Goal: Task Accomplishment & Management: Use online tool/utility

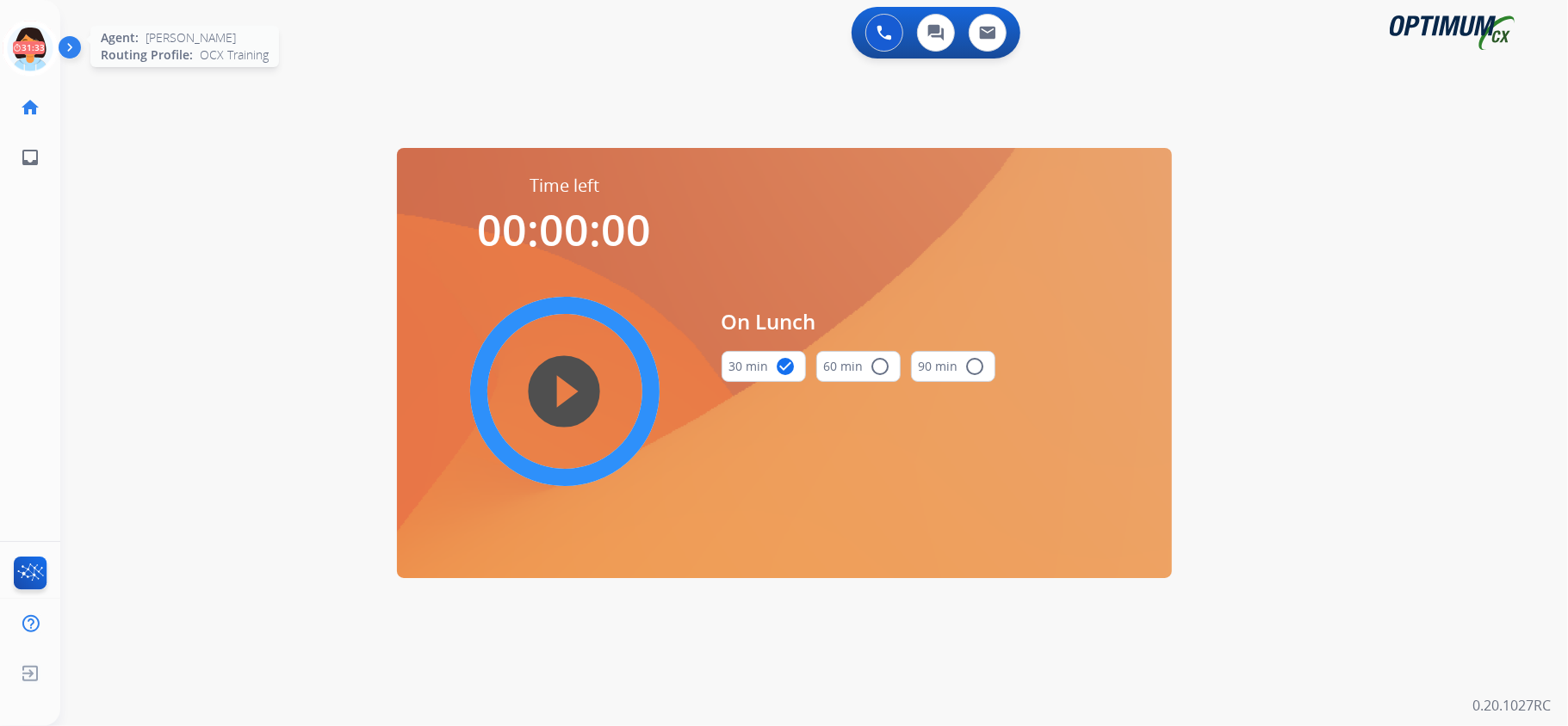
click at [31, 39] on icon at bounding box center [30, 48] width 56 height 56
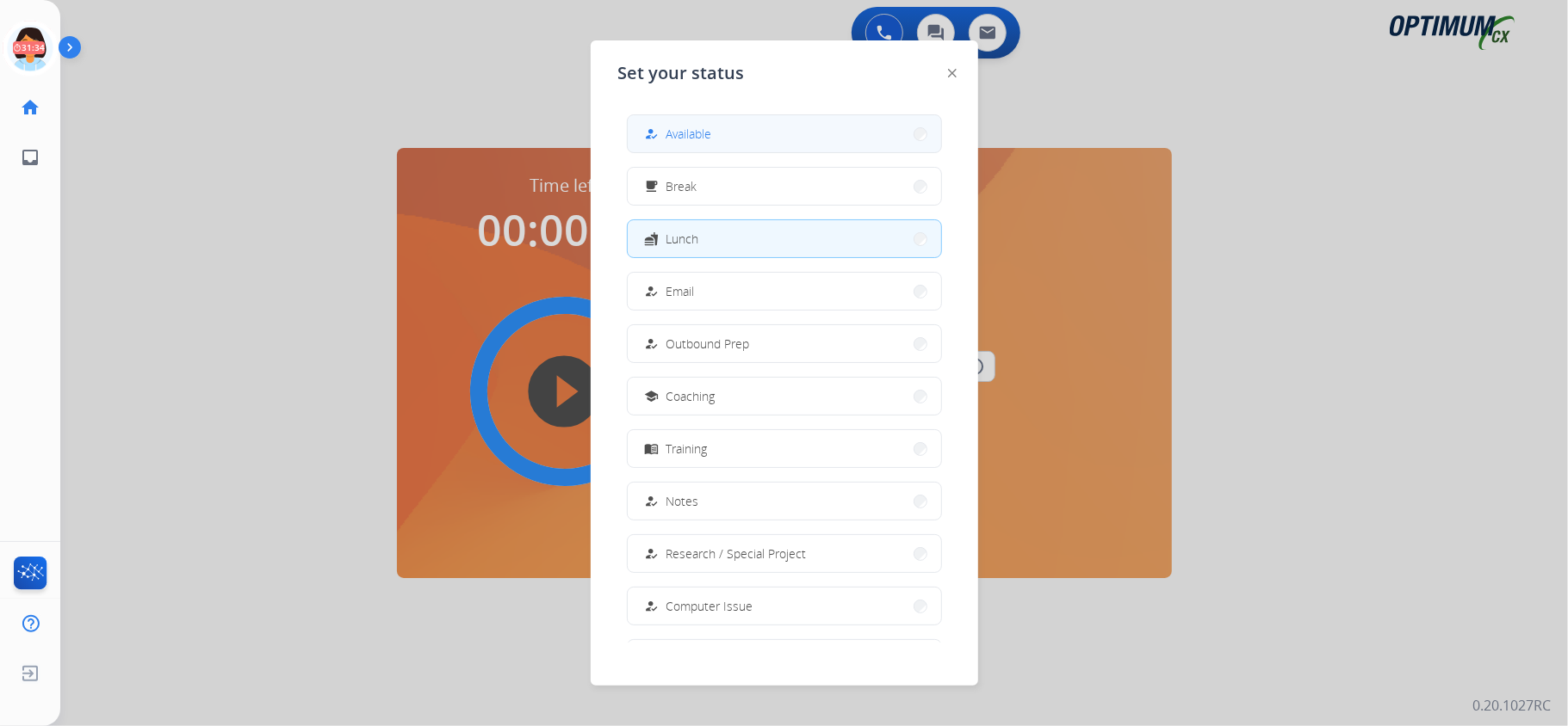
click at [661, 136] on div "how_to_reg" at bounding box center [654, 133] width 25 height 20
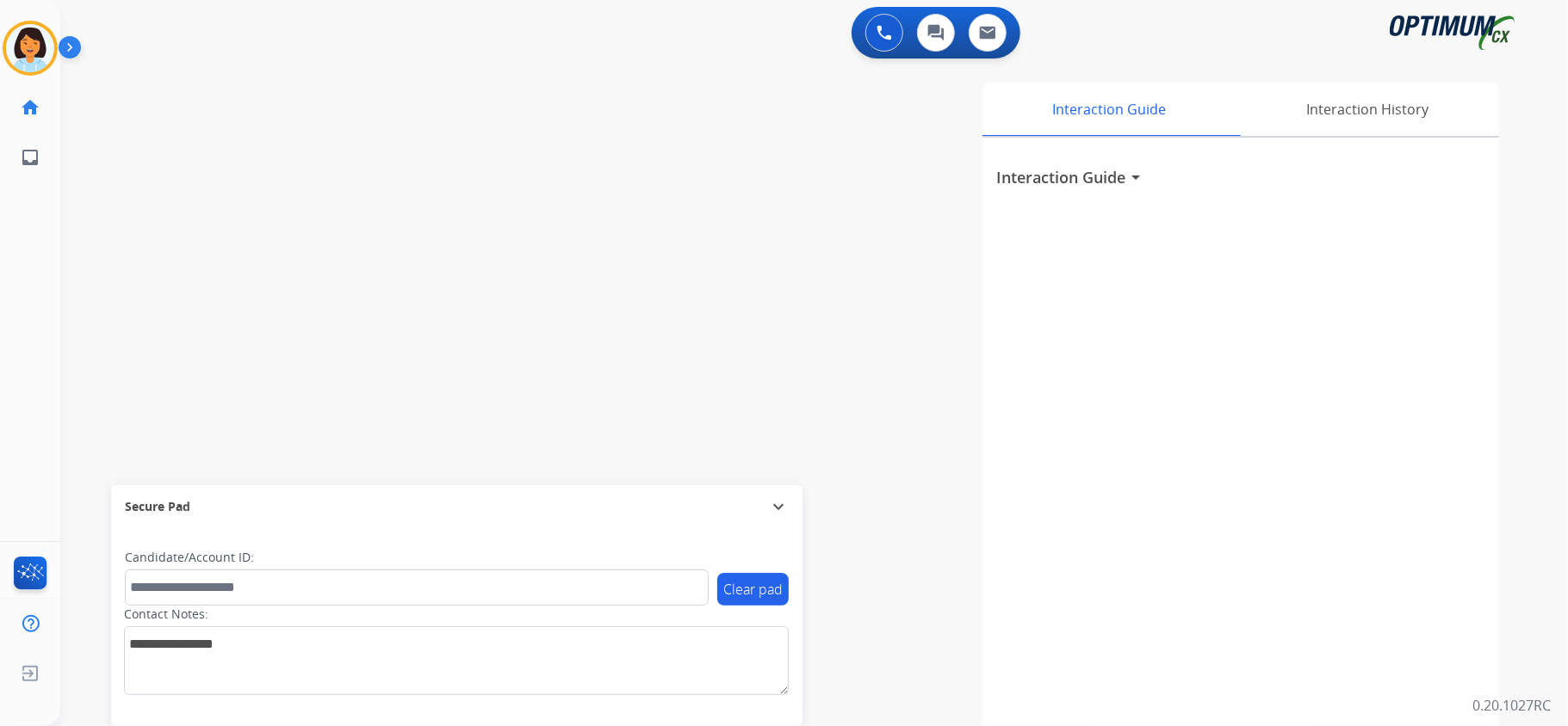
click at [312, 238] on div "swap_horiz Break voice bridge close_fullscreen Connect 3-Way Call merge_type Se…" at bounding box center [793, 420] width 1466 height 718
click at [1145, 339] on div "Interaction Guide arrow_drop_down" at bounding box center [1240, 458] width 517 height 642
click at [221, 105] on mat-icon "content_copy" at bounding box center [229, 105] width 16 height 16
click at [331, 139] on img at bounding box center [326, 142] width 20 height 9
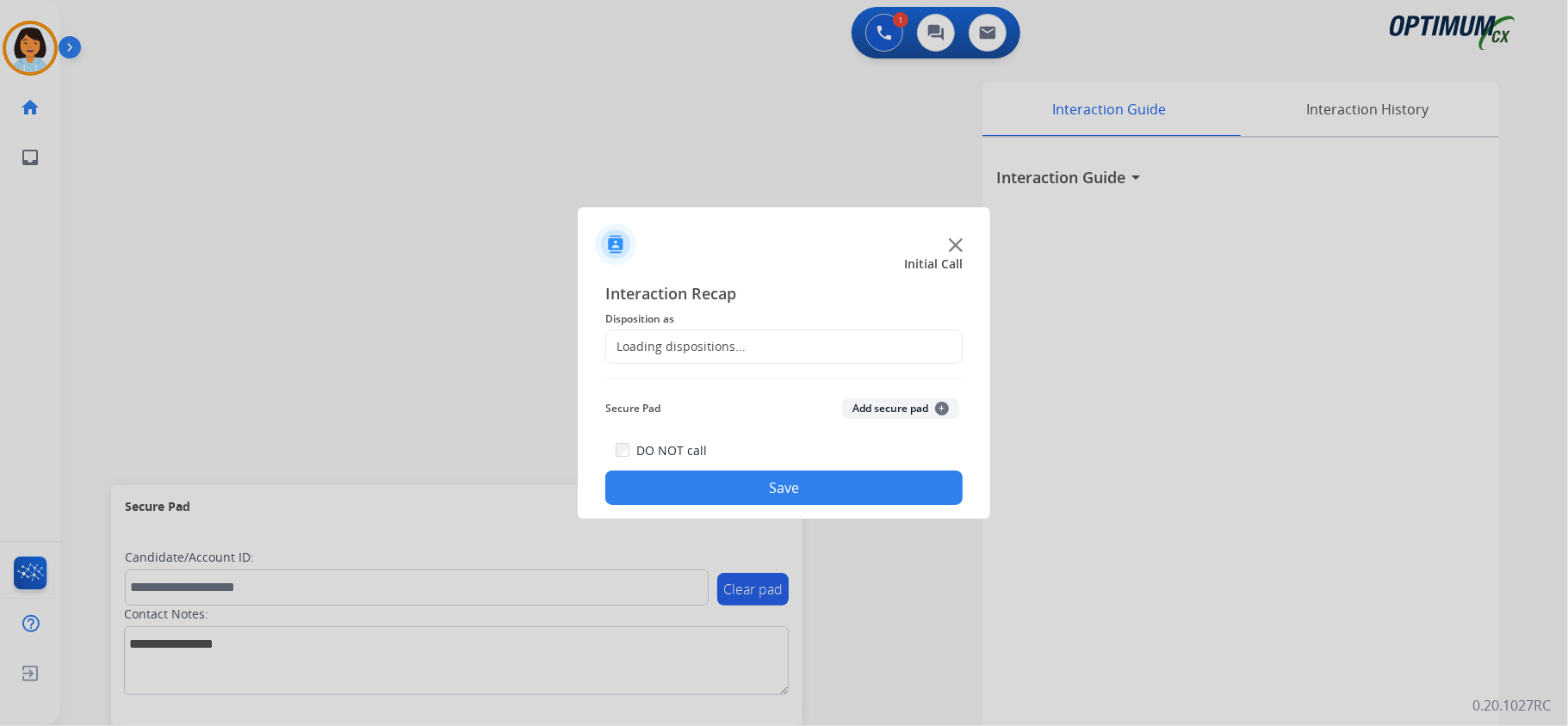
click at [682, 341] on div "Loading dispositions..." at bounding box center [676, 346] width 140 height 17
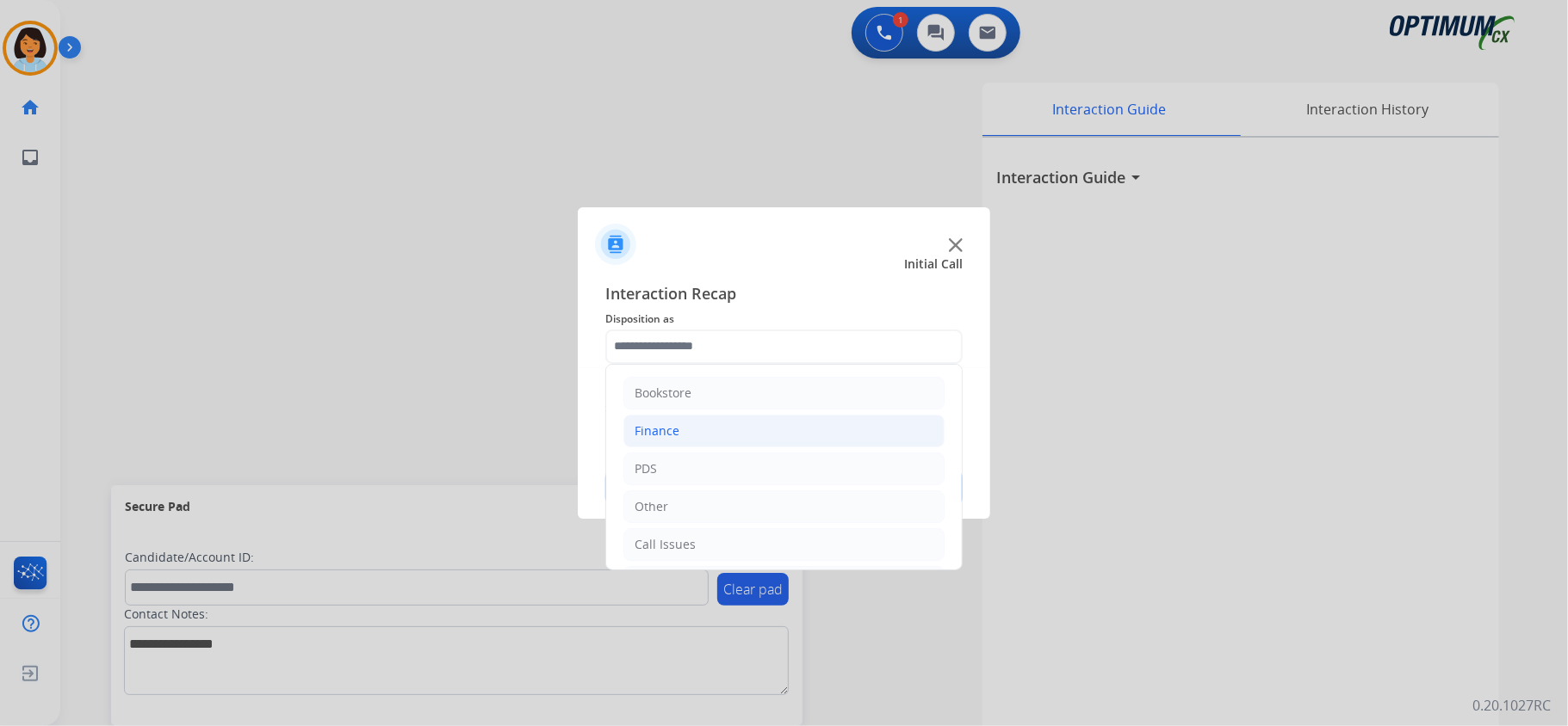
scroll to position [121, 0]
click at [689, 535] on li "Renewal" at bounding box center [784, 541] width 321 height 33
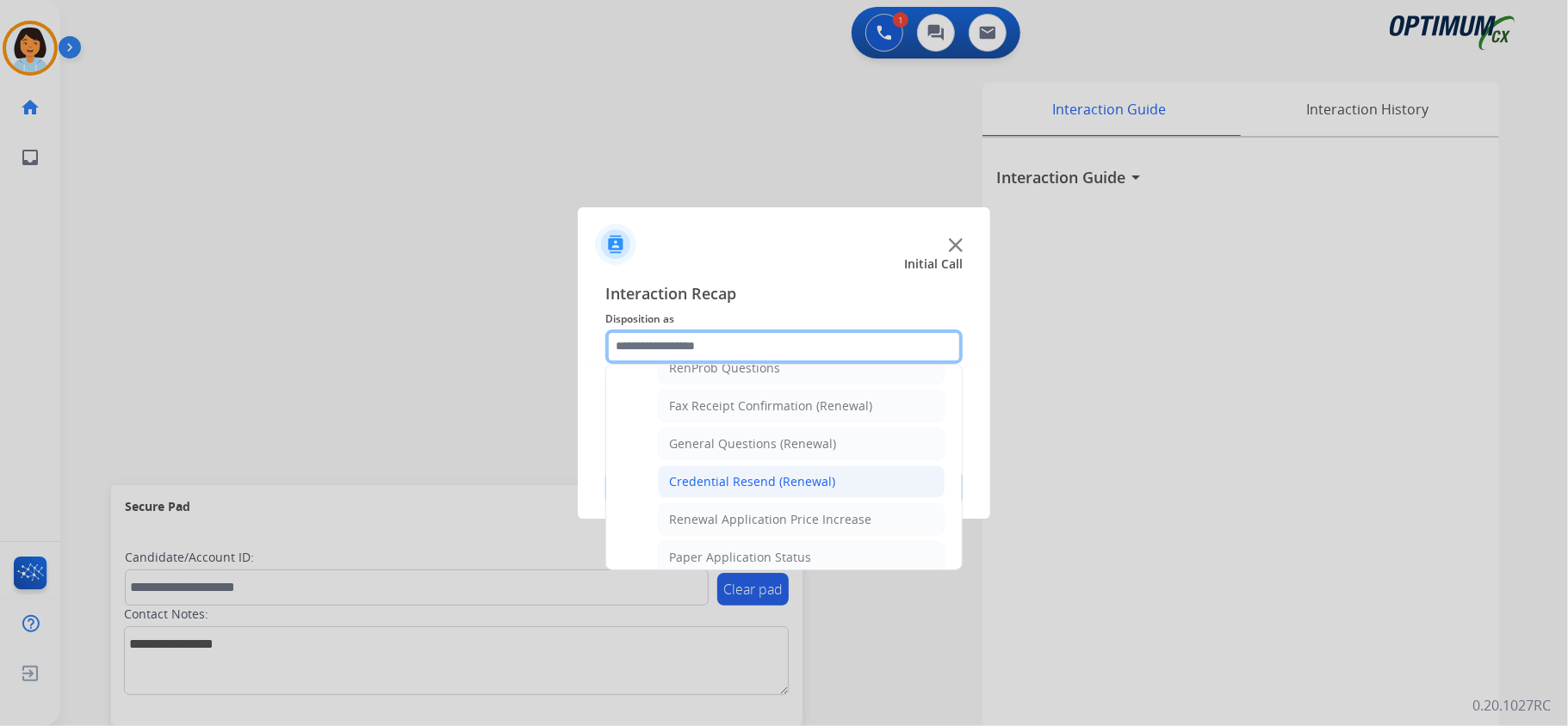
scroll to position [465, 0]
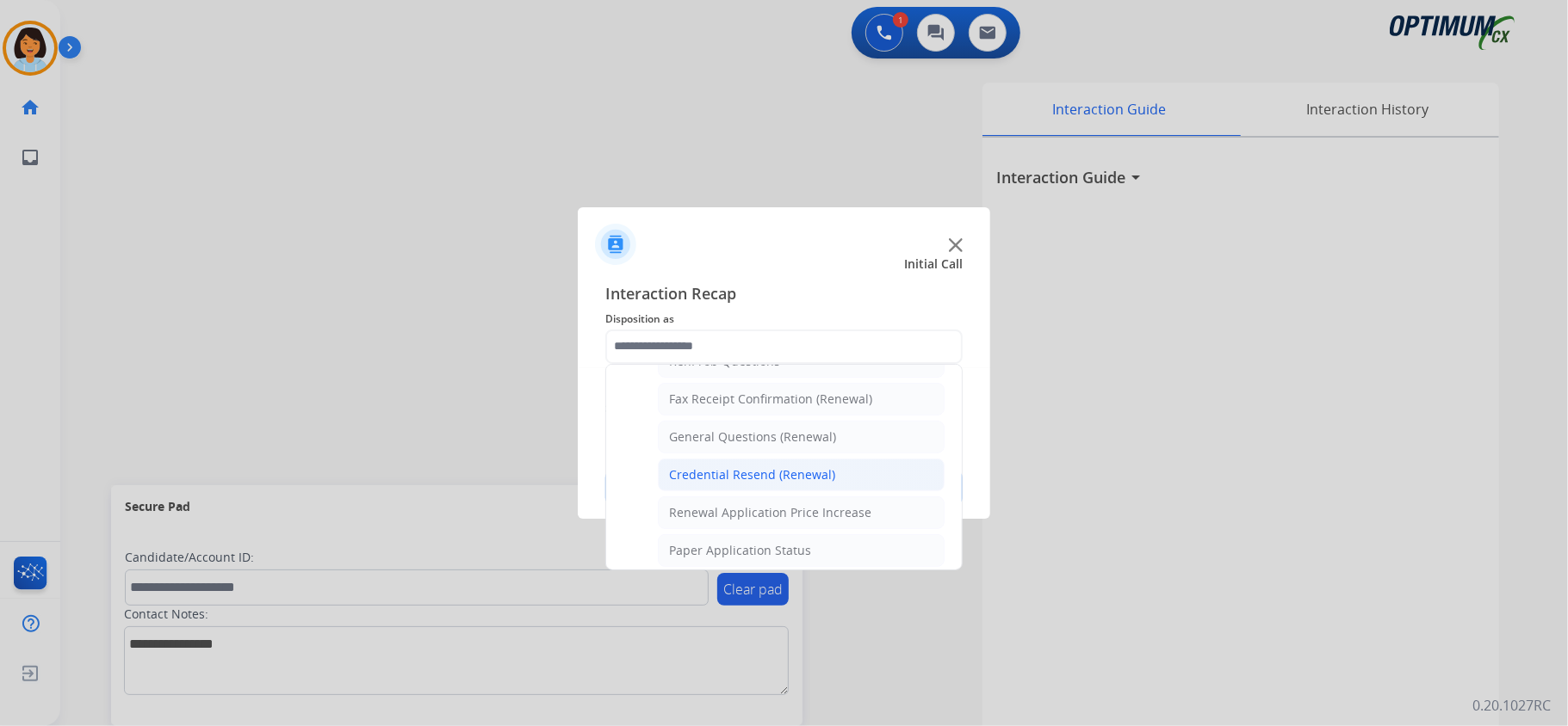
click at [730, 484] on div "Credential Resend (Renewal)" at bounding box center [752, 474] width 166 height 17
type input "**********"
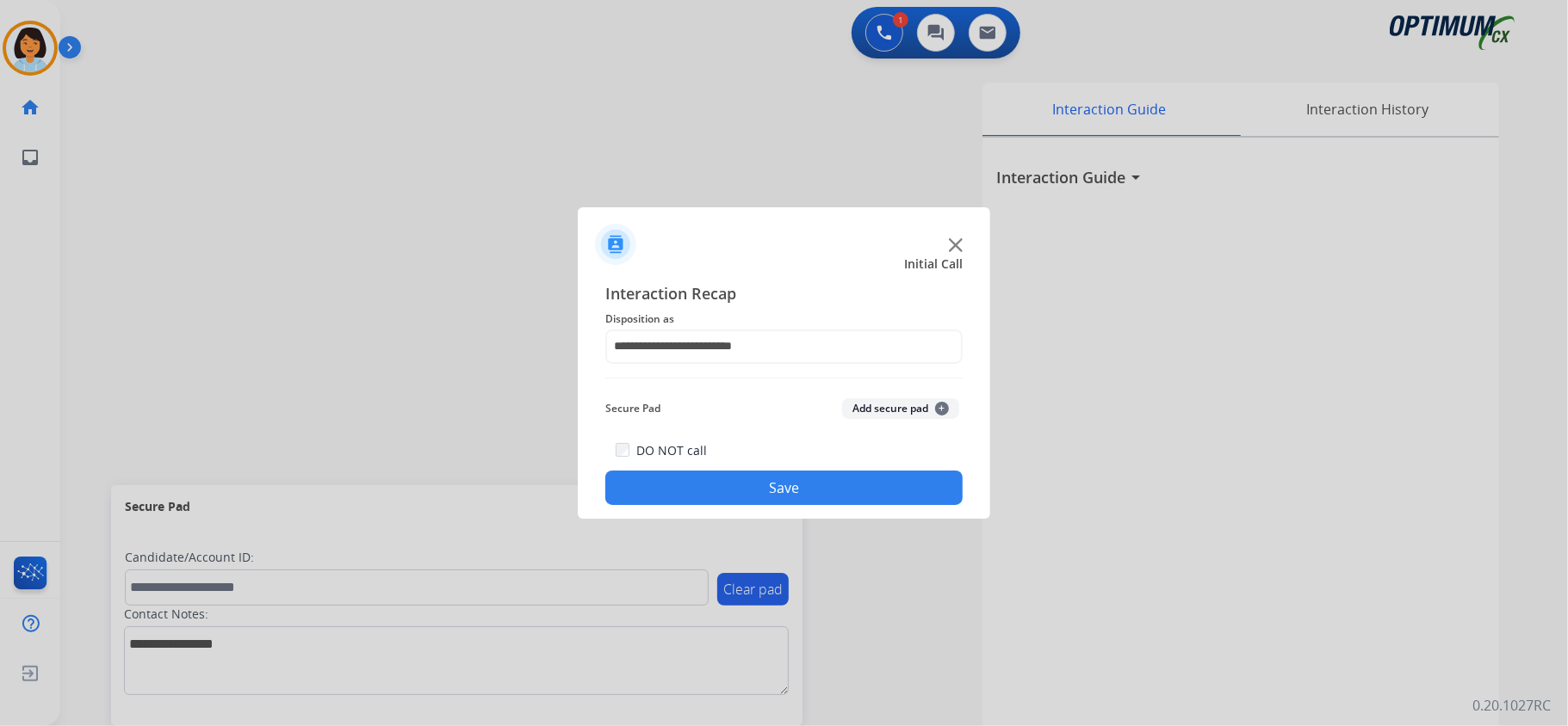
click at [730, 479] on button "Save" at bounding box center [784, 488] width 357 height 34
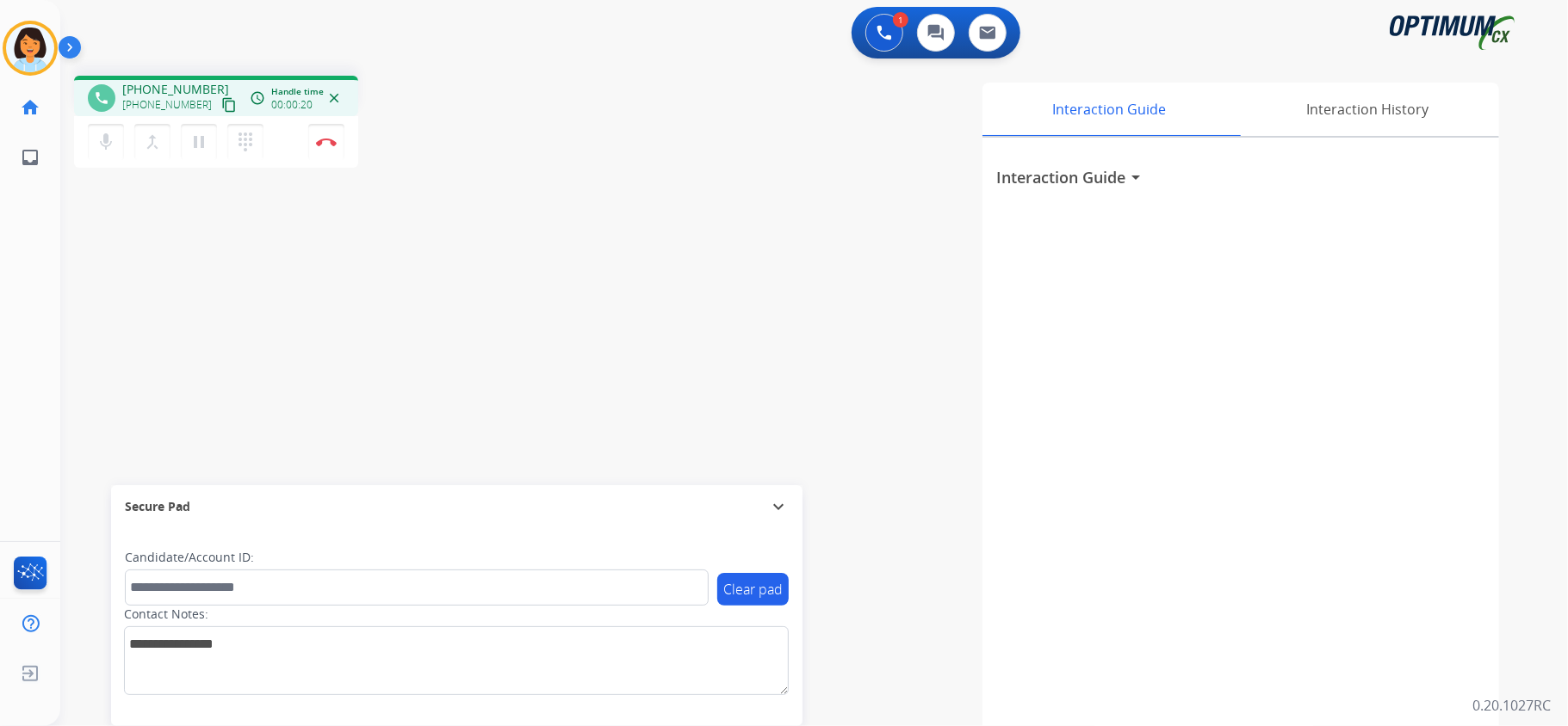
click at [221, 97] on mat-icon "content_copy" at bounding box center [229, 105] width 16 height 16
click at [221, 102] on mat-icon "content_copy" at bounding box center [229, 105] width 16 height 16
click at [329, 141] on img at bounding box center [326, 142] width 20 height 9
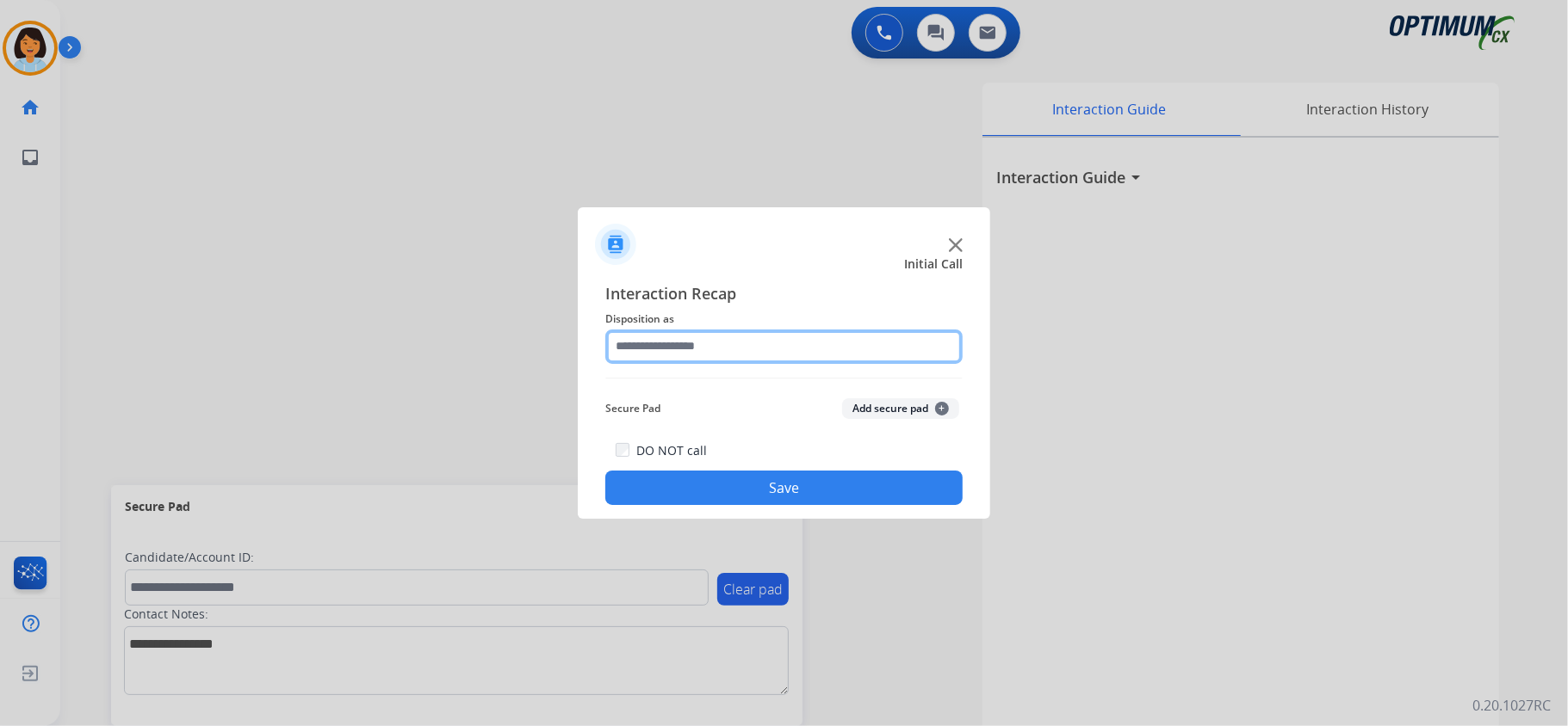
click at [720, 355] on input "text" at bounding box center [784, 346] width 357 height 34
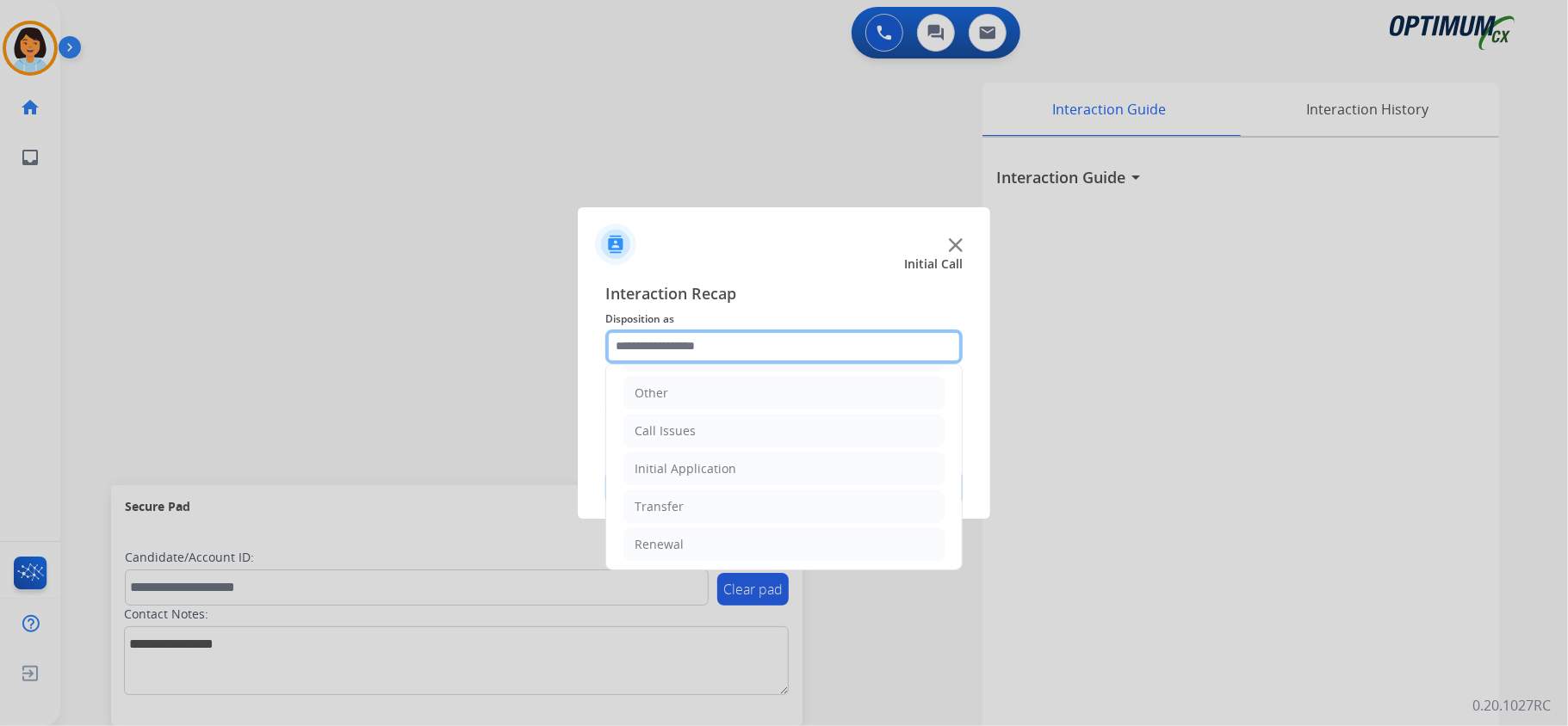
scroll to position [115, 0]
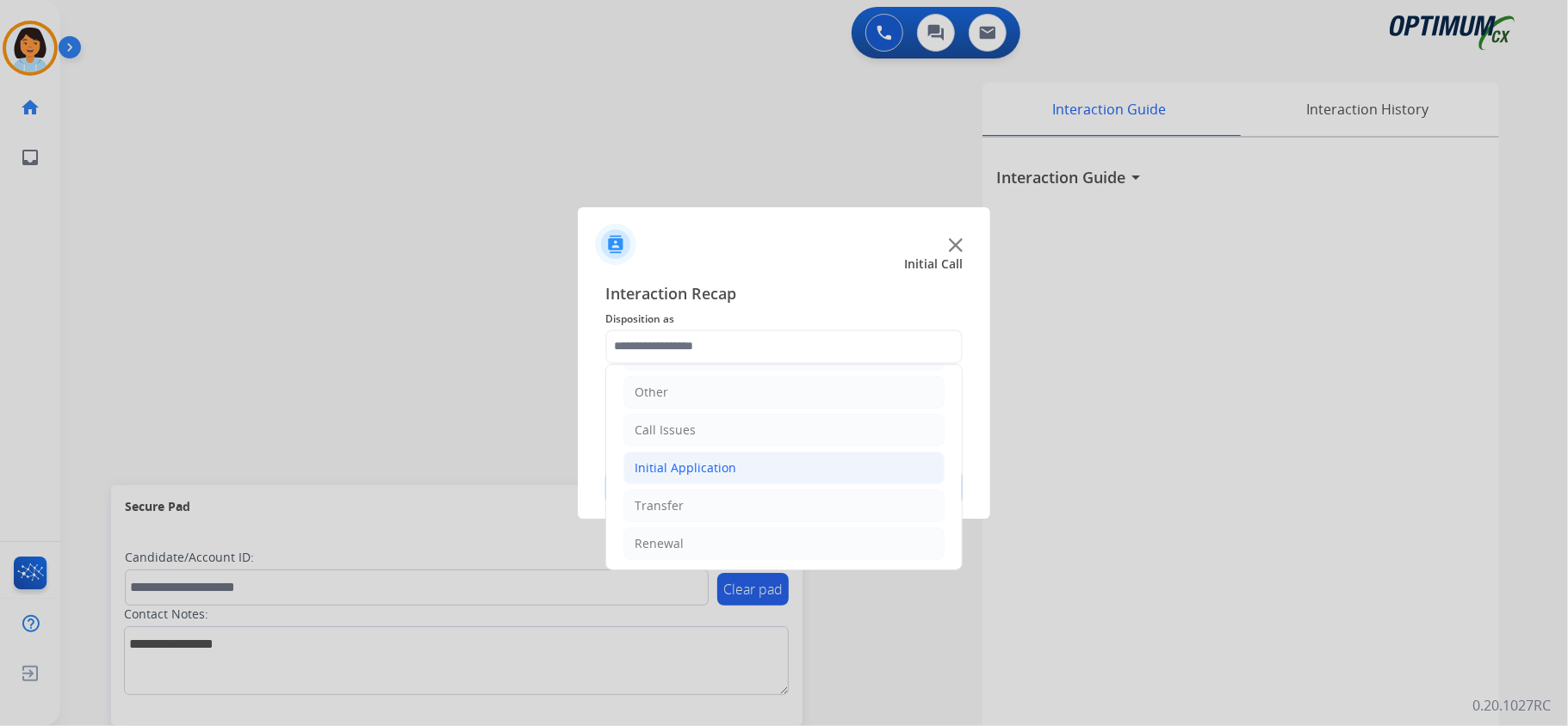
click at [725, 470] on div "Initial Application" at bounding box center [685, 467] width 102 height 17
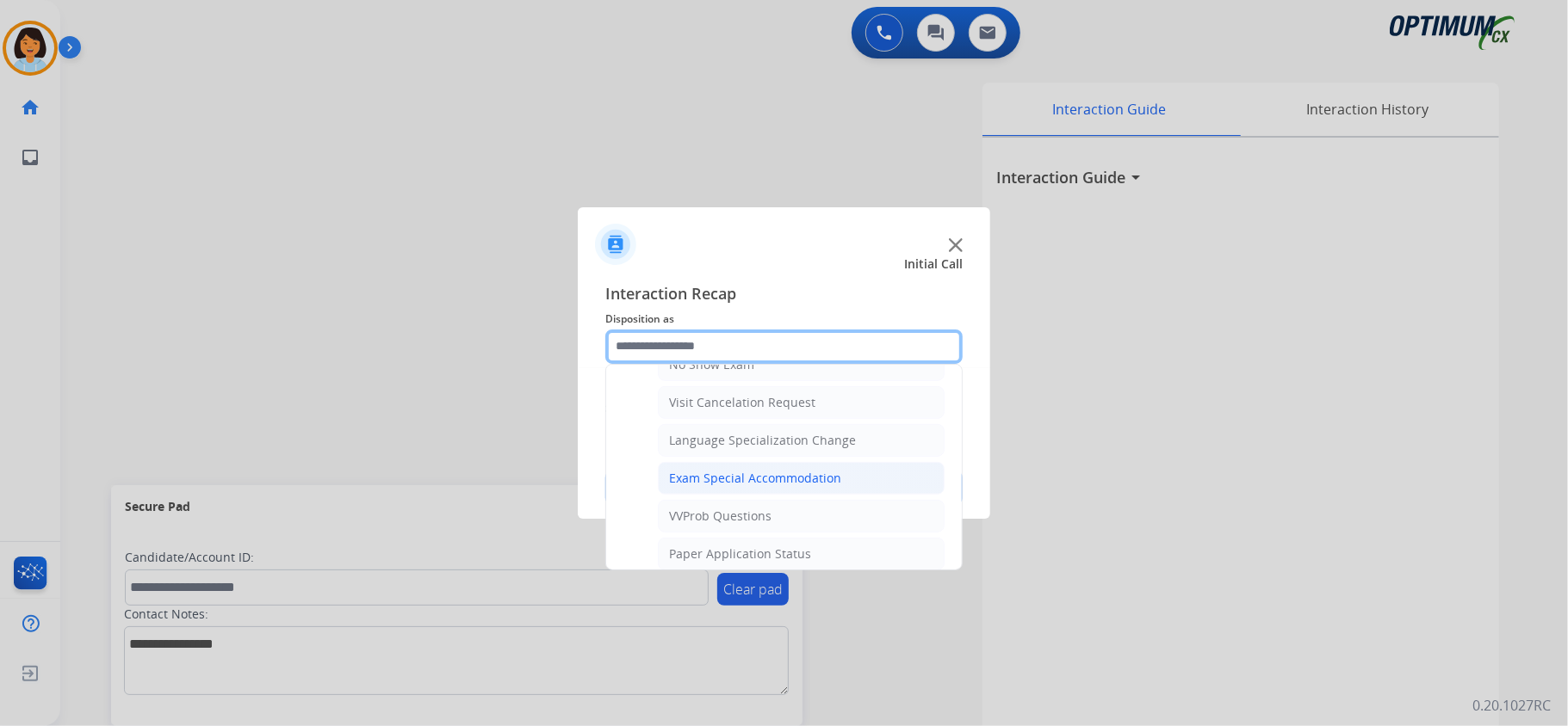
scroll to position [918, 0]
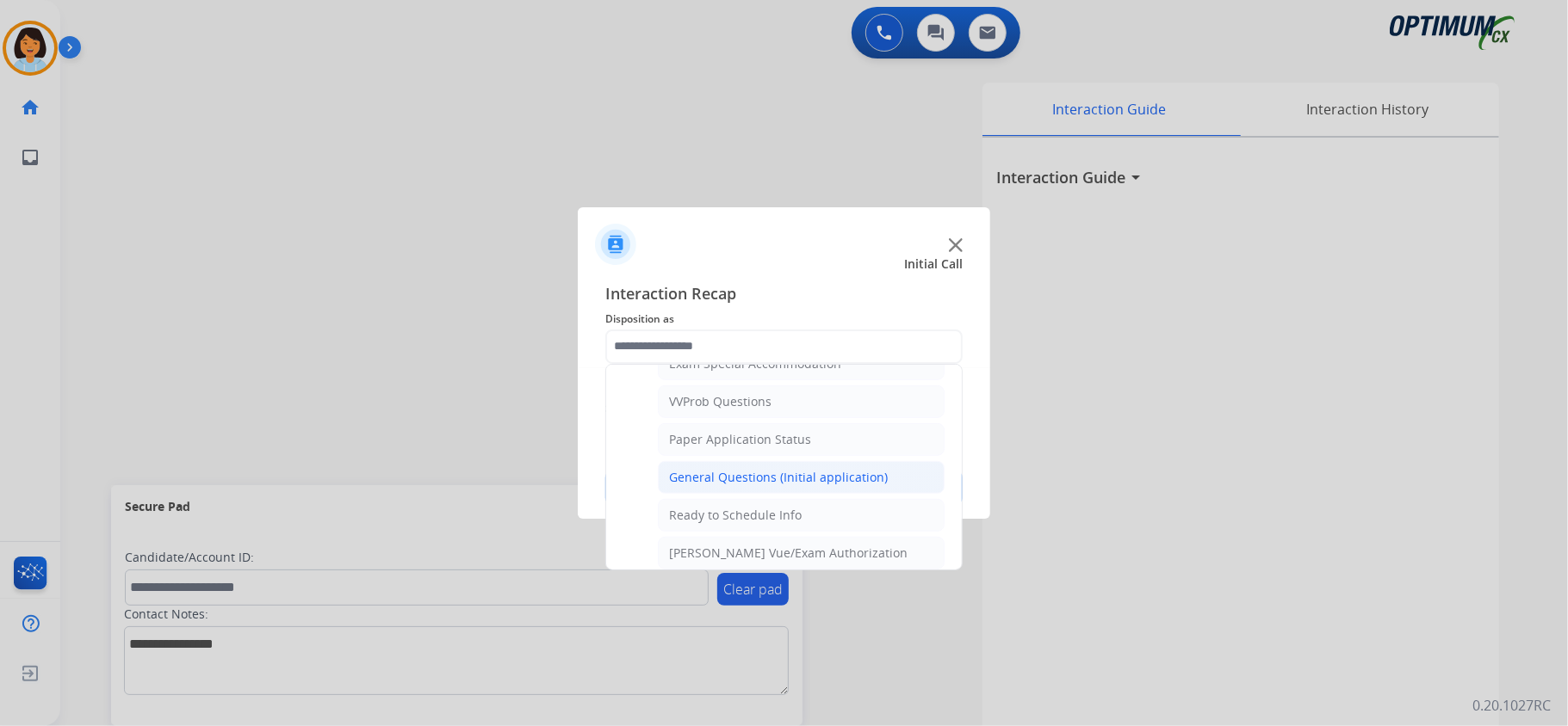
click at [737, 487] on div "General Questions (Initial application)" at bounding box center [778, 477] width 219 height 17
type input "**********"
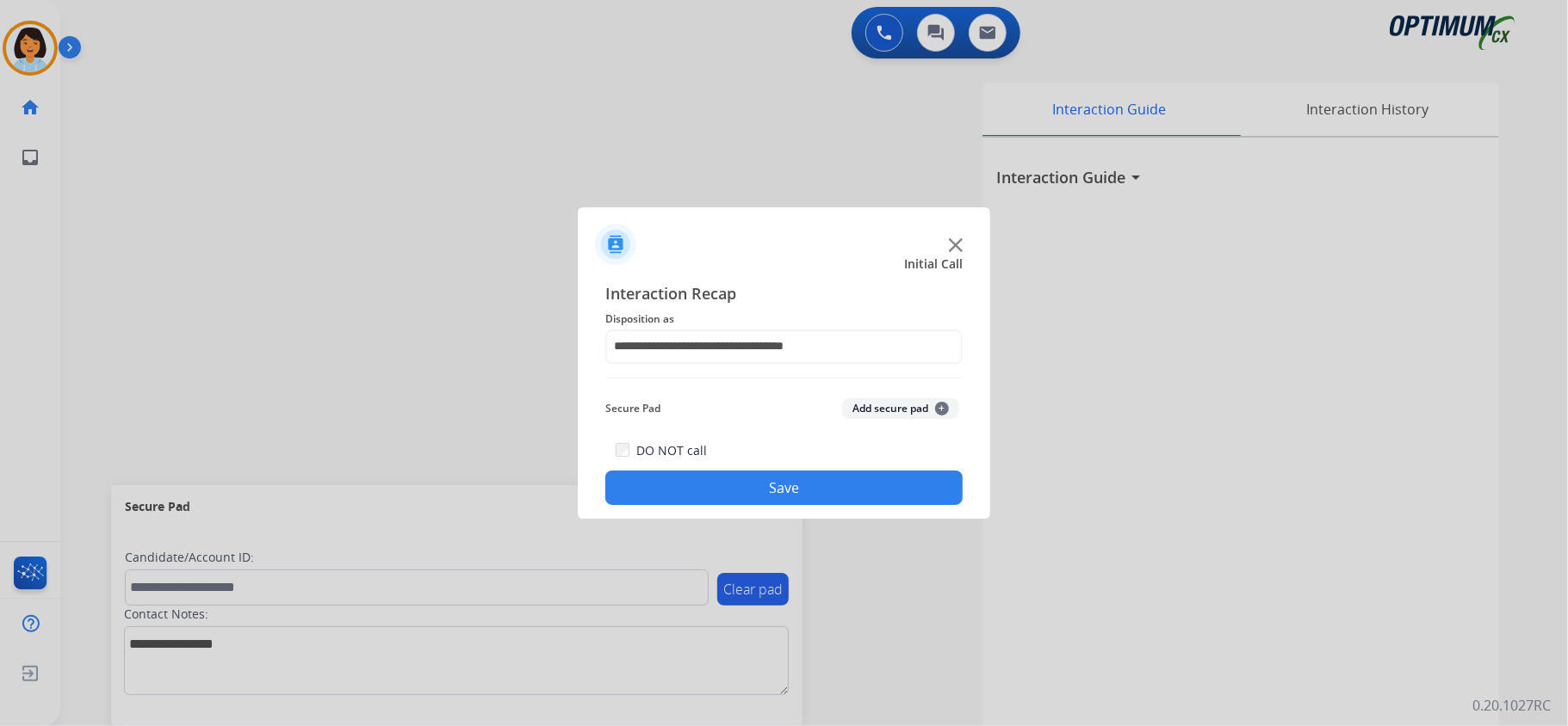
click at [741, 484] on button "Save" at bounding box center [784, 488] width 357 height 34
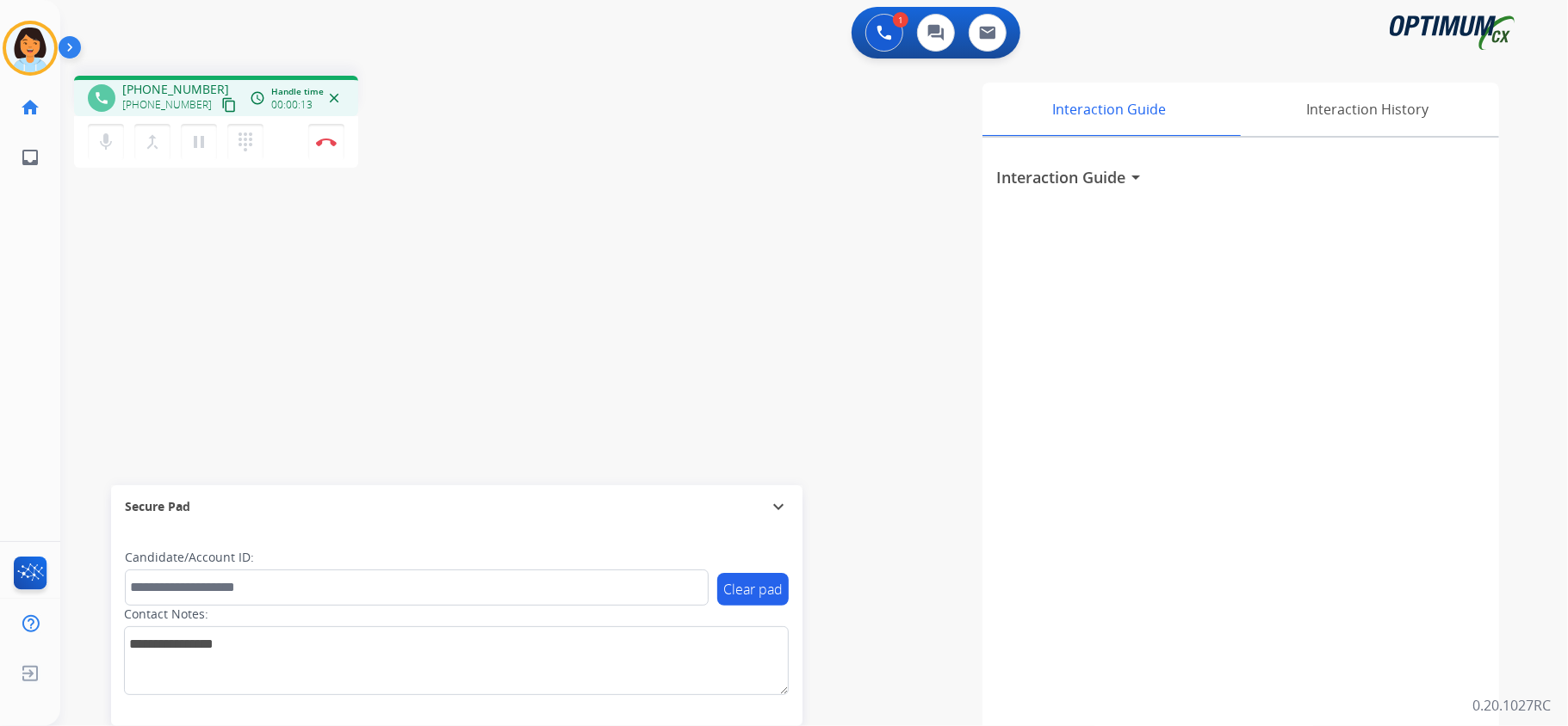
click at [221, 108] on mat-icon "content_copy" at bounding box center [229, 105] width 16 height 16
click at [331, 141] on img at bounding box center [326, 142] width 20 height 9
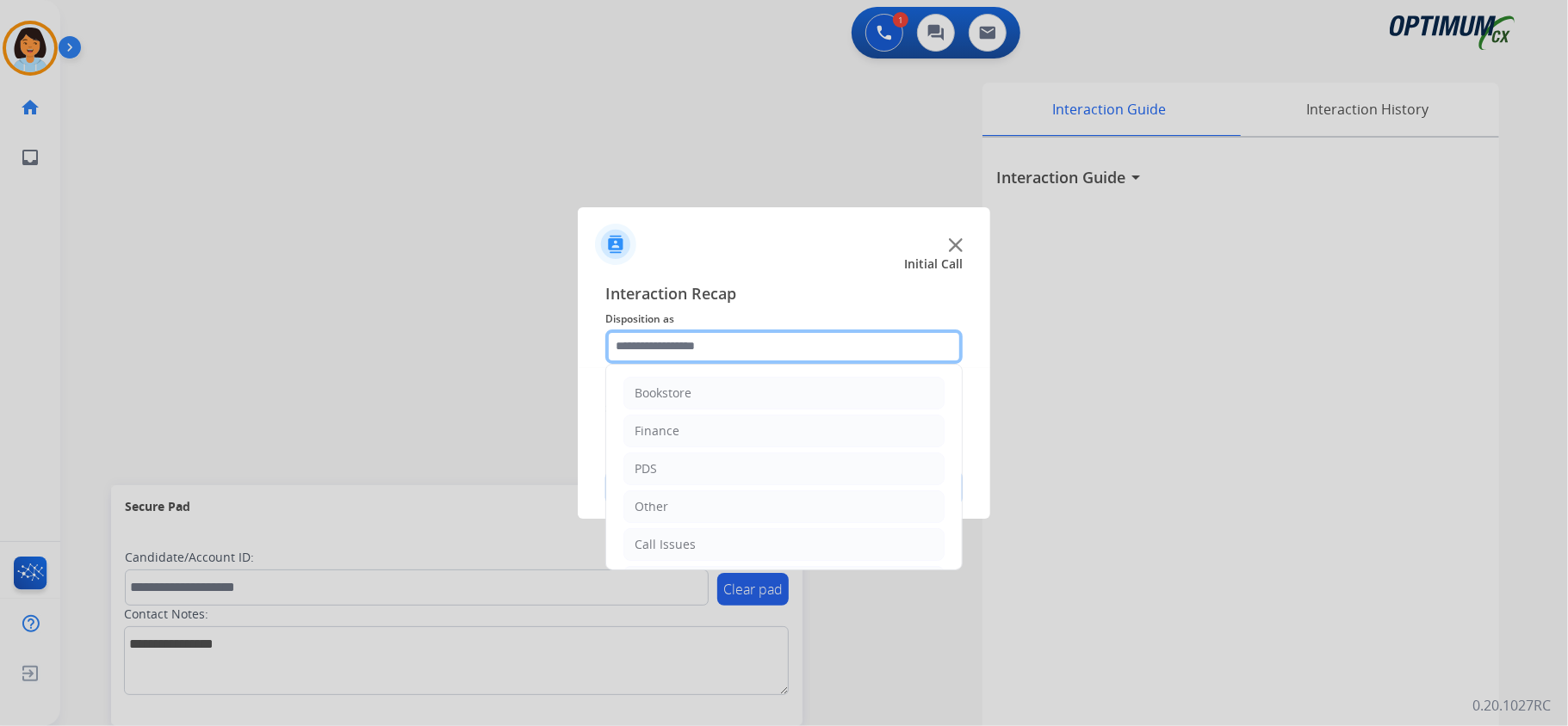
click at [726, 353] on input "text" at bounding box center [784, 346] width 357 height 34
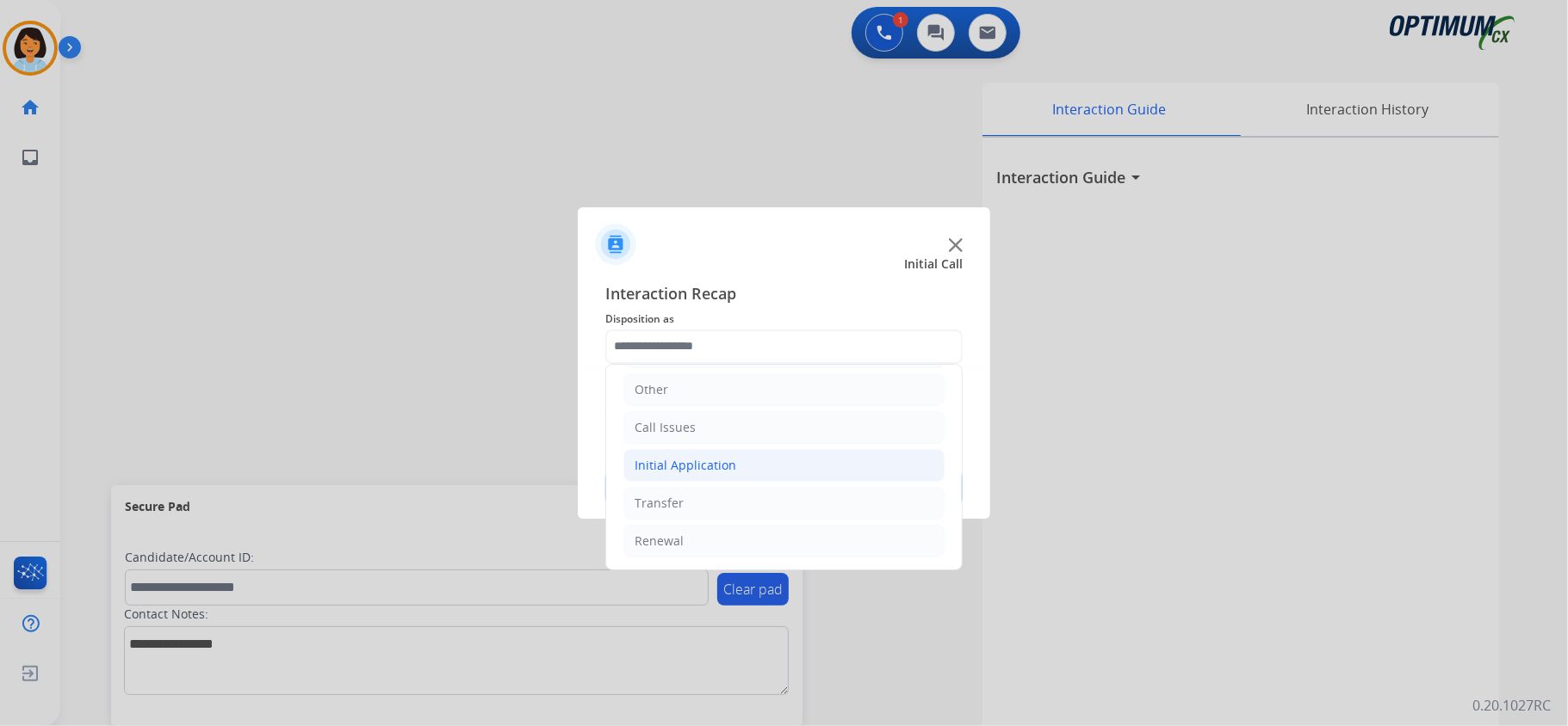
click at [727, 452] on li "Initial Application" at bounding box center [784, 465] width 321 height 33
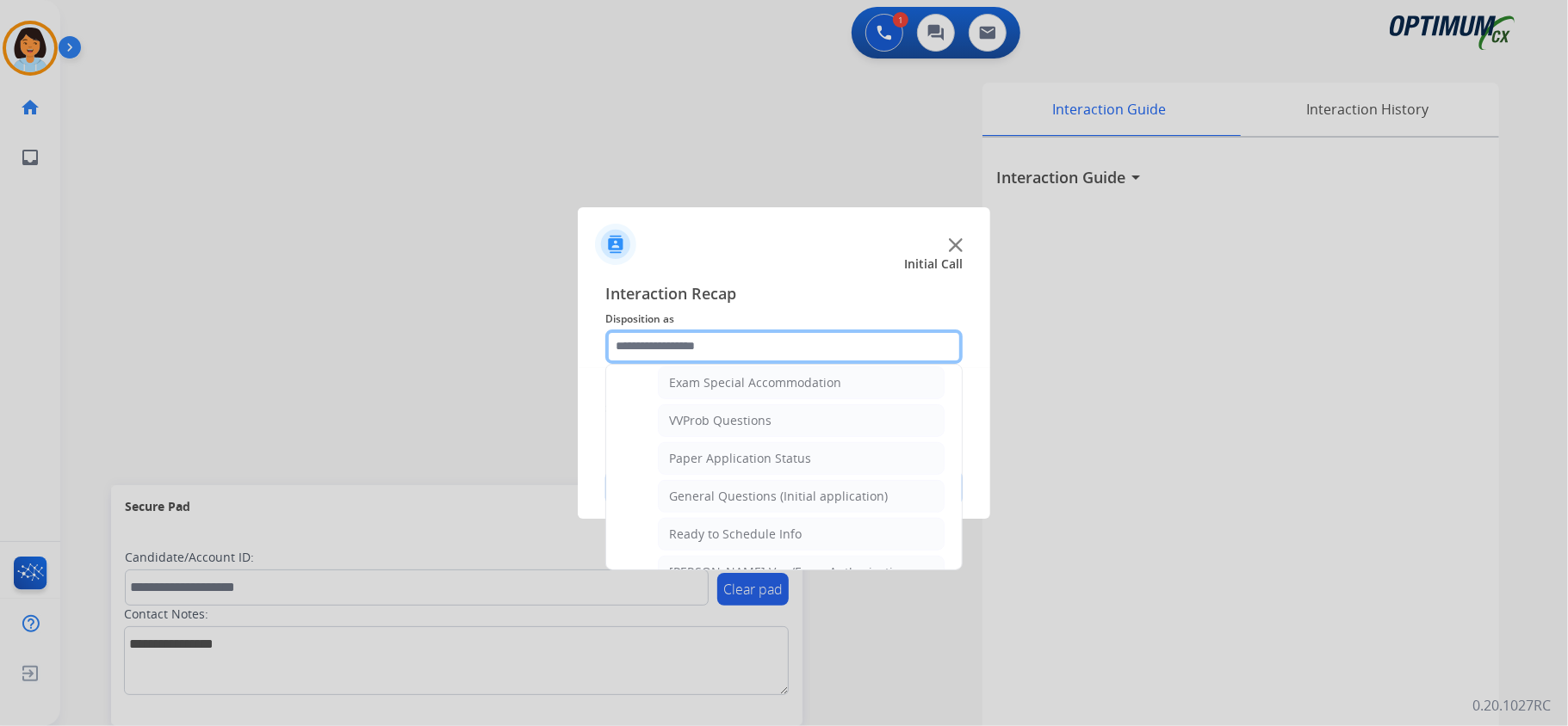
scroll to position [927, 0]
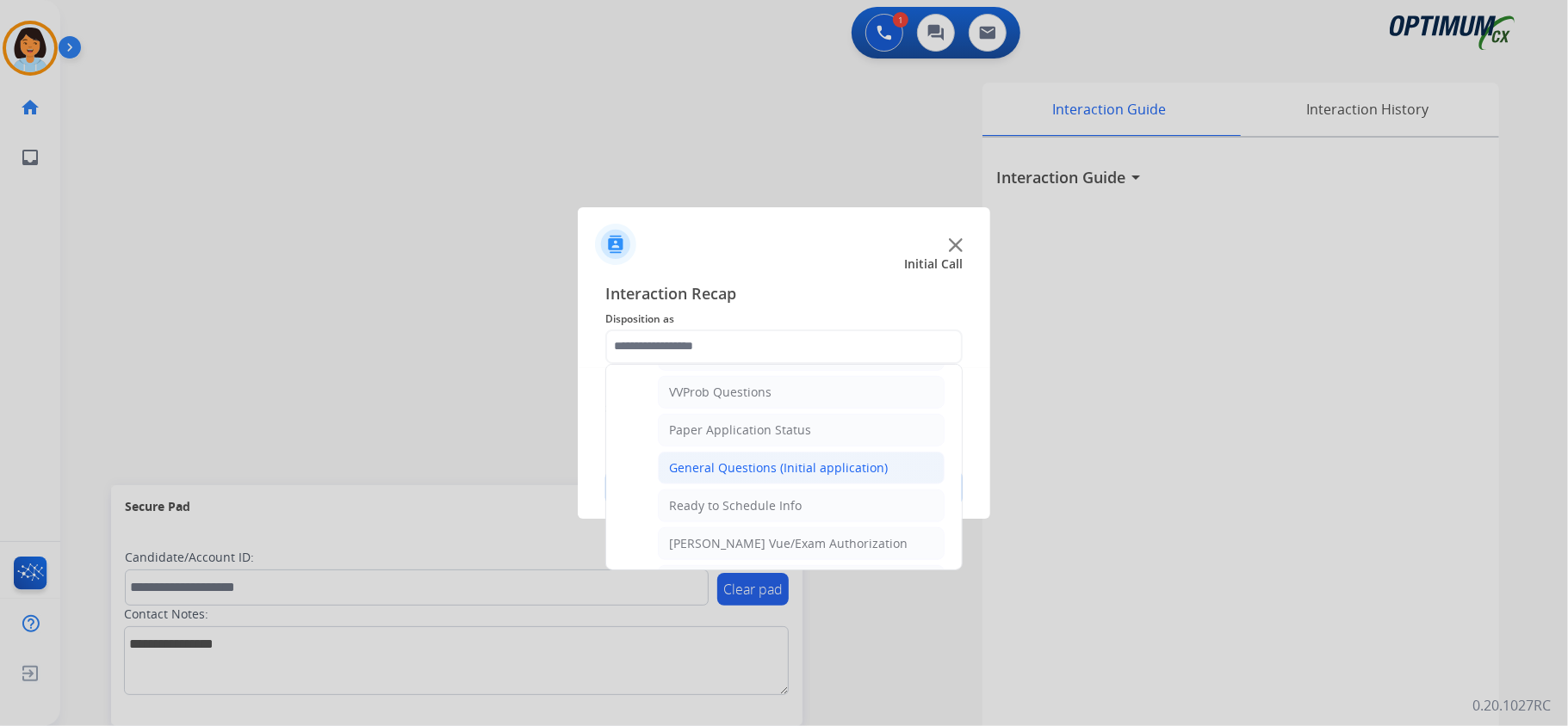
click at [797, 477] on div "General Questions (Initial application)" at bounding box center [778, 467] width 219 height 17
type input "**********"
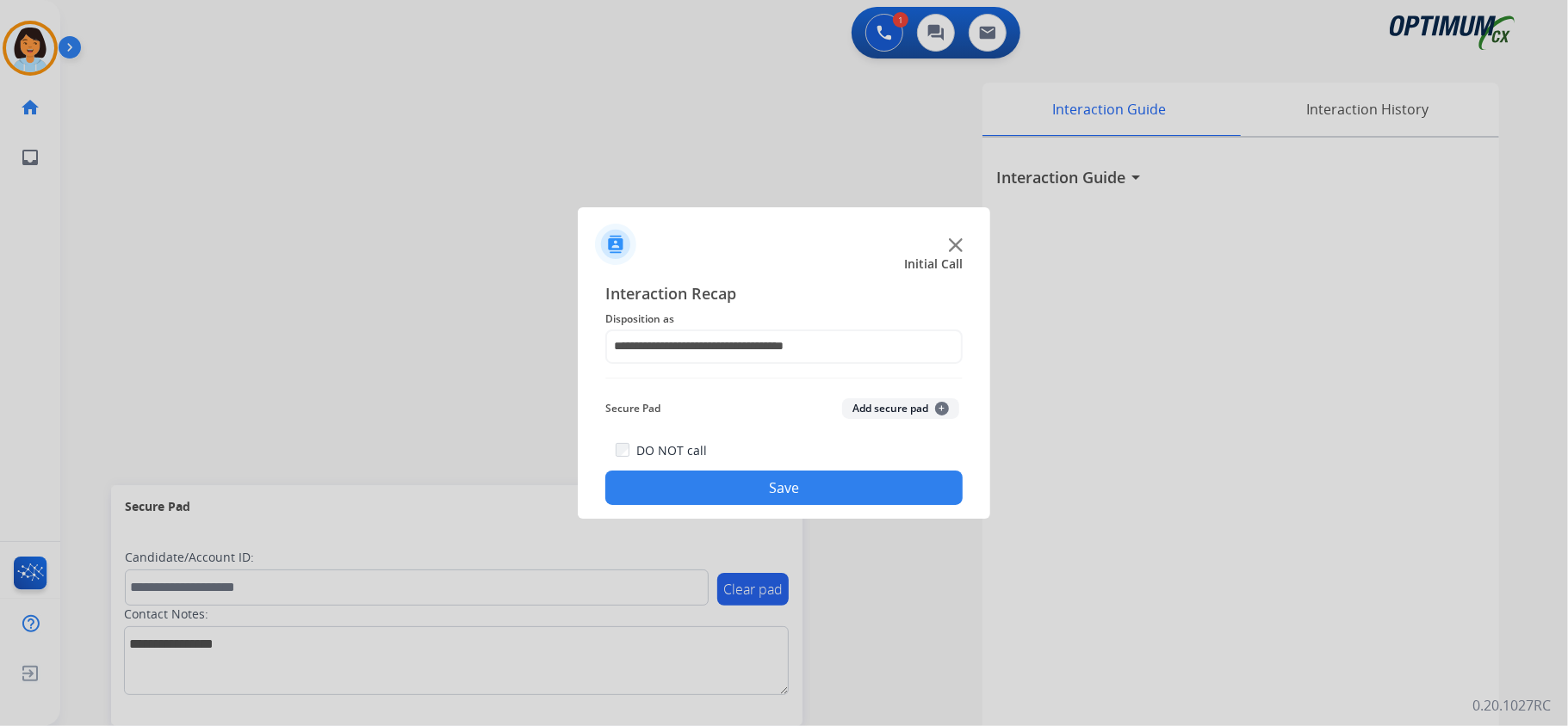
click at [790, 484] on button "Save" at bounding box center [784, 488] width 357 height 34
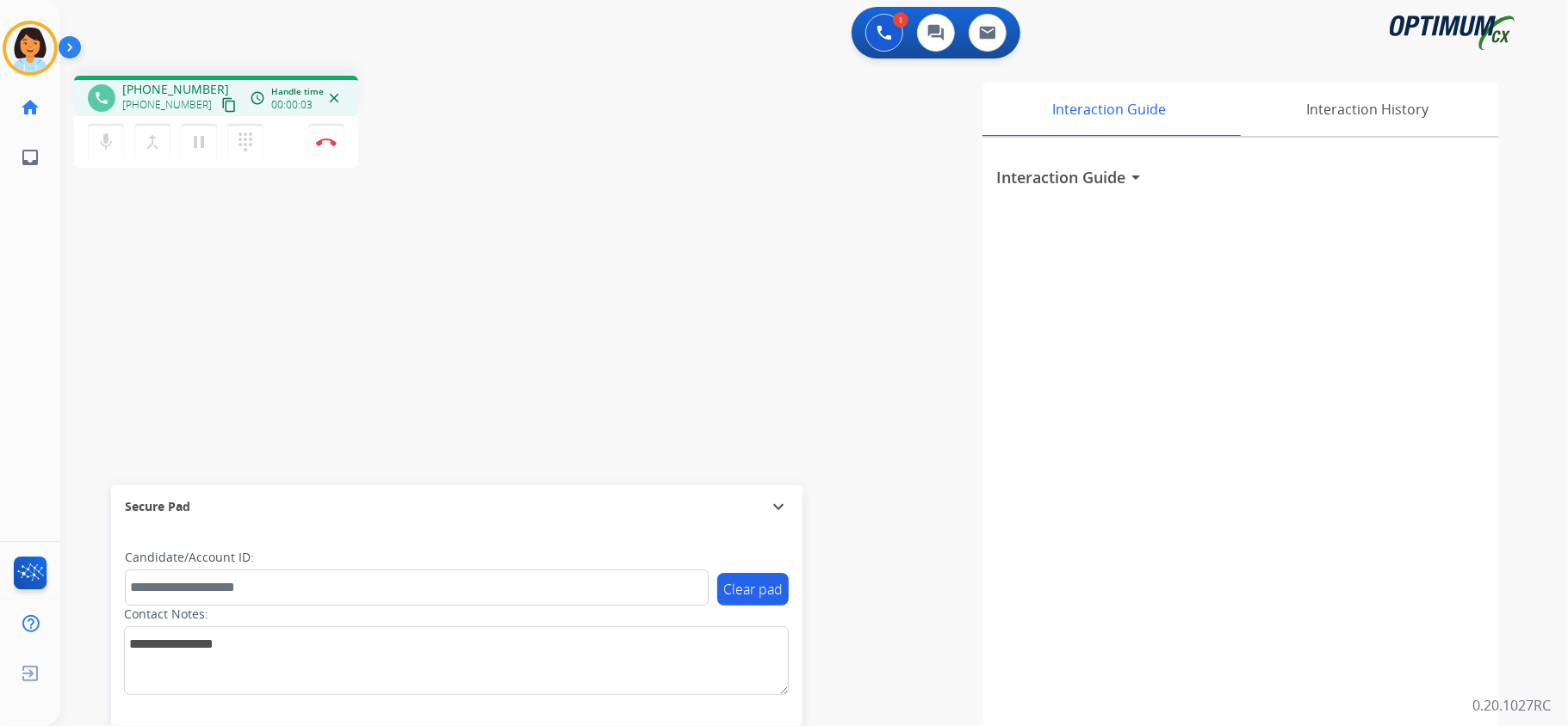
click at [221, 107] on mat-icon "content_copy" at bounding box center [229, 105] width 16 height 16
click at [322, 134] on button "Disconnect" at bounding box center [326, 141] width 36 height 36
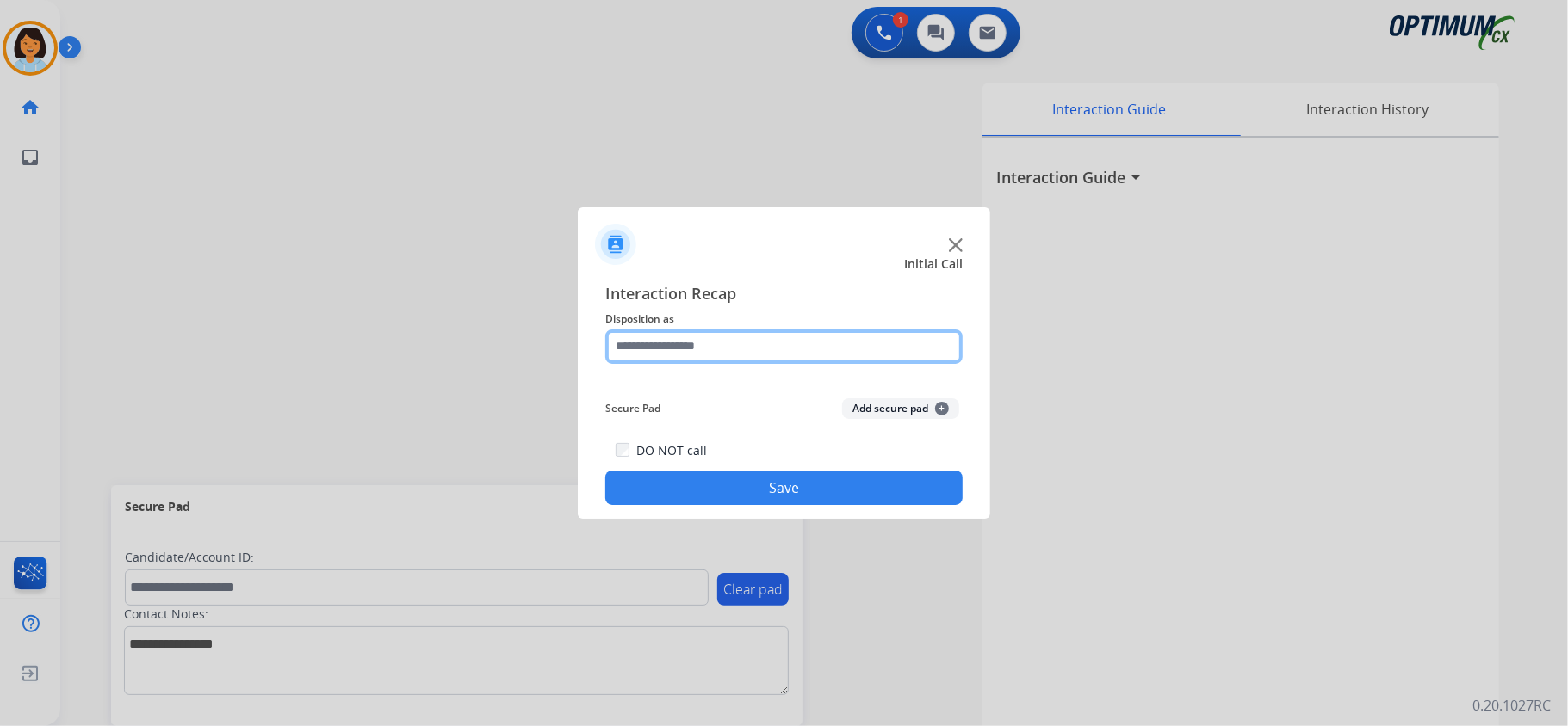
click at [851, 330] on input "text" at bounding box center [784, 346] width 357 height 34
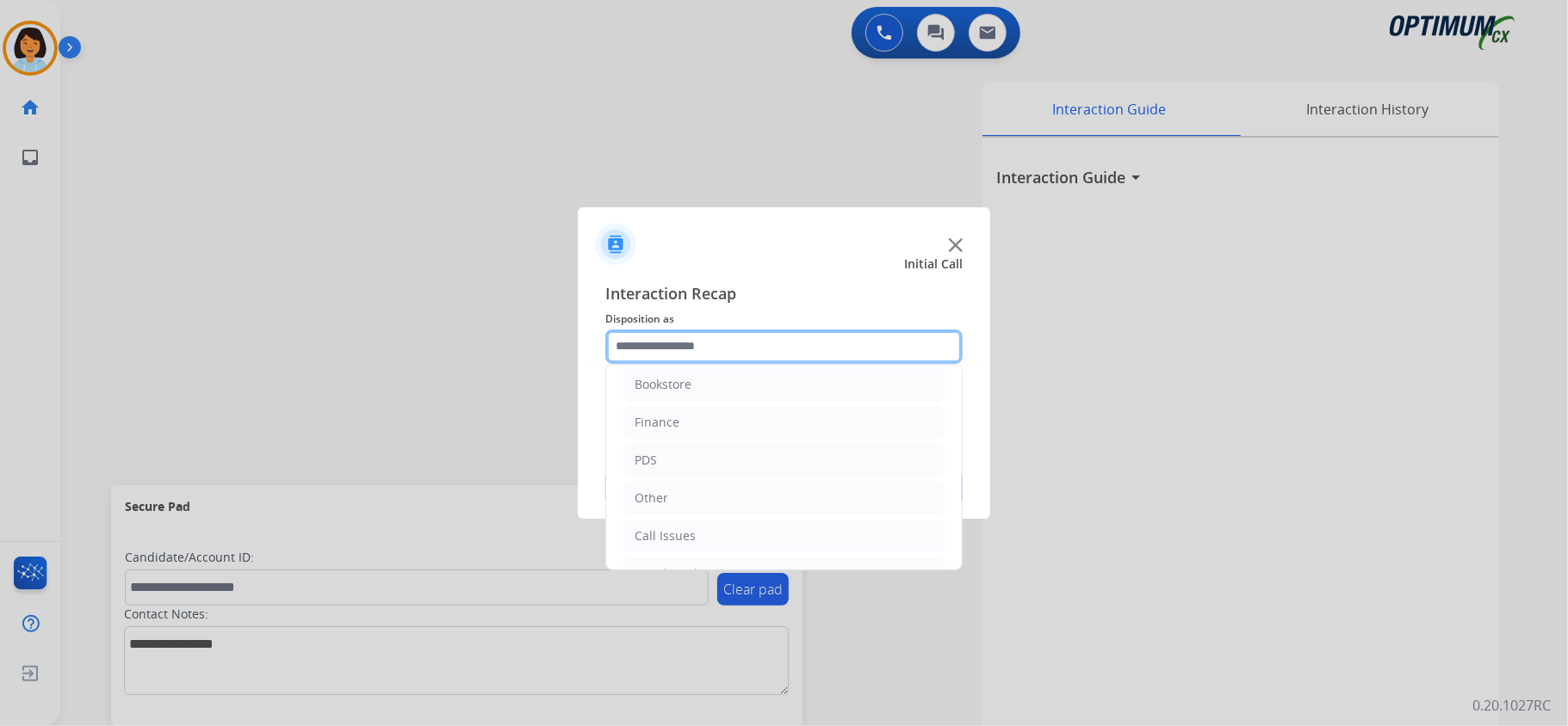
scroll to position [18, 0]
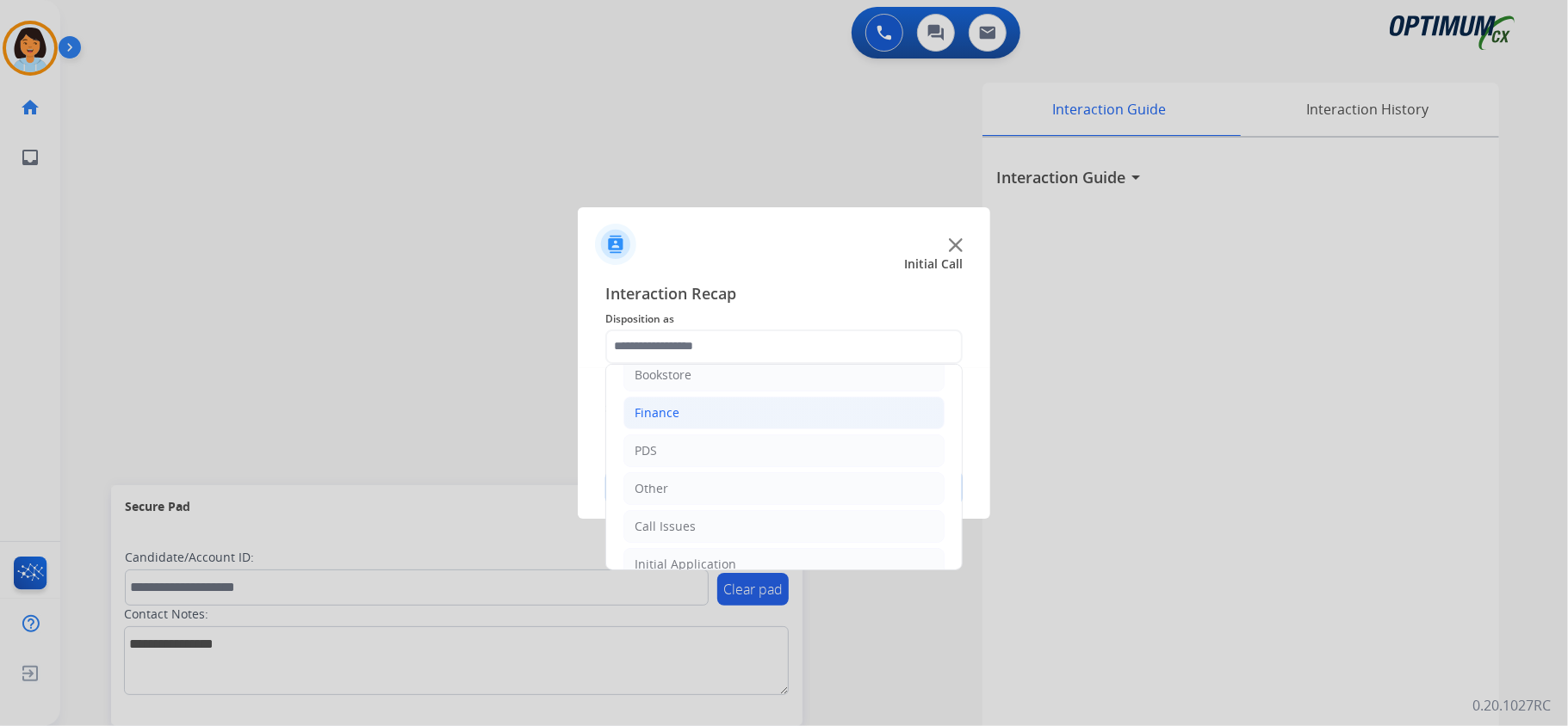
click at [894, 408] on li "Finance" at bounding box center [784, 412] width 321 height 33
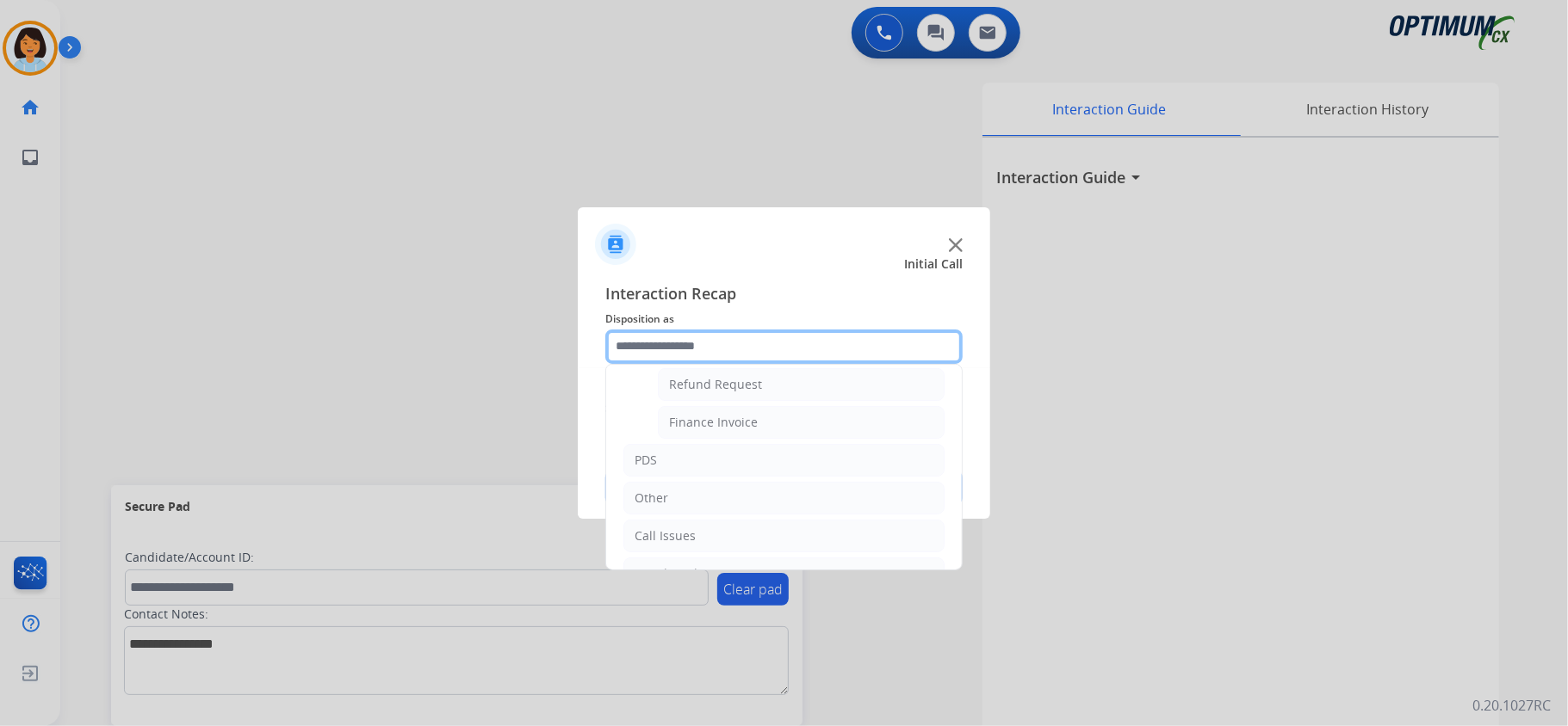
scroll to position [162, 0]
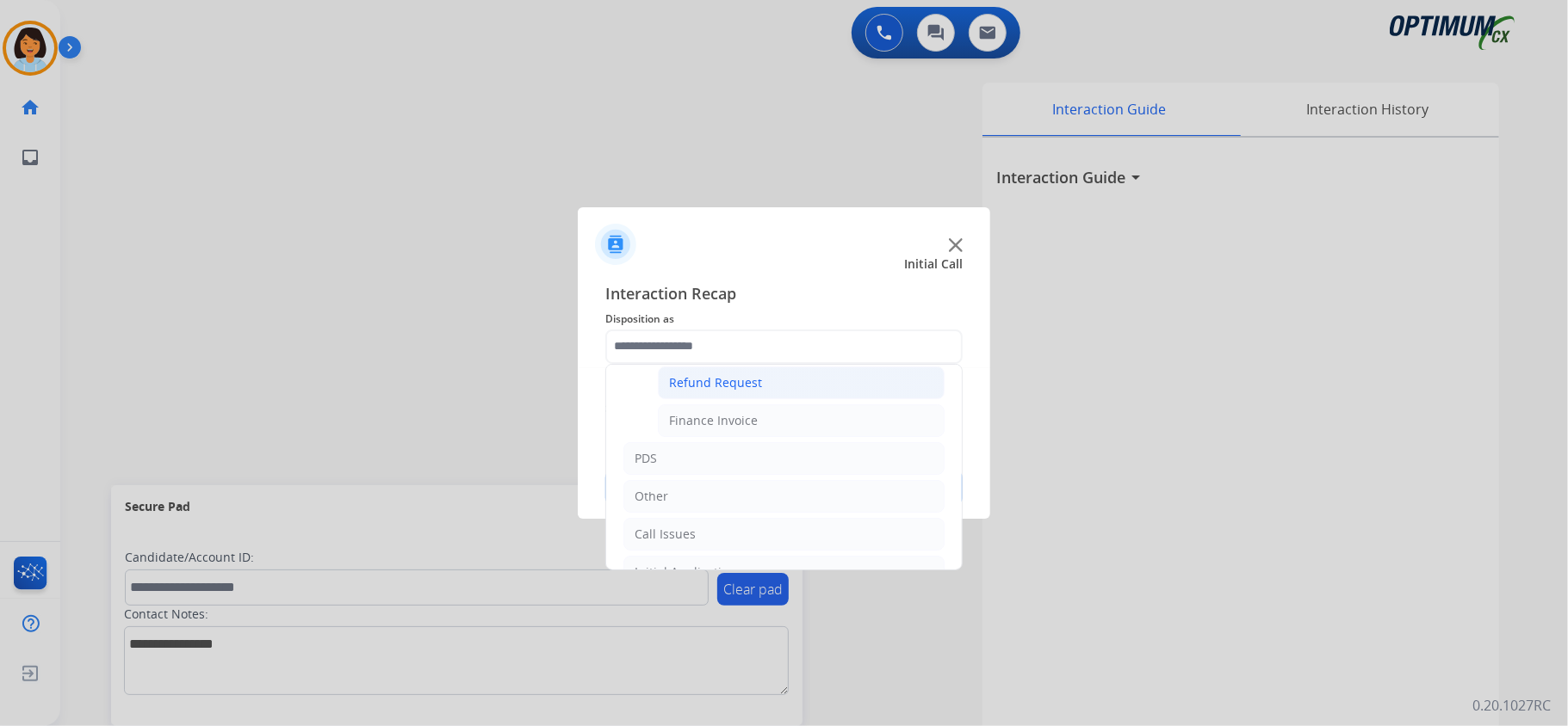
click at [738, 391] on div "Refund Request" at bounding box center [715, 382] width 93 height 17
type input "**********"
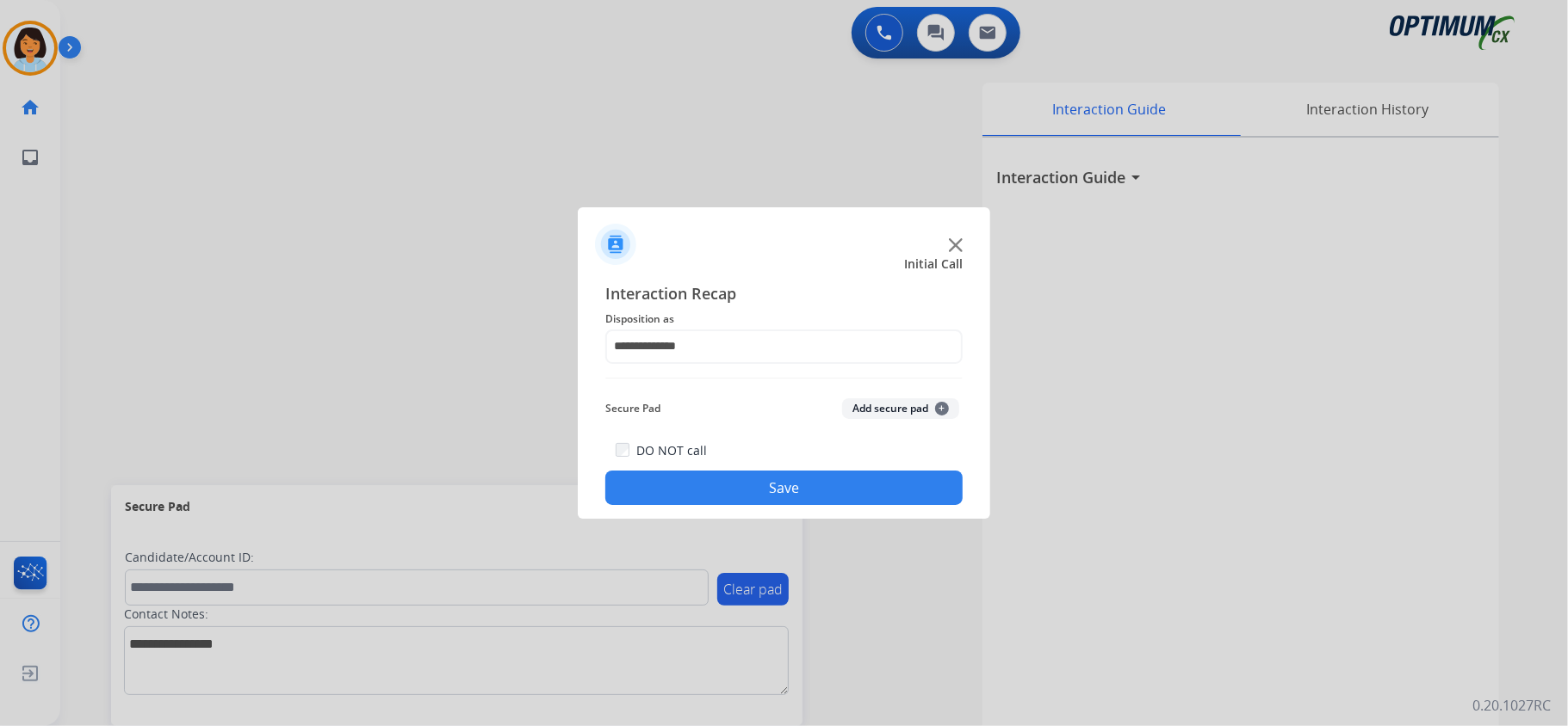
click at [756, 489] on button "Save" at bounding box center [784, 488] width 357 height 34
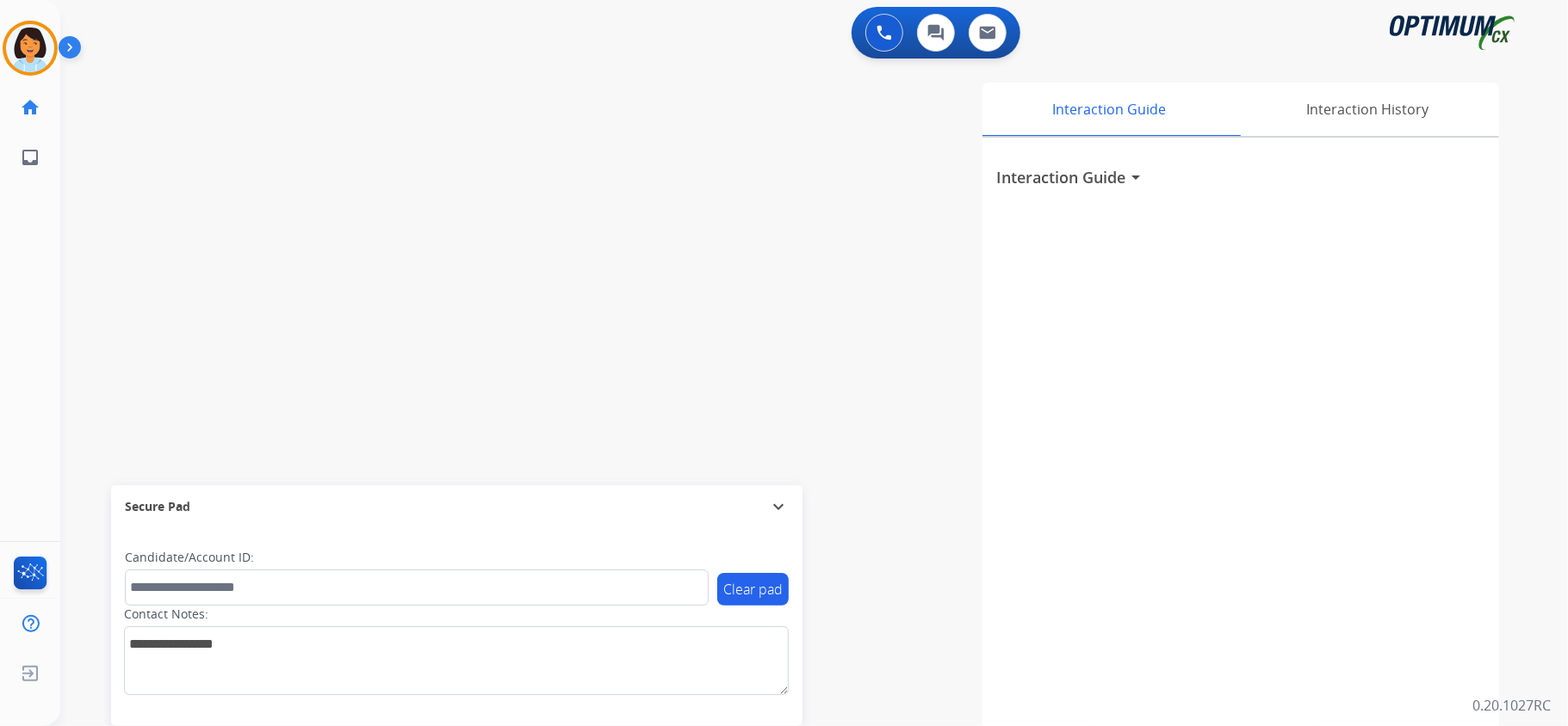
click at [534, 359] on div "swap_horiz Break voice bridge close_fullscreen Connect 3-Way Call merge_type Se…" at bounding box center [793, 420] width 1466 height 718
click at [221, 107] on mat-icon "content_copy" at bounding box center [229, 105] width 16 height 16
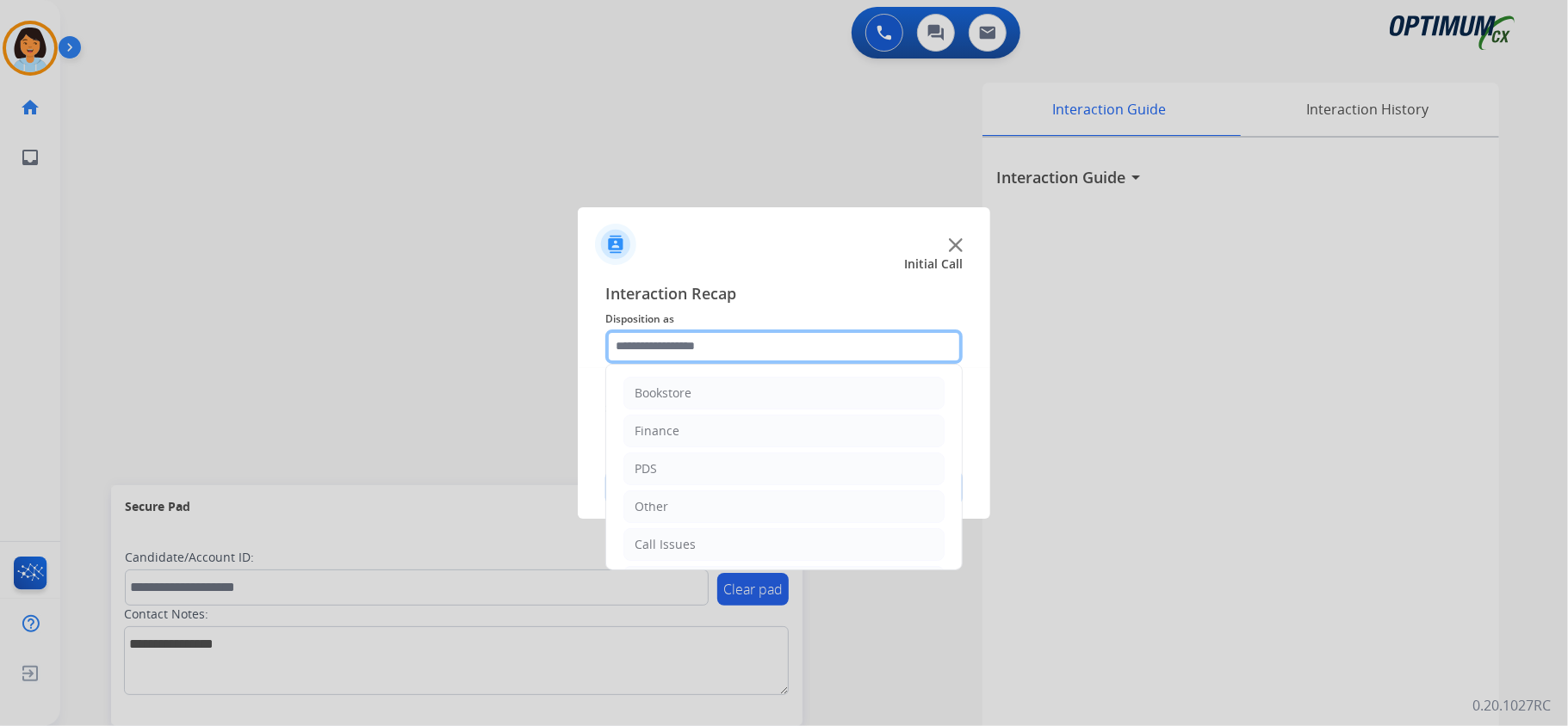
click at [703, 353] on input "text" at bounding box center [784, 346] width 357 height 34
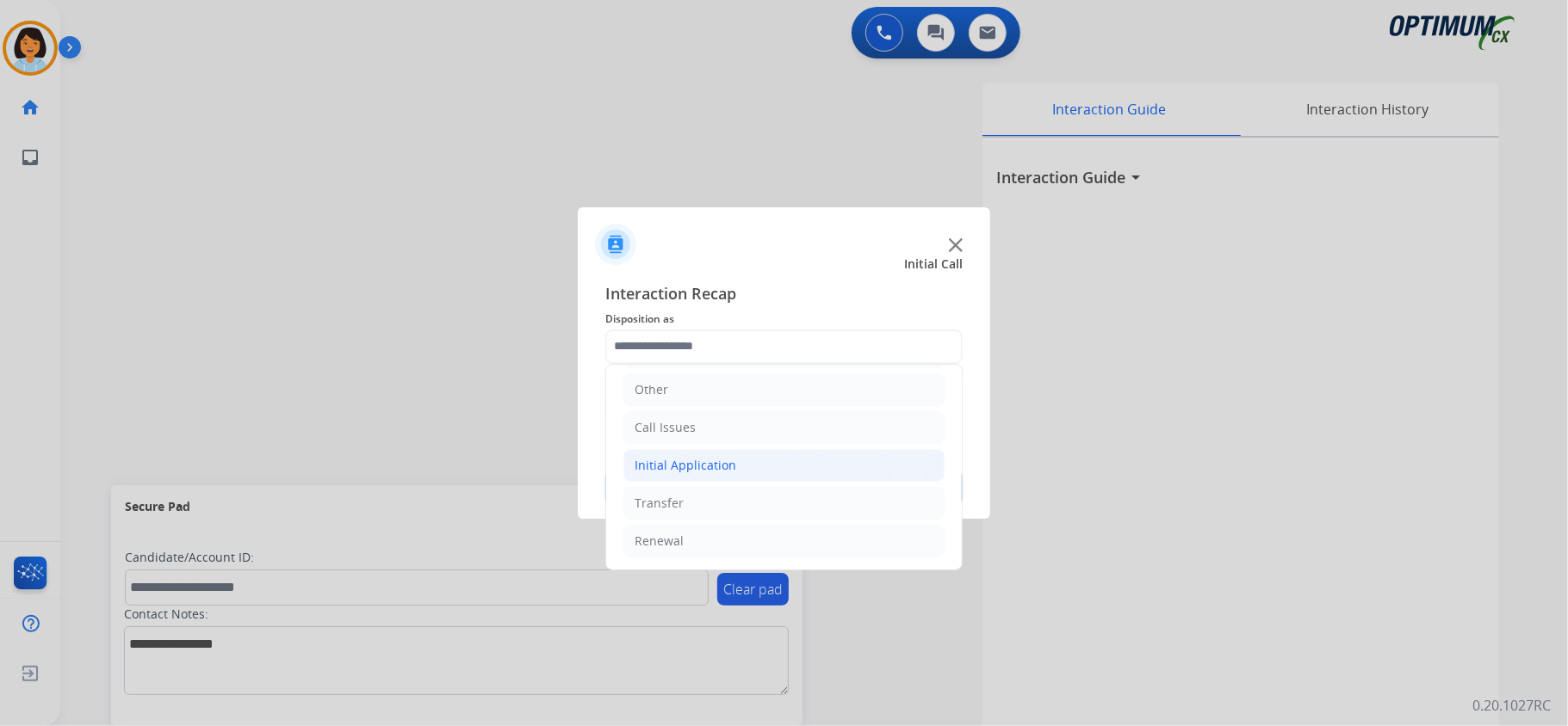
click at [728, 465] on div "Initial Application" at bounding box center [685, 465] width 102 height 17
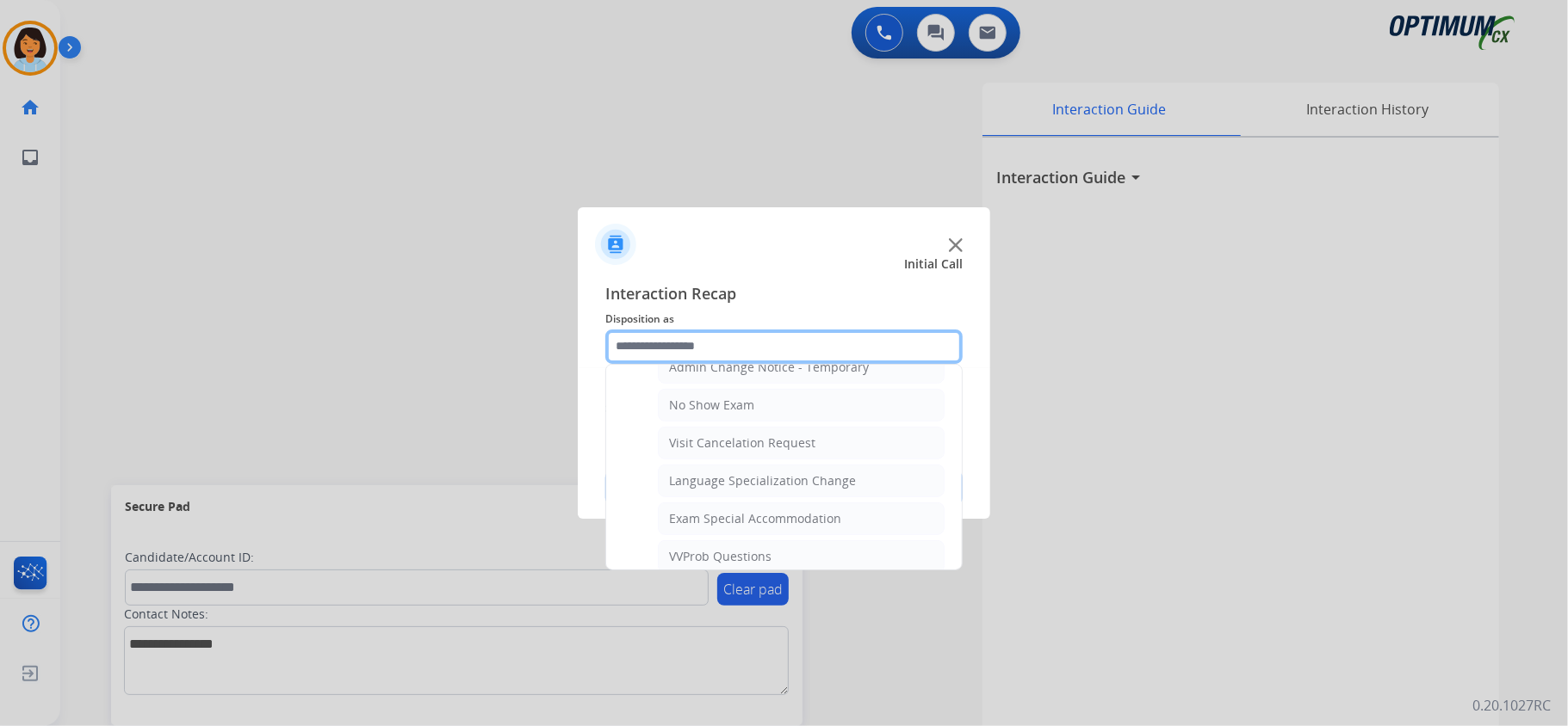
scroll to position [799, 0]
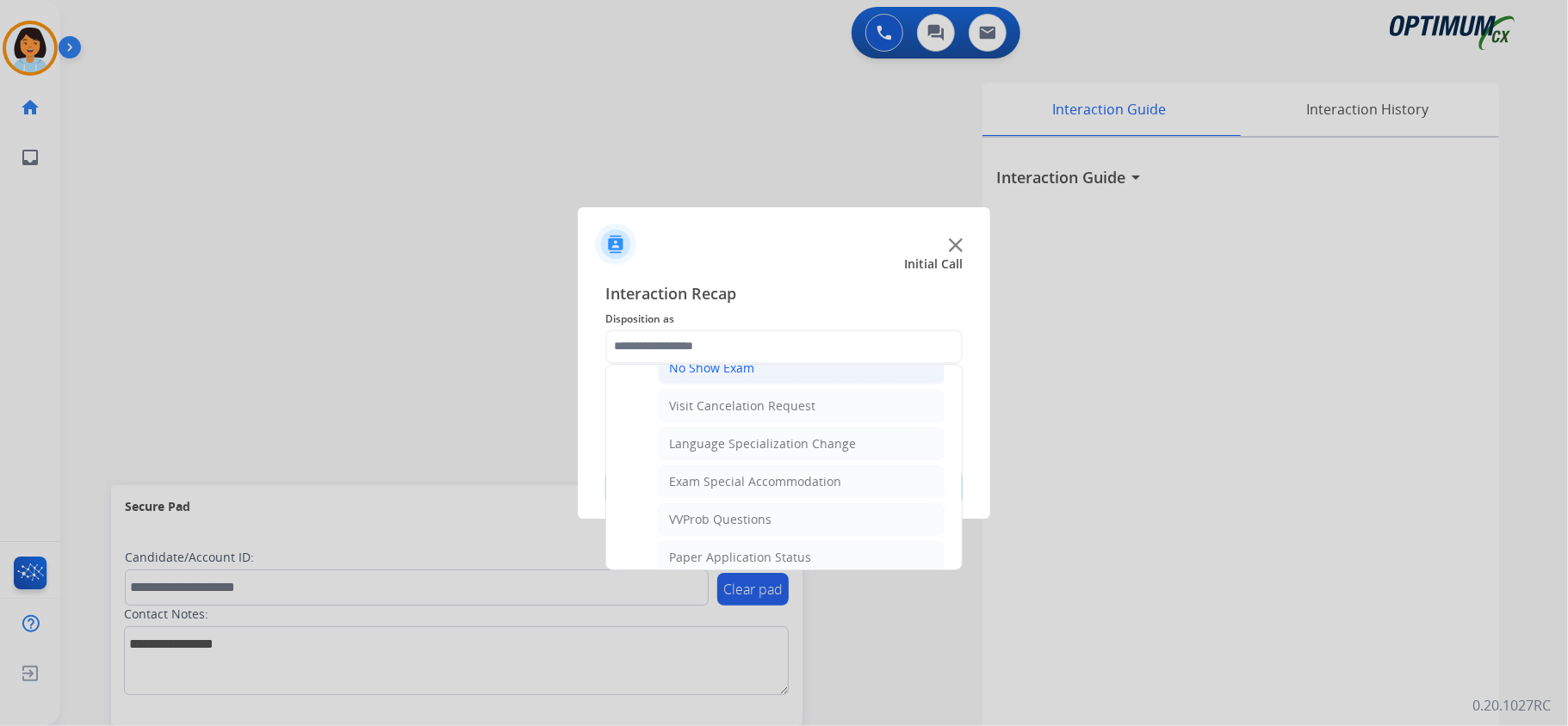
click at [837, 374] on li "No Show Exam" at bounding box center [801, 368] width 287 height 33
type input "**********"
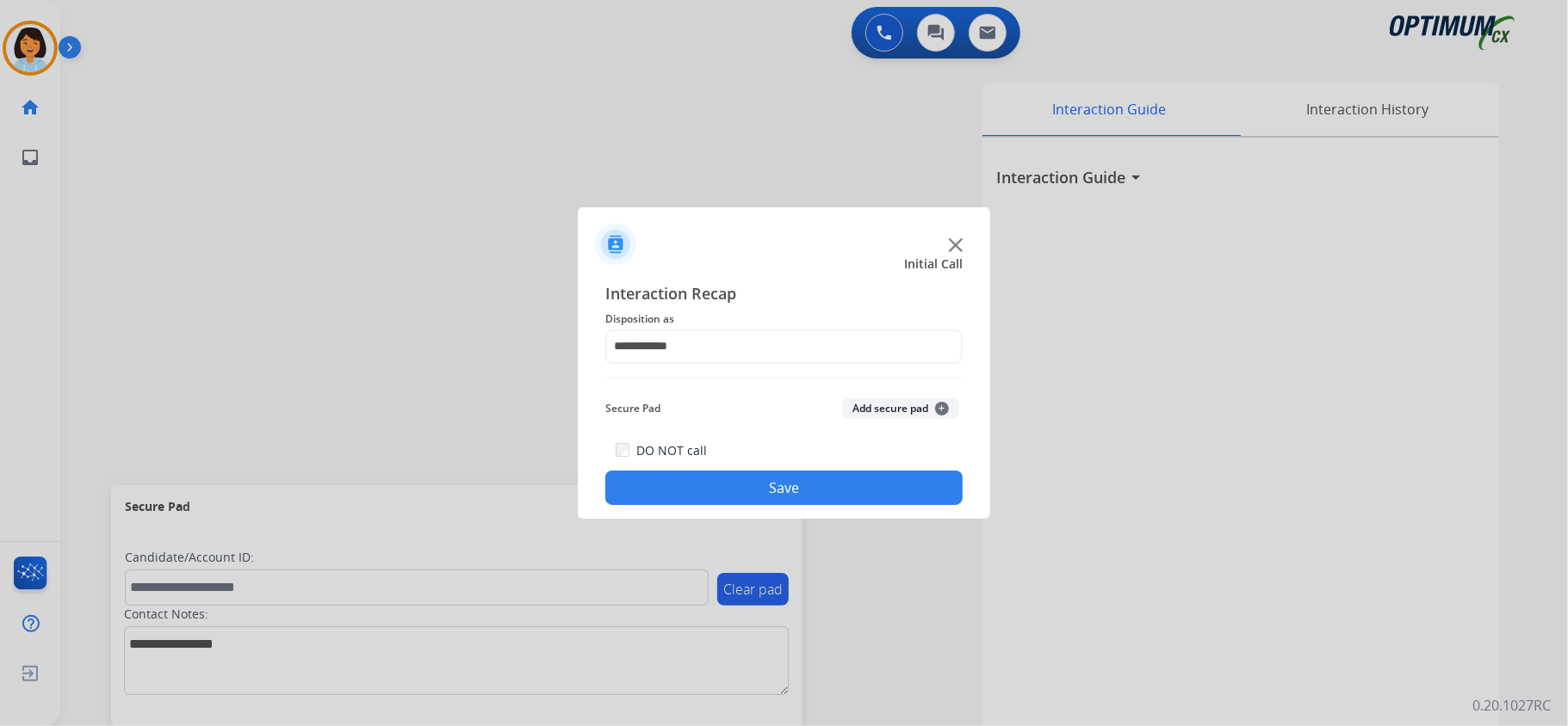
click at [776, 480] on button "Save" at bounding box center [784, 488] width 357 height 34
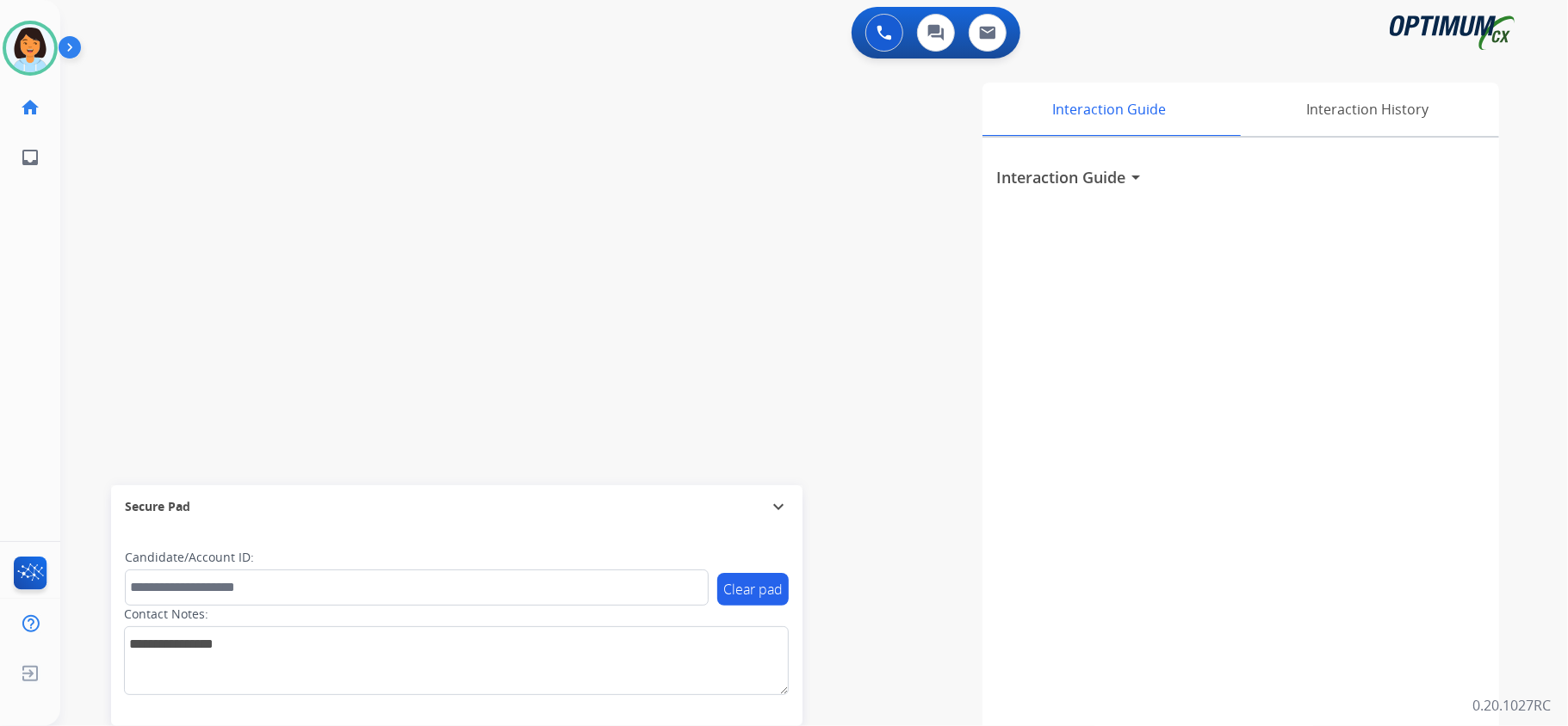
click at [322, 248] on div "swap_horiz Break voice bridge close_fullscreen Connect 3-Way Call merge_type Se…" at bounding box center [793, 420] width 1466 height 718
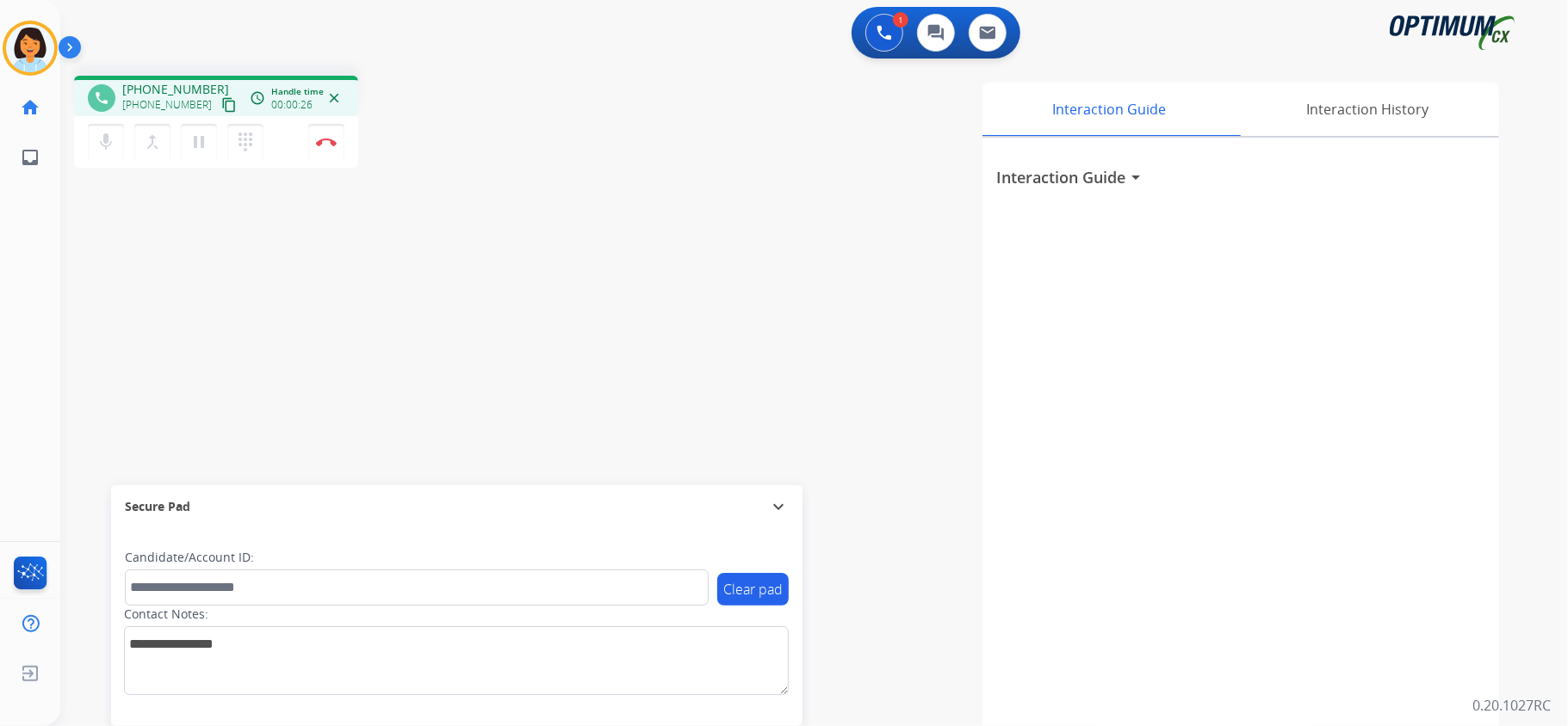
click at [221, 103] on mat-icon "content_copy" at bounding box center [229, 105] width 16 height 16
click at [329, 148] on button "Disconnect" at bounding box center [326, 141] width 36 height 36
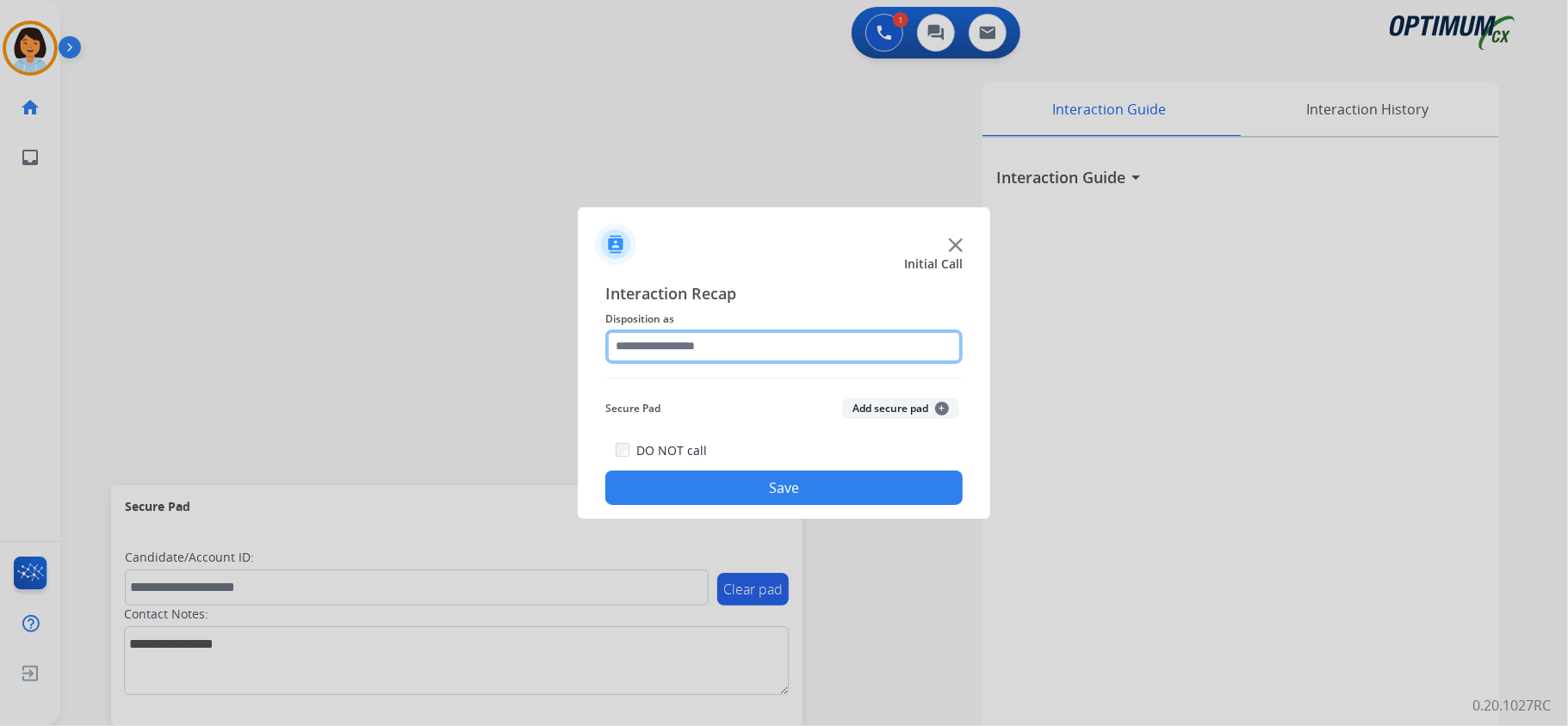
click at [827, 338] on input "text" at bounding box center [784, 346] width 357 height 34
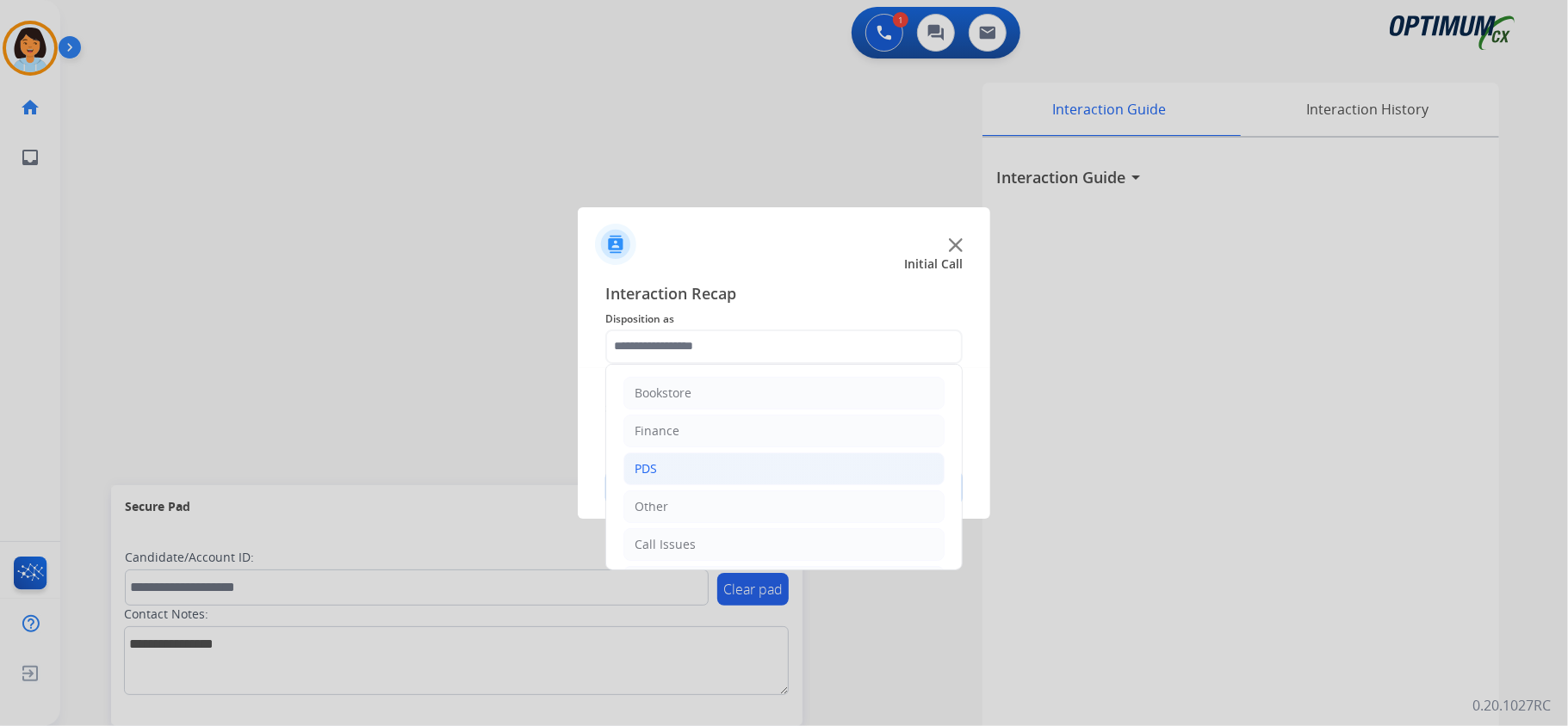
click at [789, 470] on li "PDS" at bounding box center [784, 469] width 321 height 33
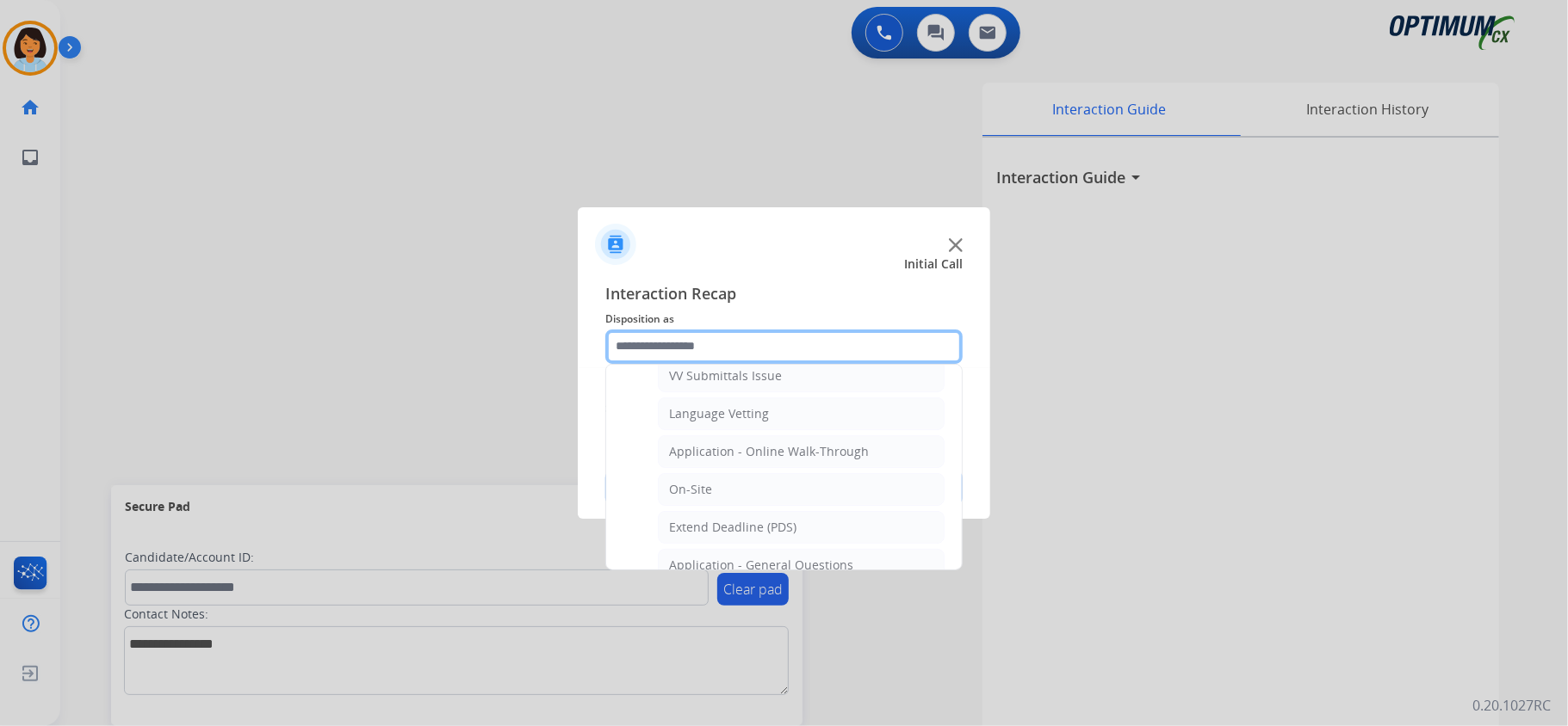
scroll to position [369, 0]
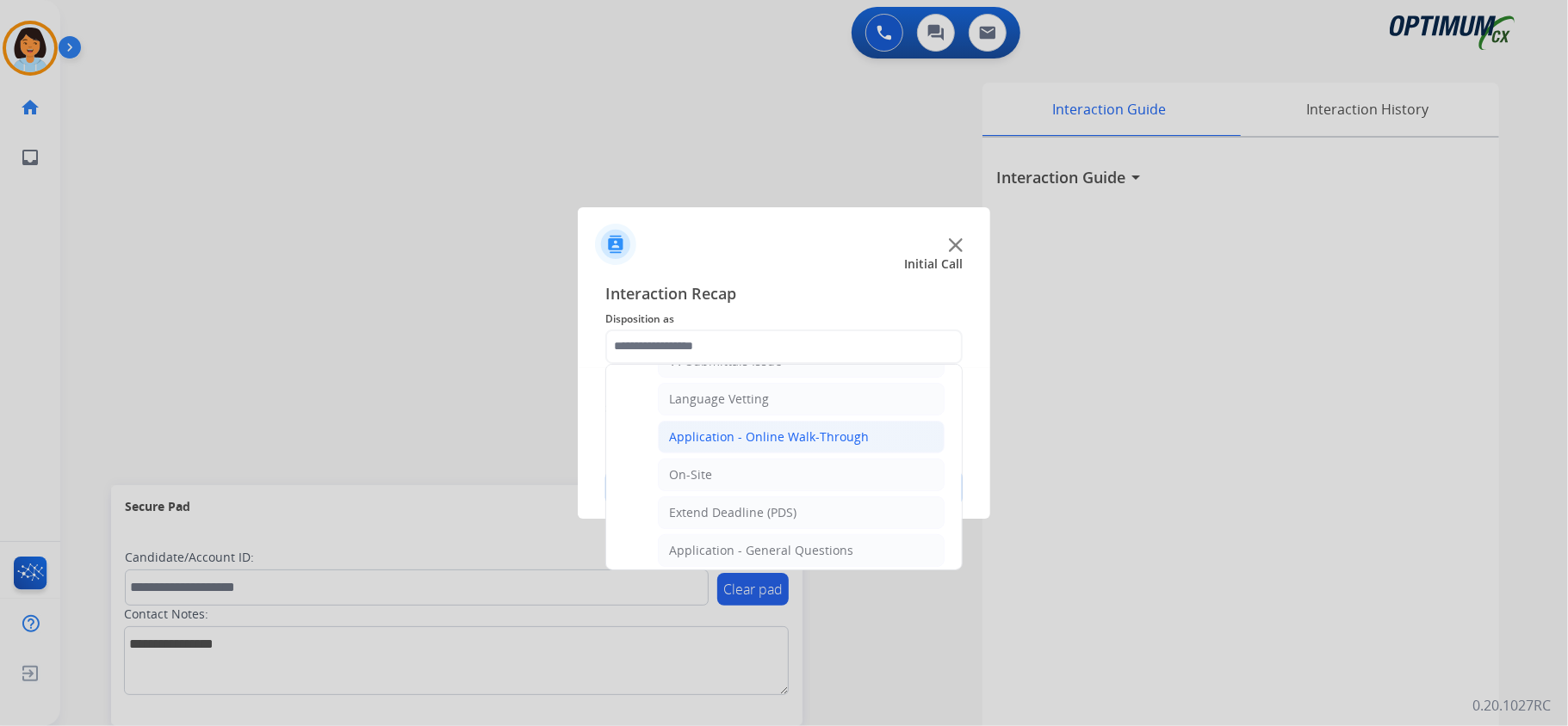
click at [861, 435] on li "Application - Online Walk-Through" at bounding box center [801, 437] width 287 height 33
type input "**********"
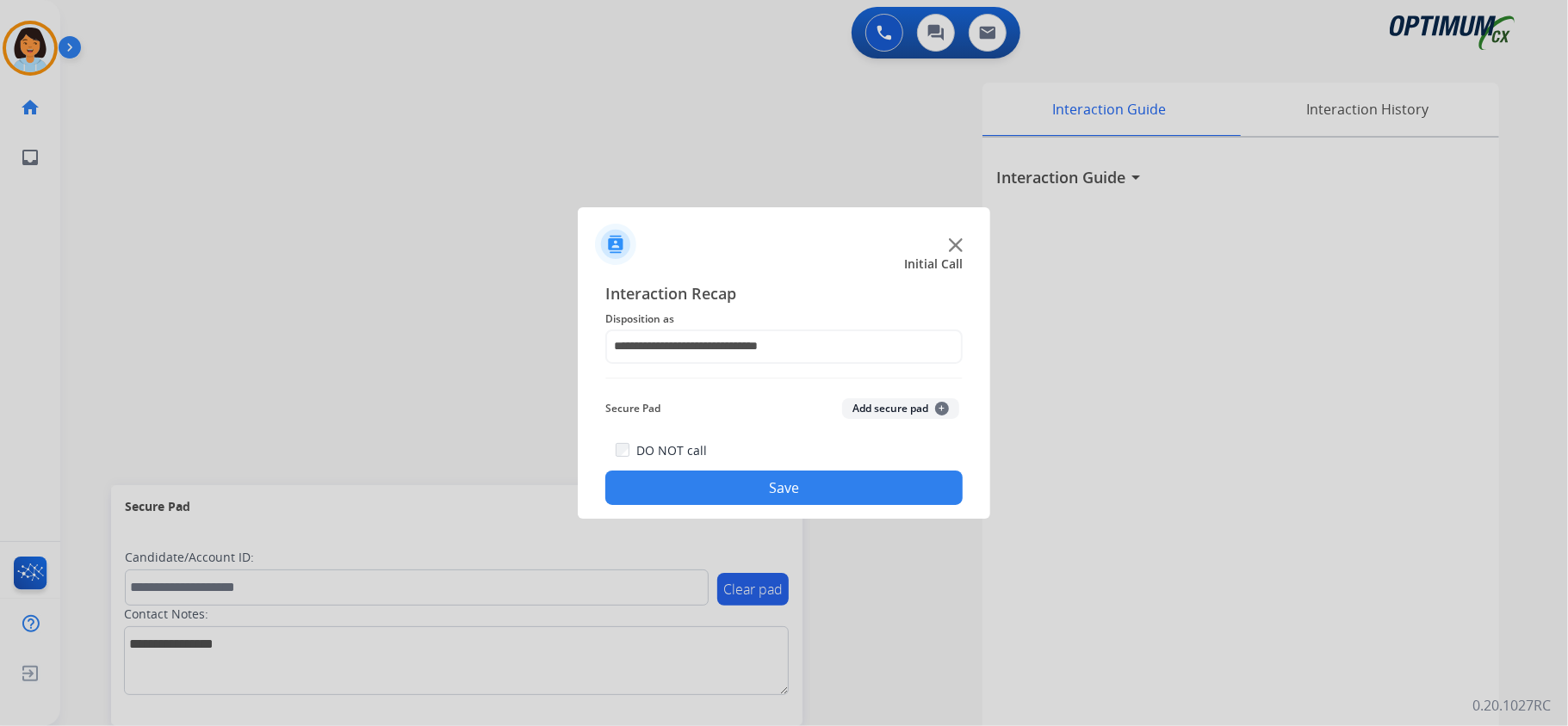
click at [856, 479] on button "Save" at bounding box center [784, 488] width 357 height 34
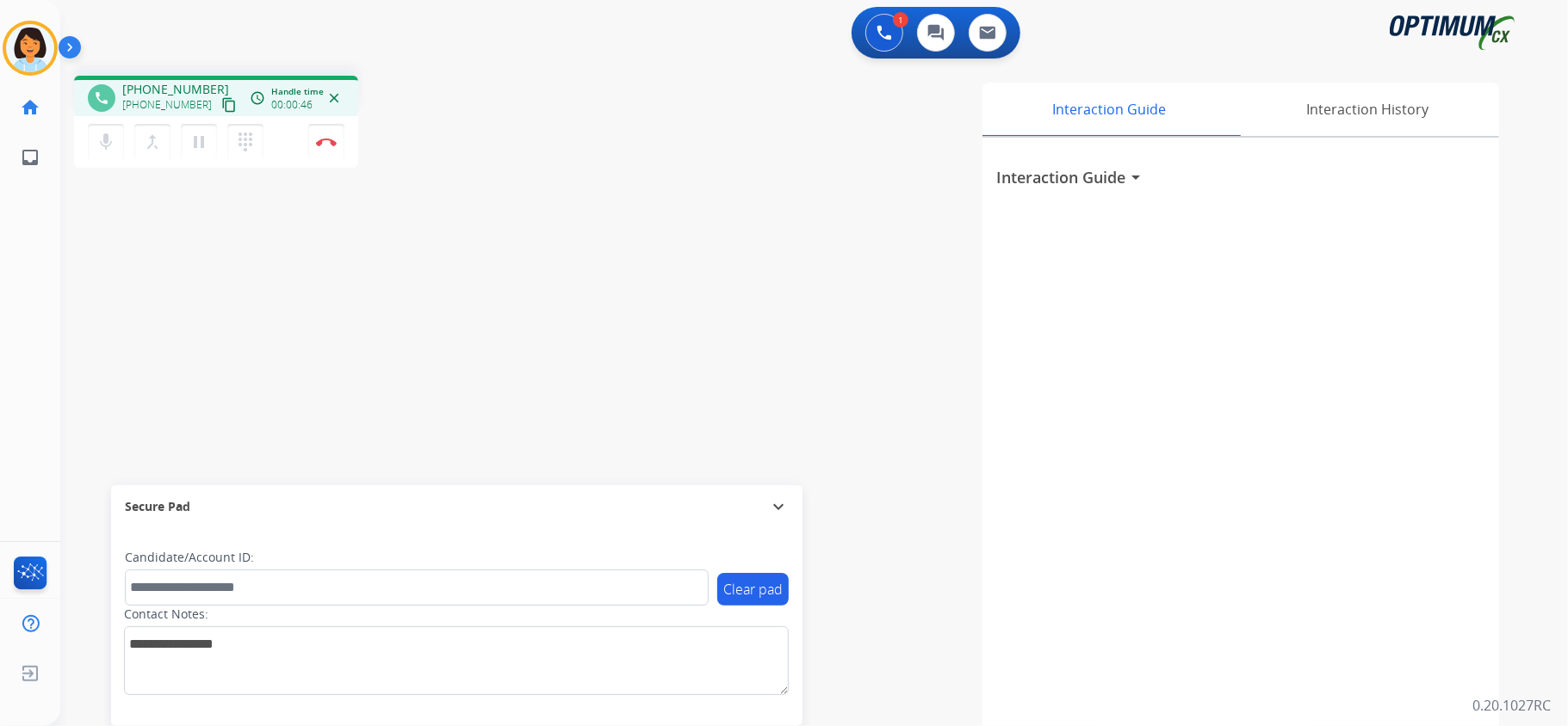
click at [221, 104] on mat-icon "content_copy" at bounding box center [229, 105] width 16 height 16
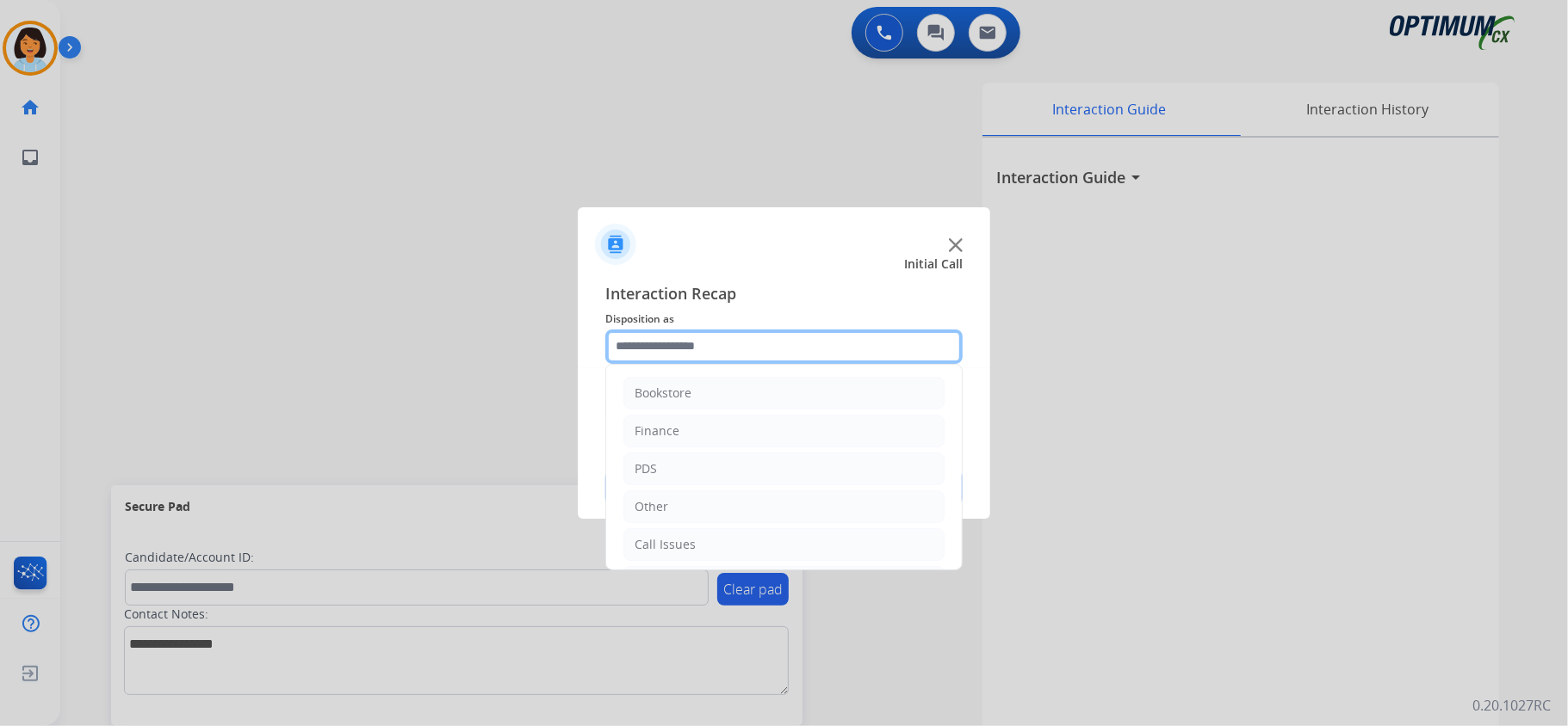
click at [786, 343] on input "text" at bounding box center [784, 346] width 357 height 34
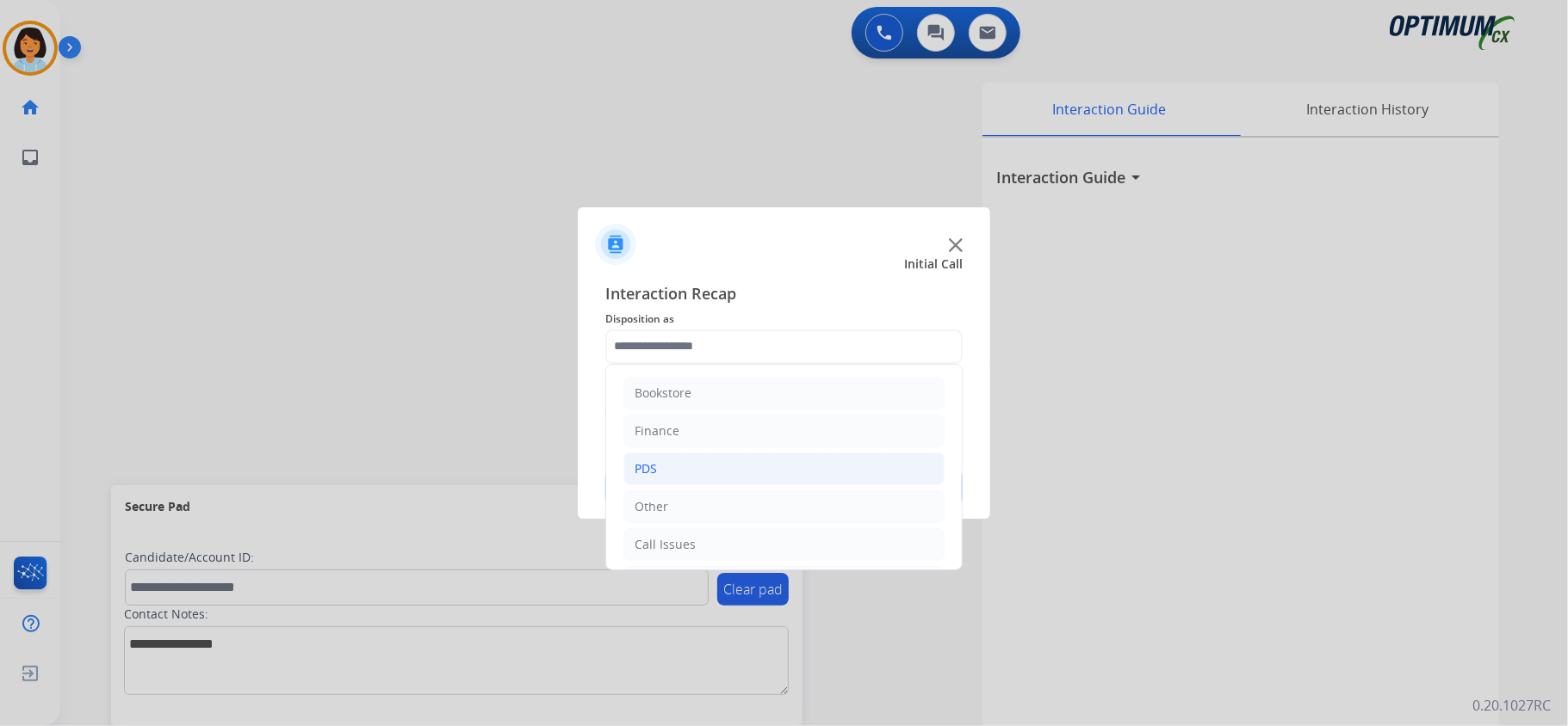
click at [679, 470] on li "PDS" at bounding box center [784, 469] width 321 height 33
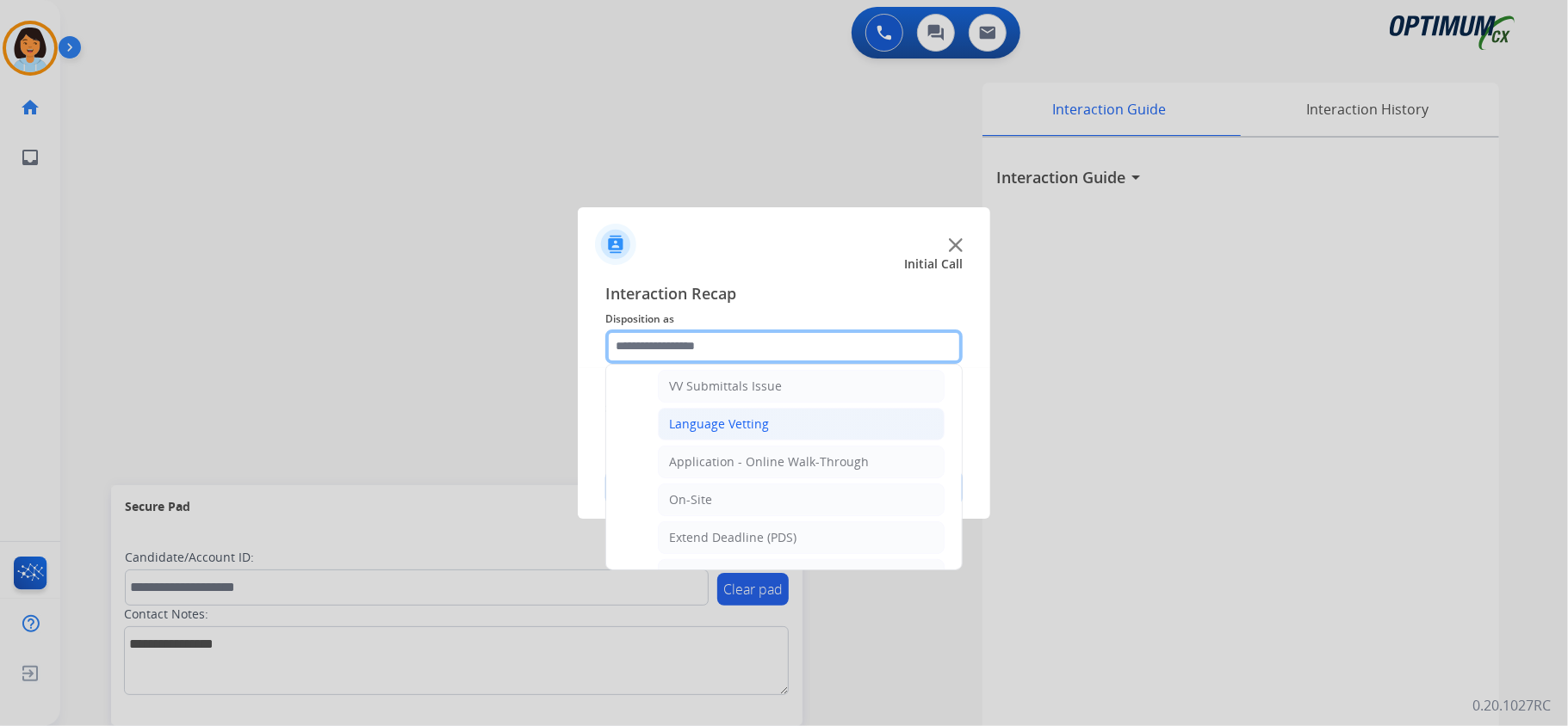
scroll to position [458, 0]
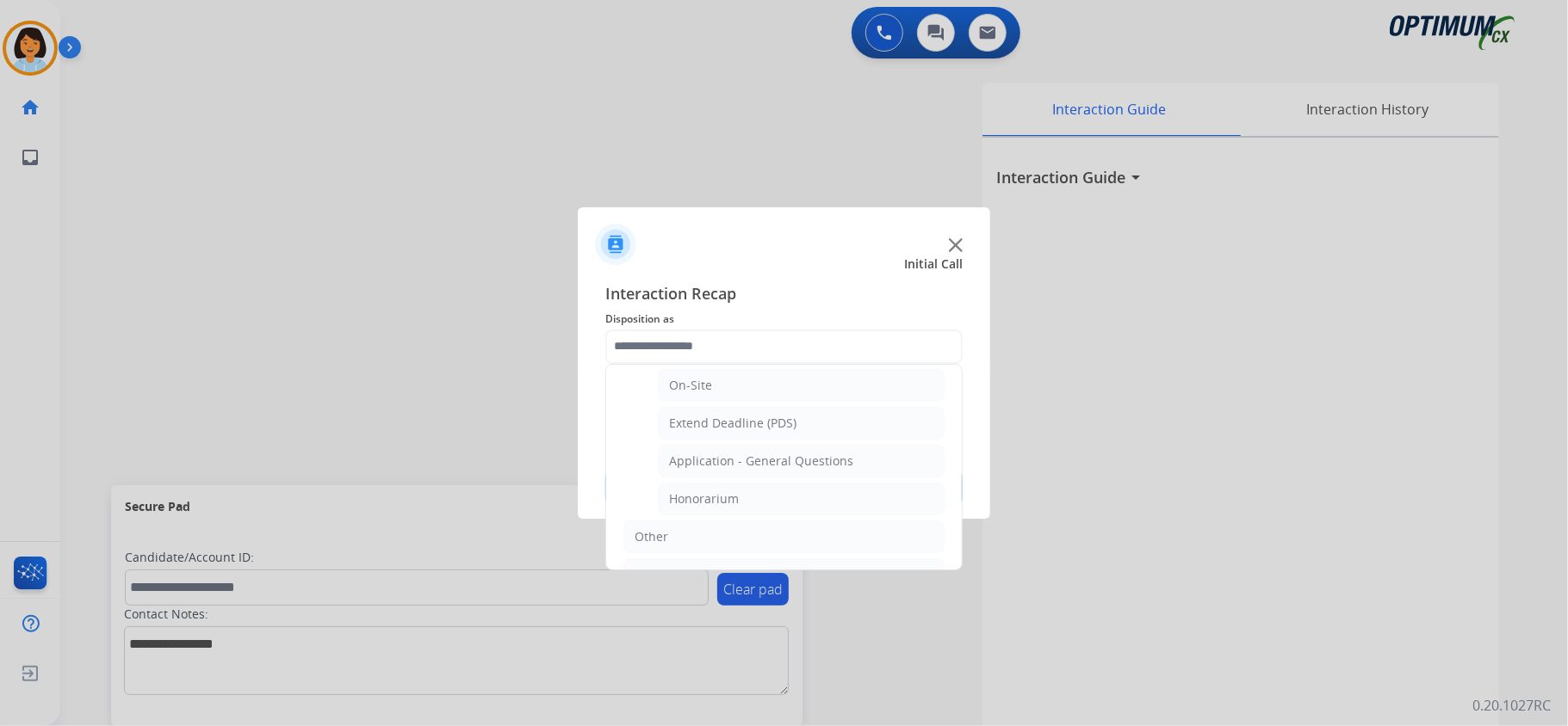
drag, startPoint x: 785, startPoint y: 473, endPoint x: 769, endPoint y: 497, distance: 28.8
click at [785, 470] on div "Application - General Questions" at bounding box center [761, 461] width 185 height 17
type input "**********"
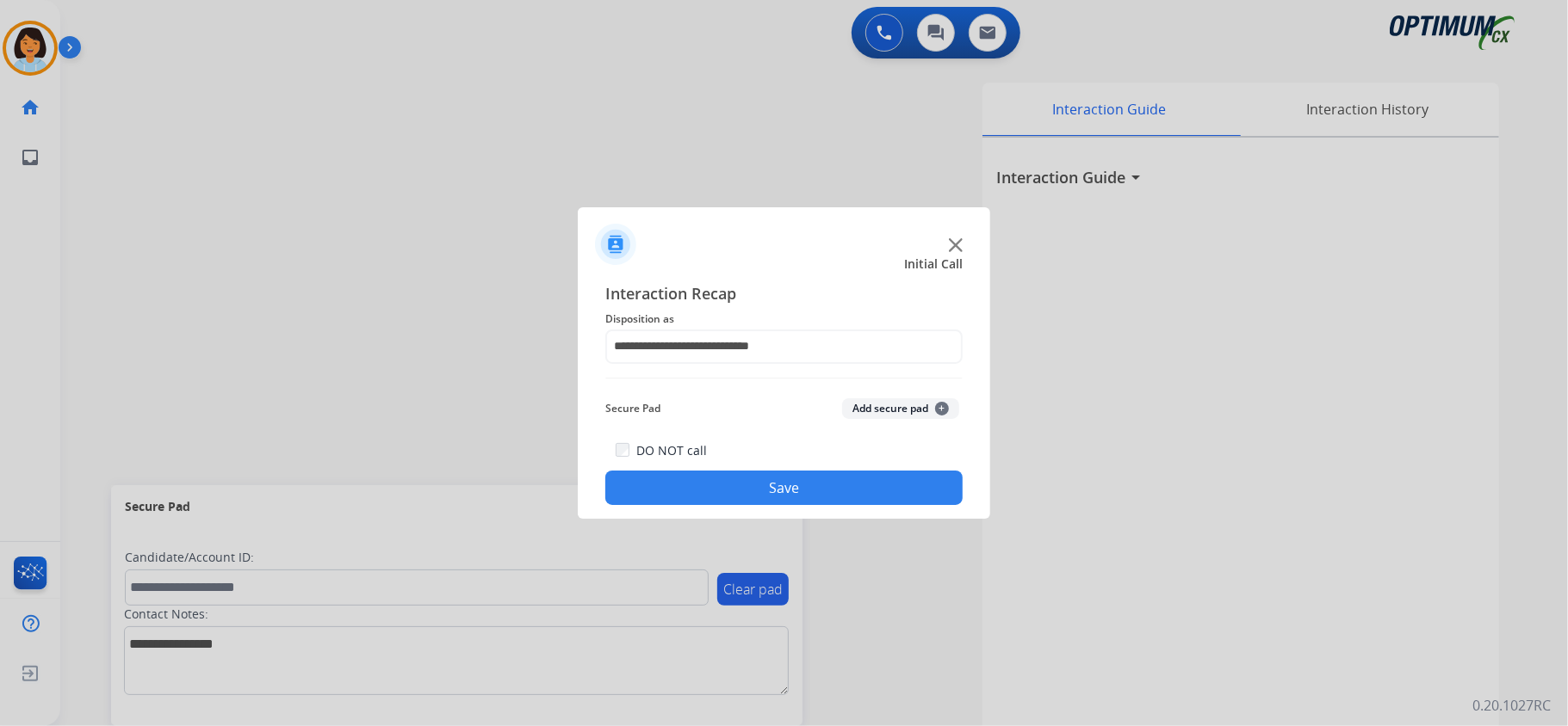
click at [734, 506] on div "**********" at bounding box center [784, 394] width 413 height 253
click at [733, 501] on button "Save" at bounding box center [784, 488] width 357 height 34
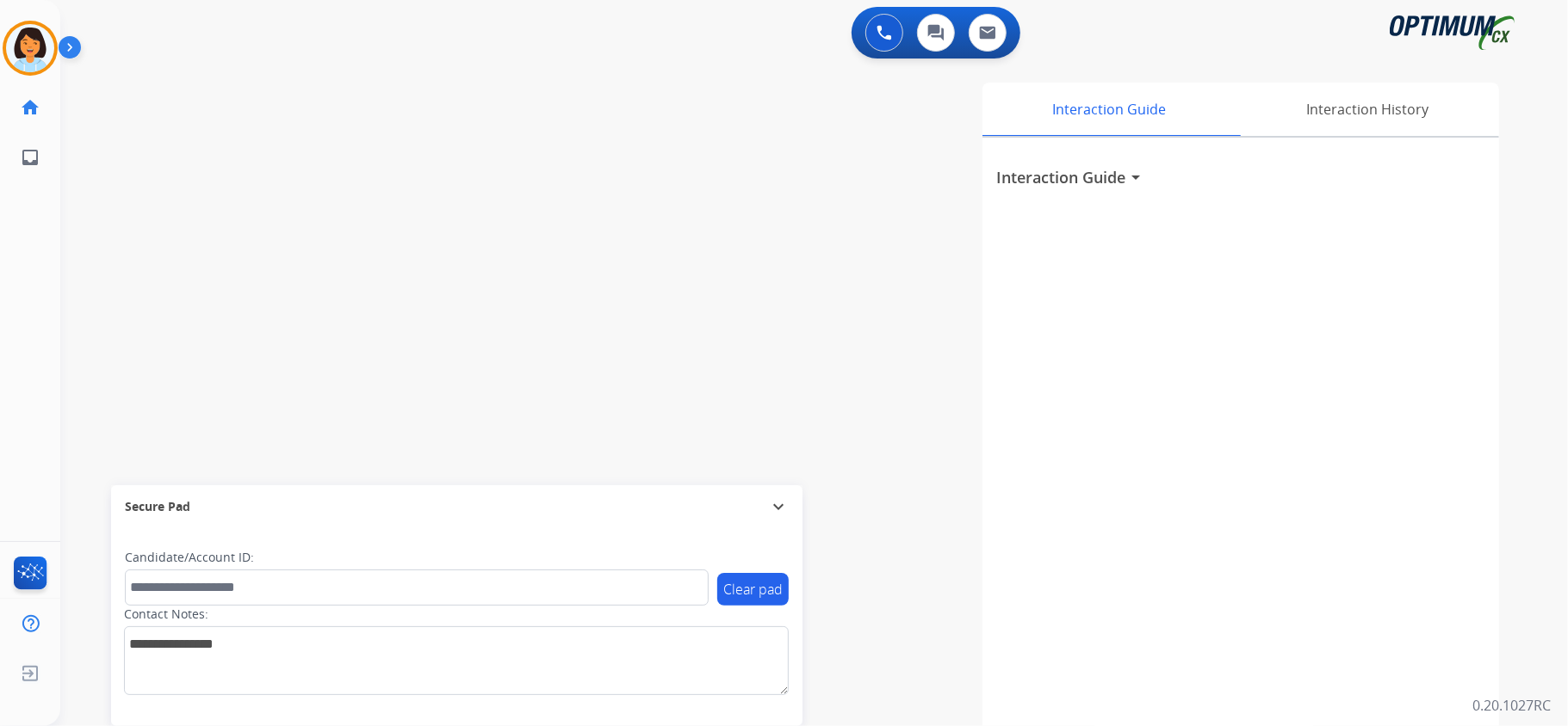
click at [721, 488] on div "Secure Pad expand_more" at bounding box center [457, 507] width 692 height 43
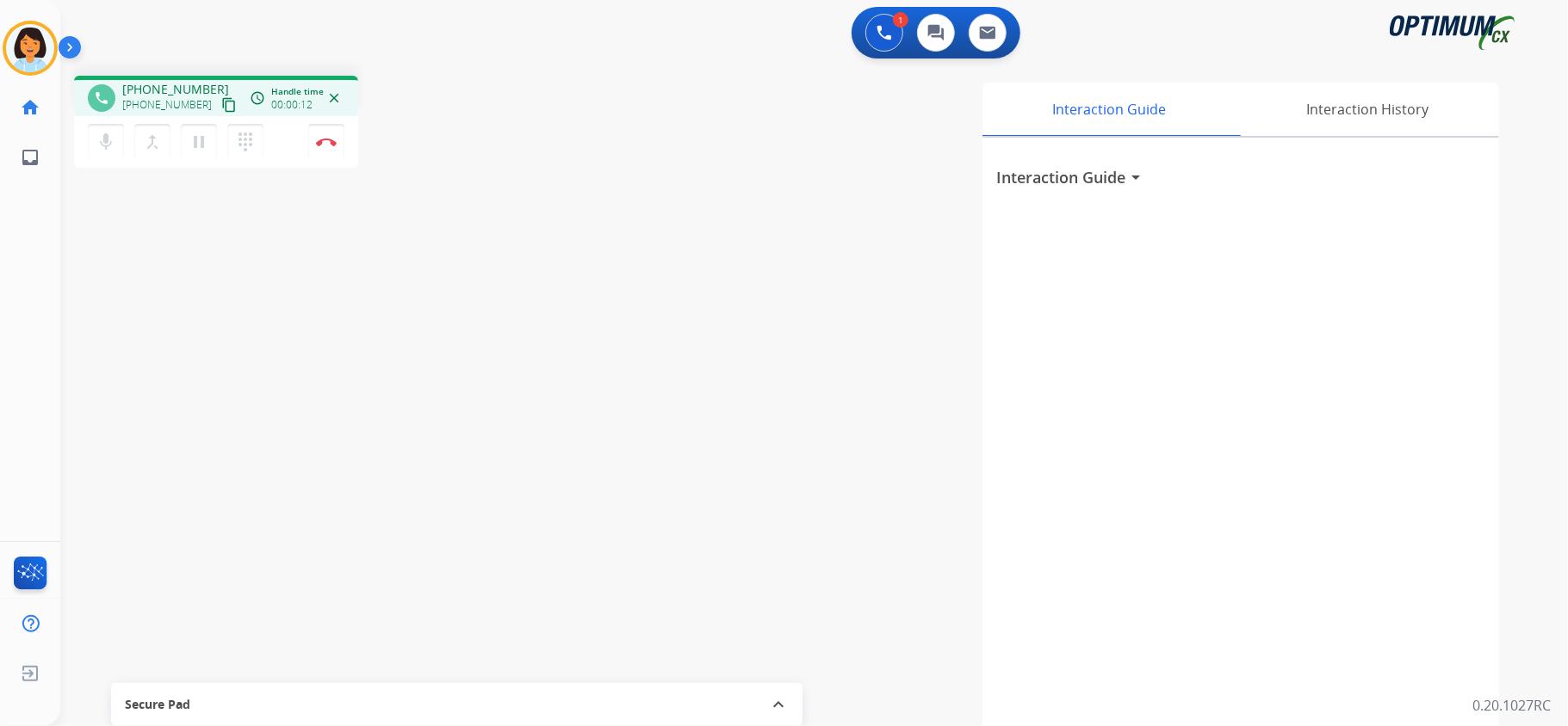
click at [221, 108] on mat-icon "content_copy" at bounding box center [229, 105] width 16 height 16
click at [221, 107] on mat-icon "content_copy" at bounding box center [229, 105] width 16 height 16
click at [221, 104] on mat-icon "content_copy" at bounding box center [229, 105] width 16 height 16
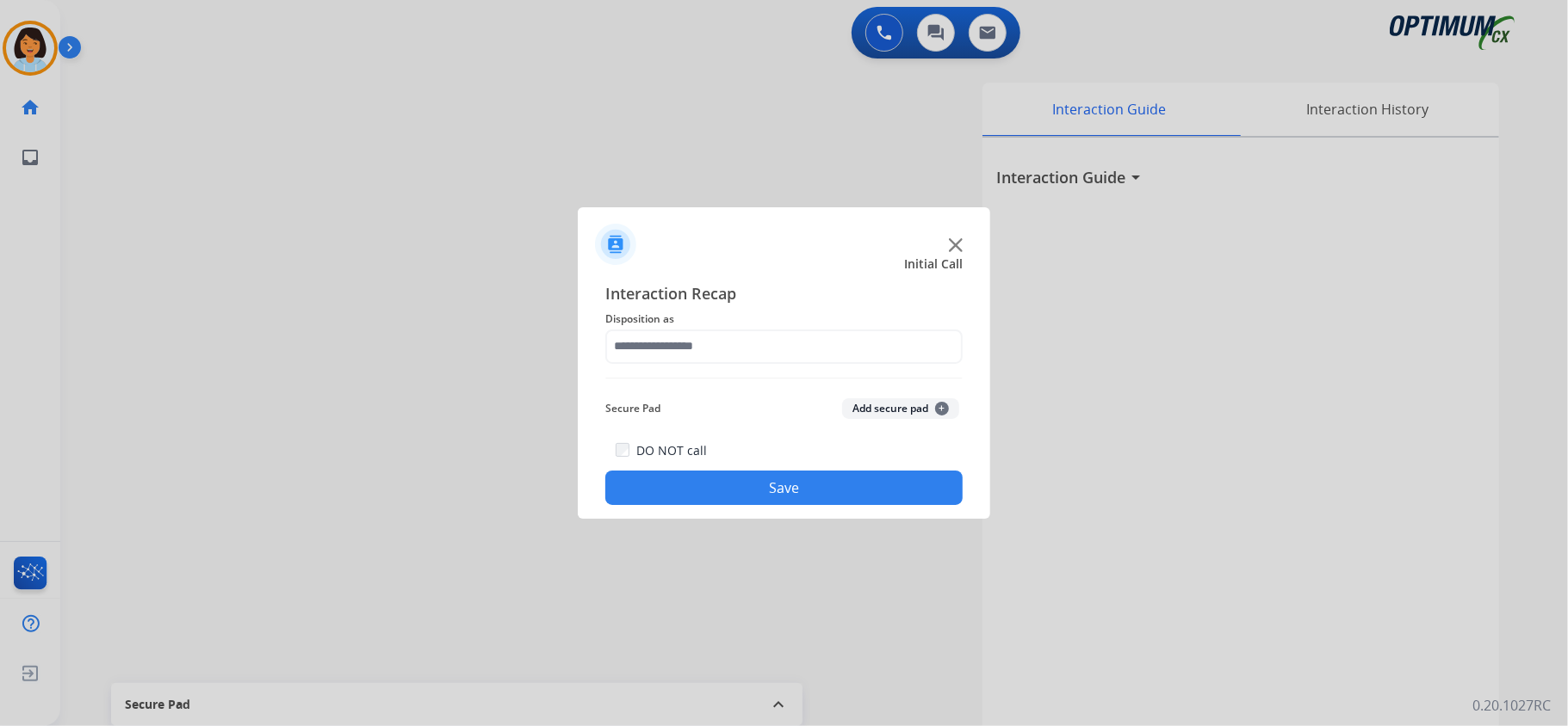
click at [330, 138] on div at bounding box center [784, 363] width 1568 height 726
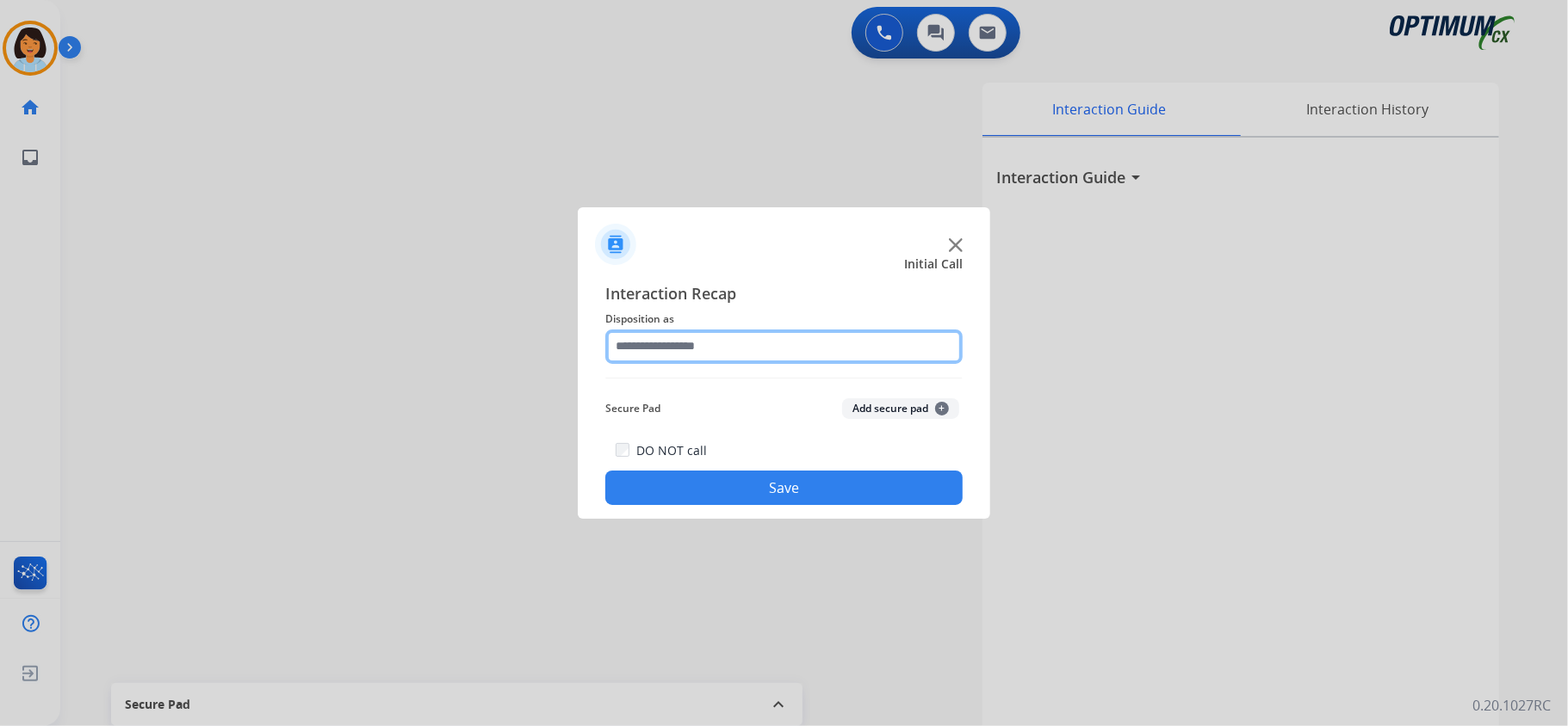
click at [701, 352] on input "text" at bounding box center [784, 346] width 357 height 34
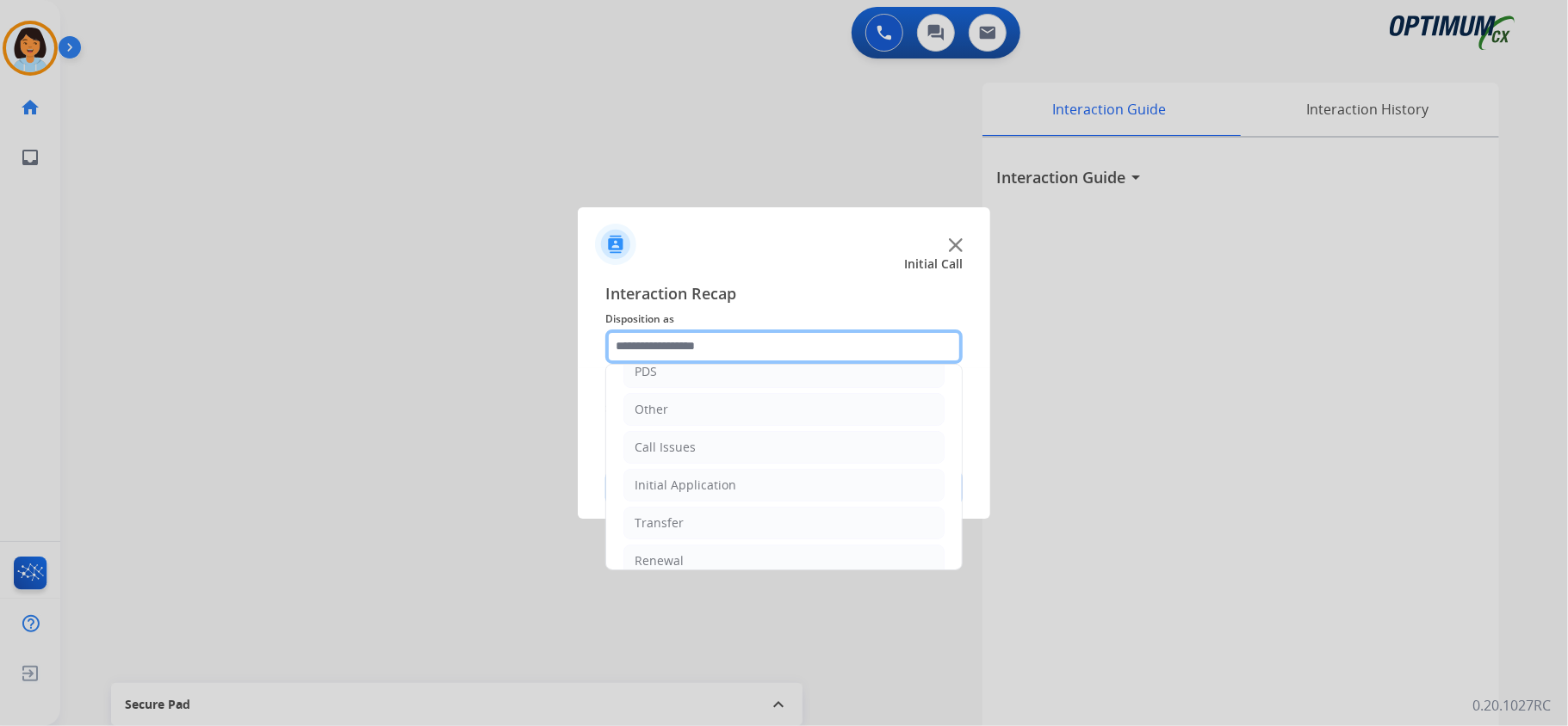
scroll to position [121, 0]
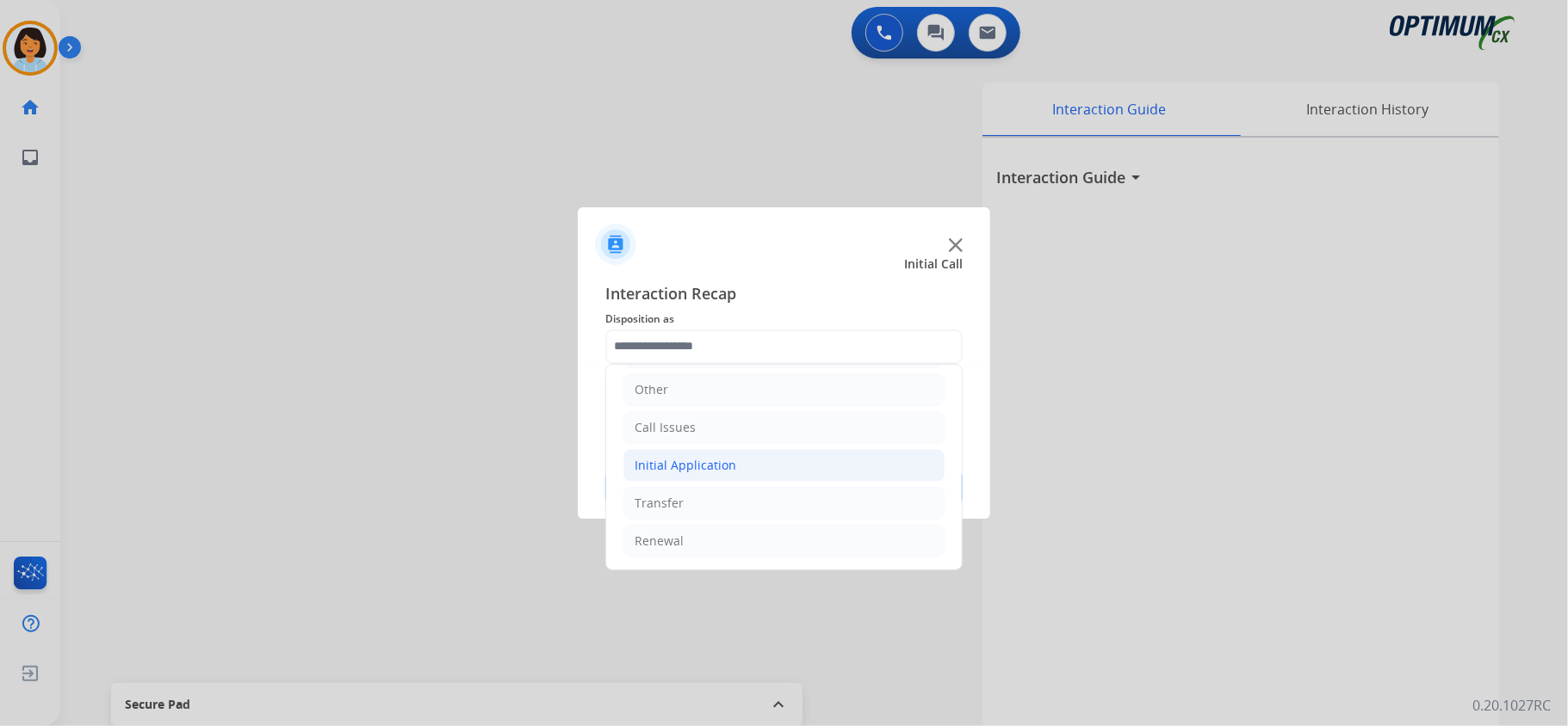
click at [721, 465] on div "Initial Application" at bounding box center [685, 465] width 102 height 17
click at [739, 493] on div "Credential Resend (Initial application)" at bounding box center [777, 498] width 218 height 17
type input "**********"
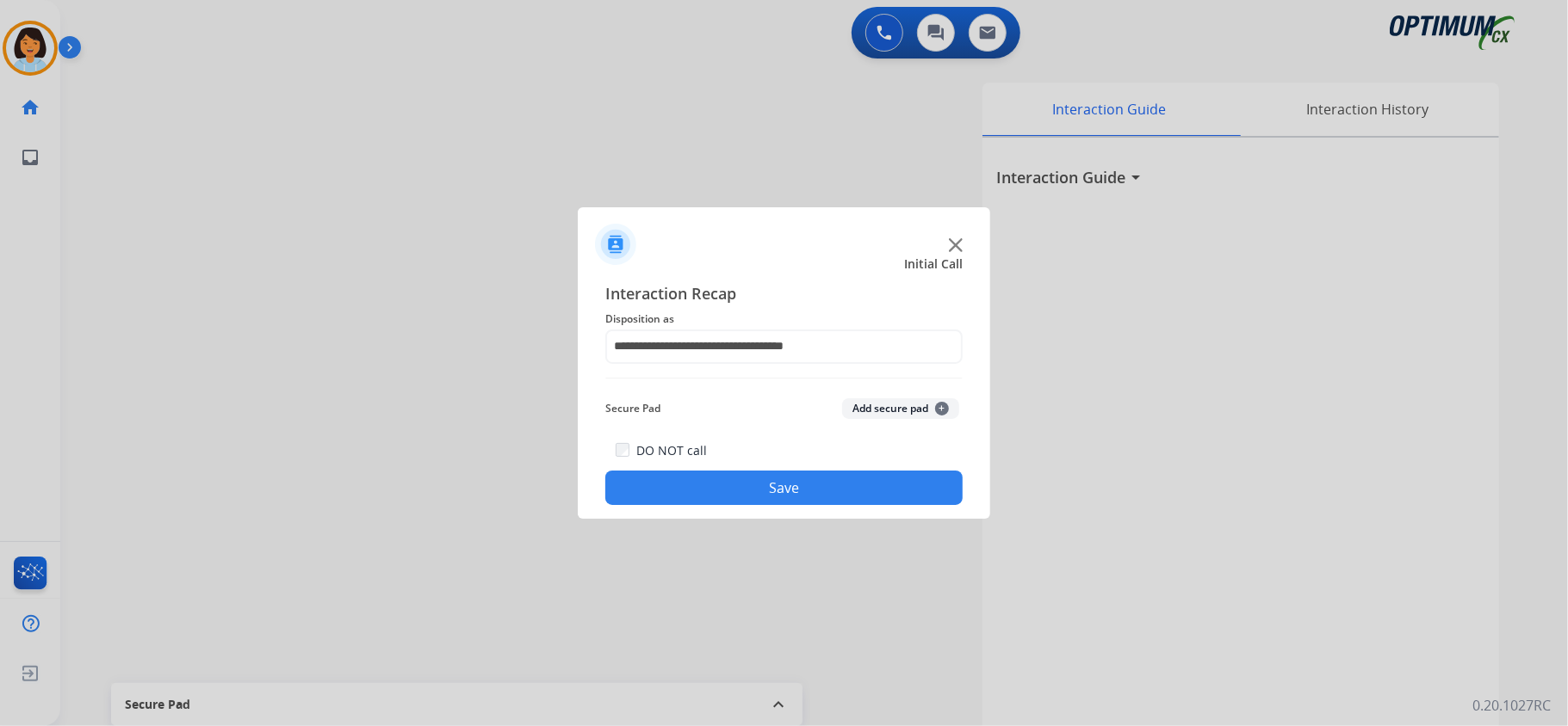
click at [739, 494] on button "Save" at bounding box center [784, 488] width 357 height 34
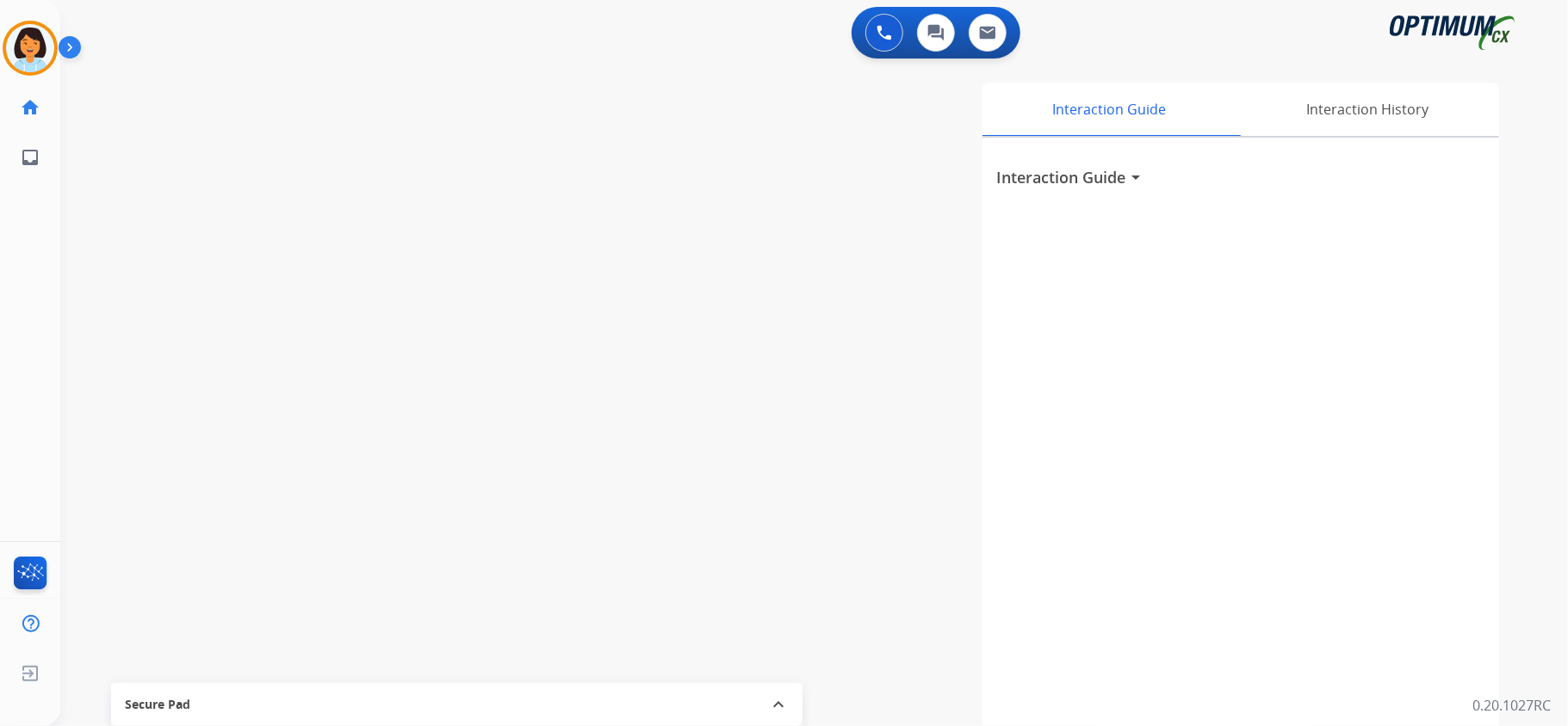
click at [305, 492] on div "swap_horiz Break voice bridge close_fullscreen Connect 3-Way Call merge_type Se…" at bounding box center [793, 420] width 1466 height 718
click at [221, 100] on mat-icon "content_copy" at bounding box center [229, 105] width 16 height 16
click at [201, 139] on mat-icon "pause" at bounding box center [198, 141] width 20 height 20
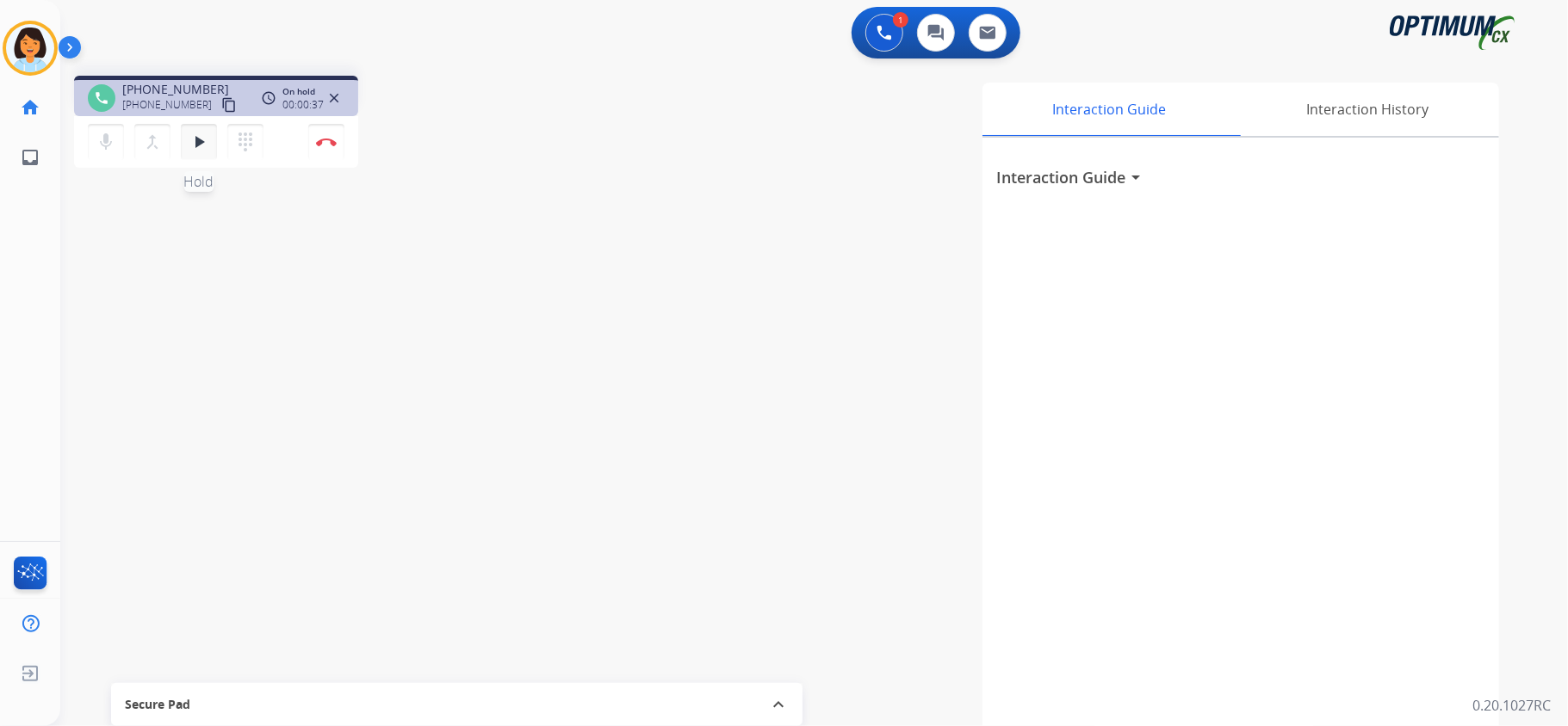
click at [191, 146] on mat-icon "play_arrow" at bounding box center [198, 141] width 20 height 20
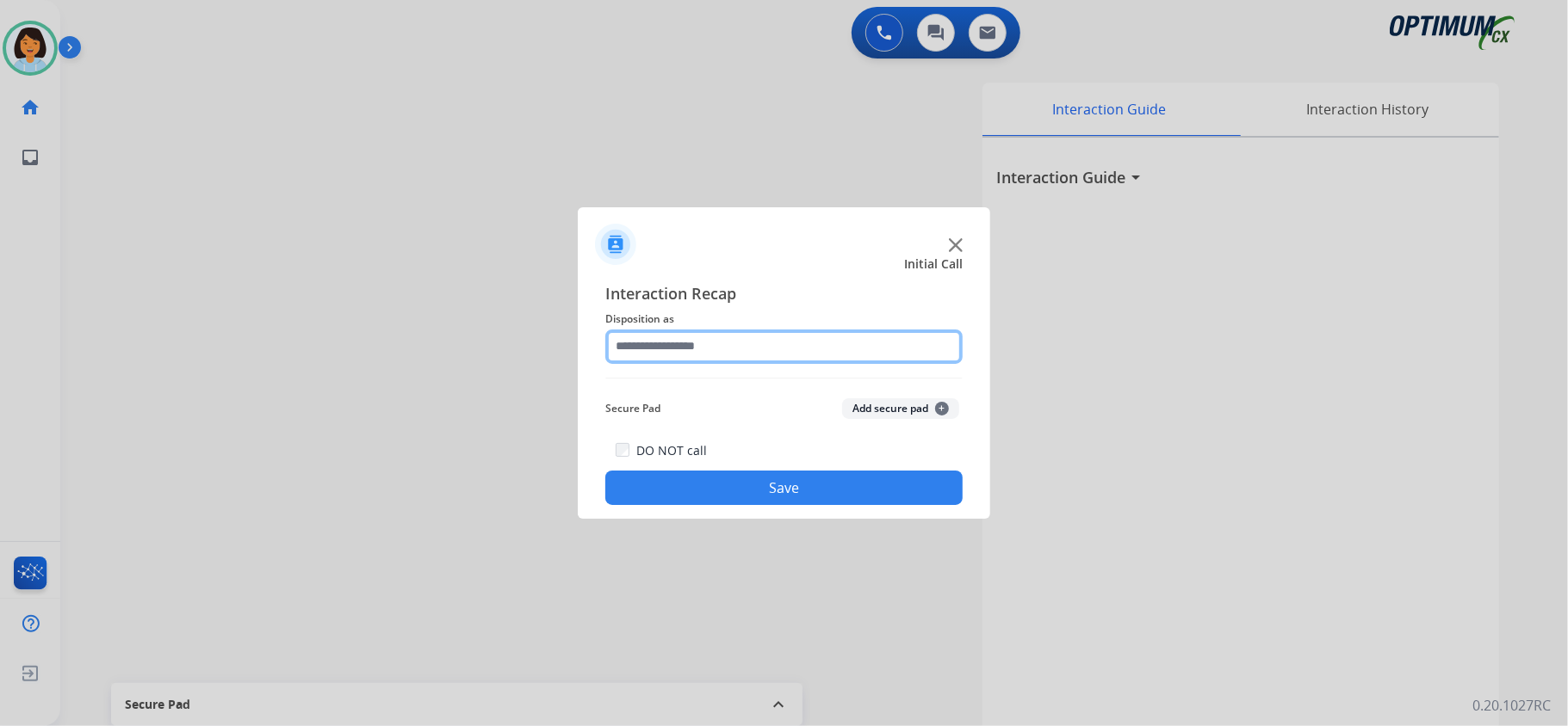
click at [721, 358] on input "text" at bounding box center [784, 346] width 357 height 34
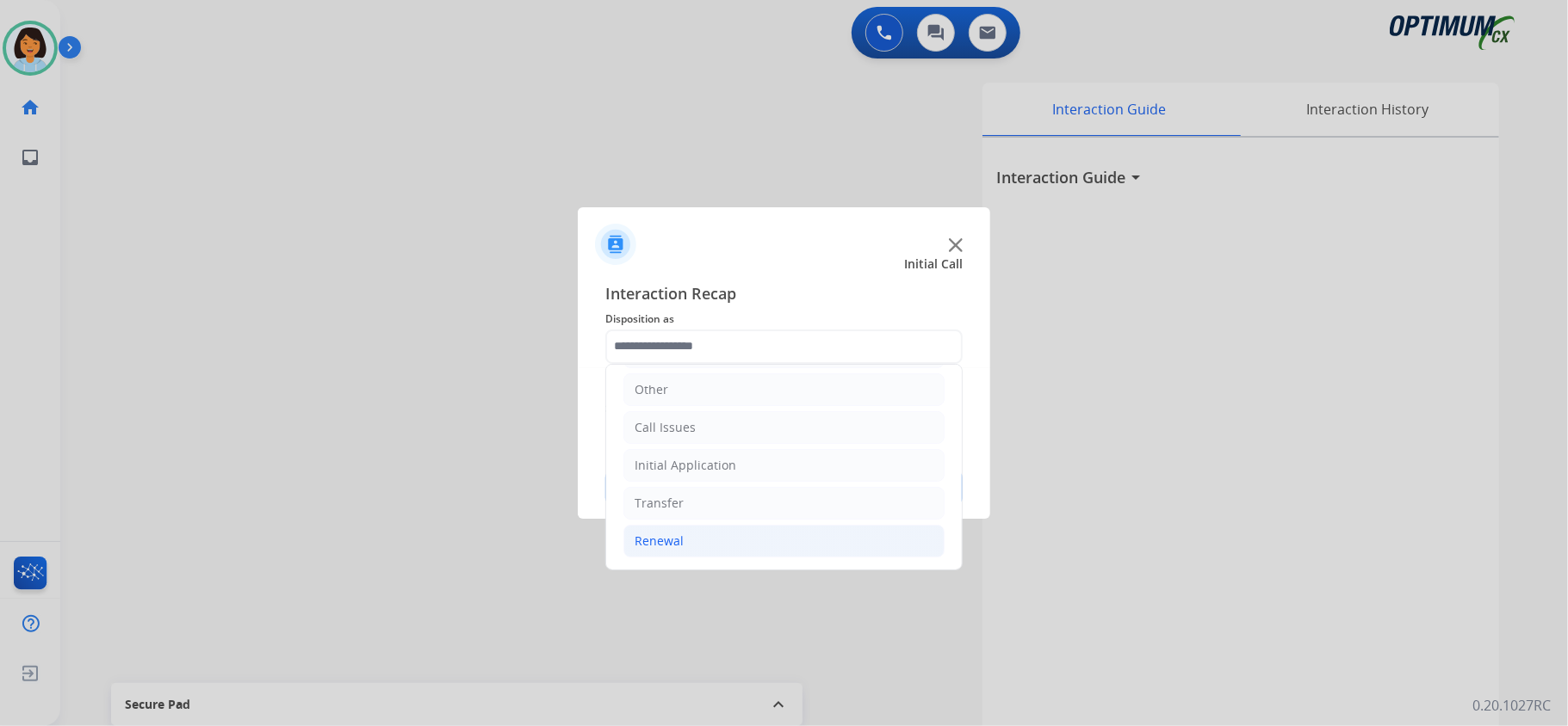
click at [726, 535] on li "Renewal" at bounding box center [784, 541] width 321 height 33
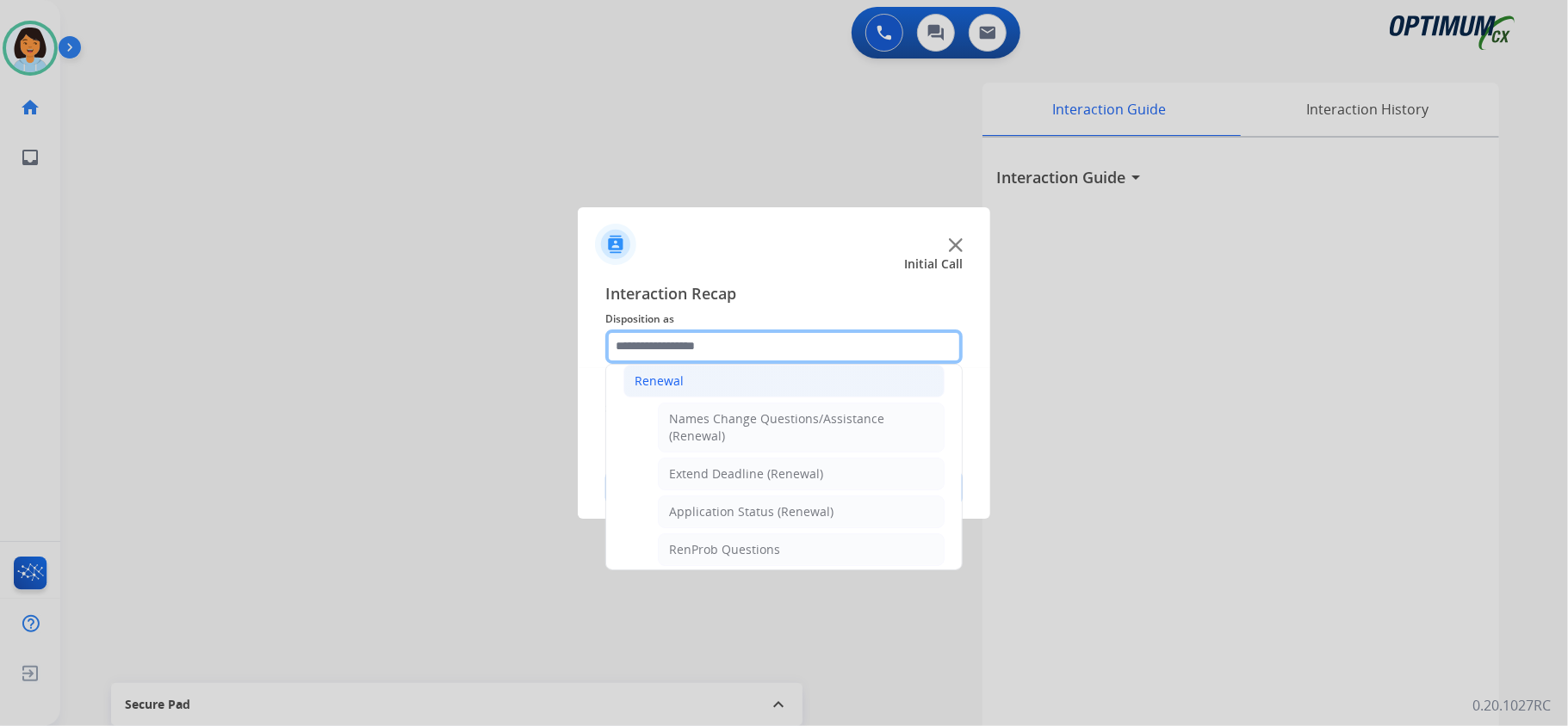
scroll to position [359, 0]
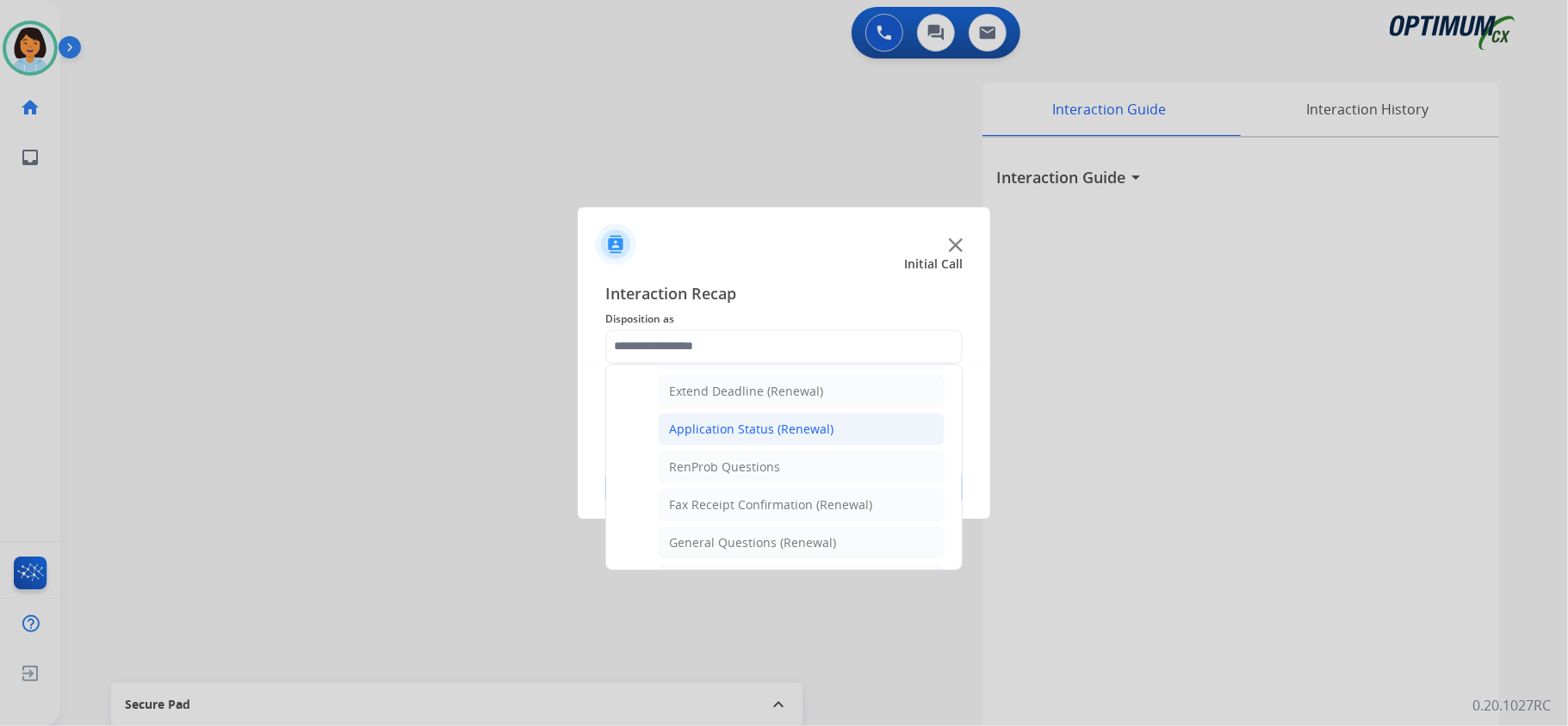
click at [786, 431] on div "Application Status (Renewal)" at bounding box center [751, 429] width 164 height 17
type input "**********"
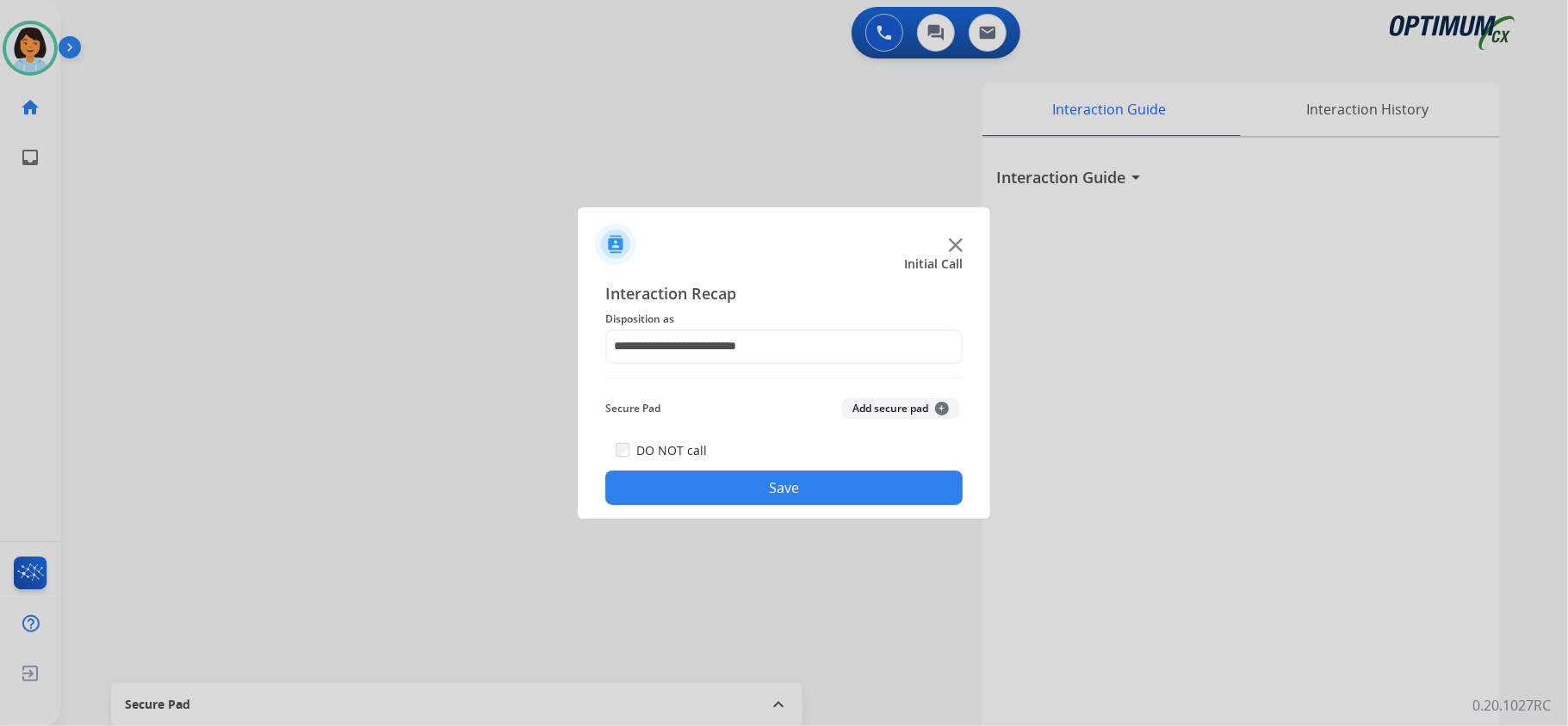
click at [803, 470] on div "DO NOT call Save" at bounding box center [784, 473] width 357 height 65
click at [837, 486] on button "Save" at bounding box center [784, 488] width 357 height 34
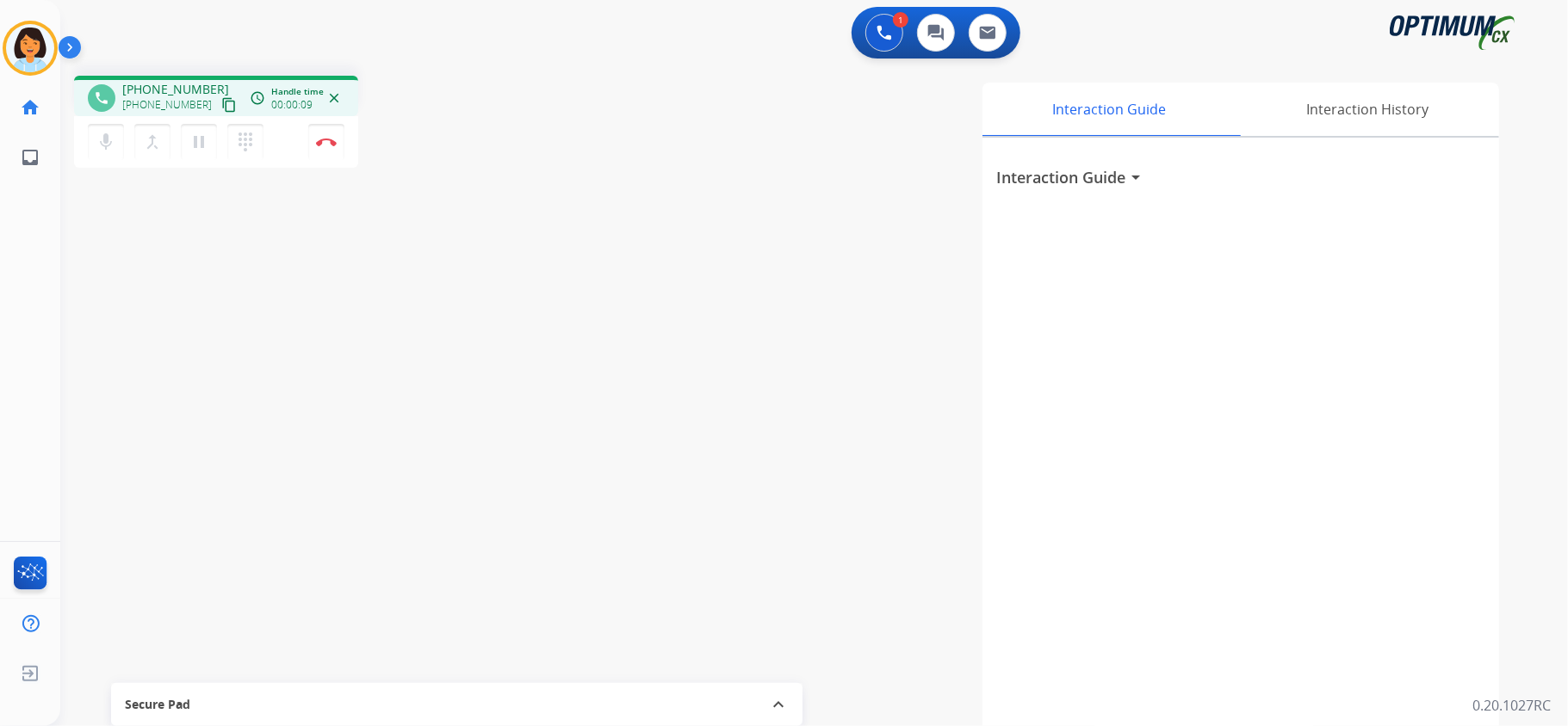
click at [221, 109] on mat-icon "content_copy" at bounding box center [229, 105] width 16 height 16
click at [219, 95] on button "content_copy" at bounding box center [229, 104] width 20 height 20
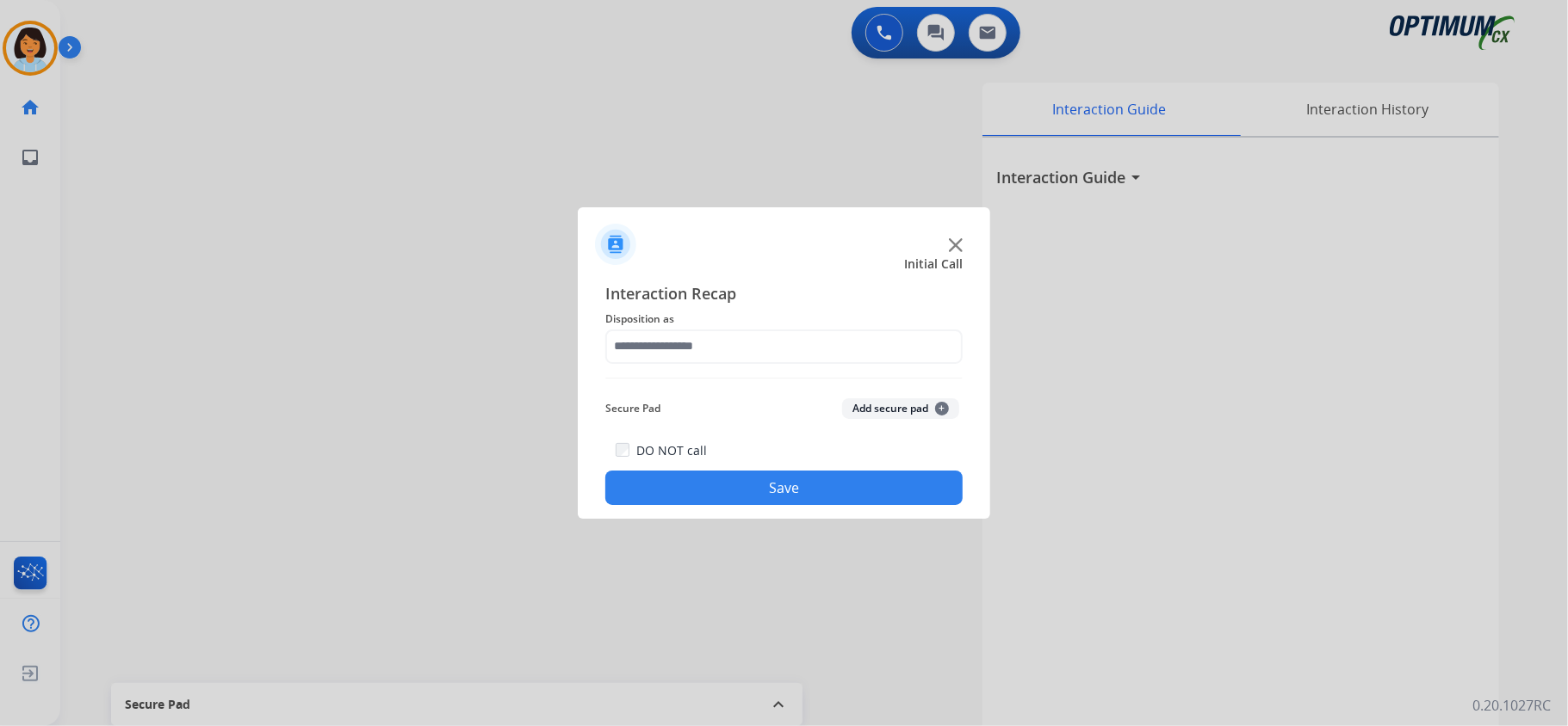
click at [954, 245] on img at bounding box center [956, 246] width 14 height 14
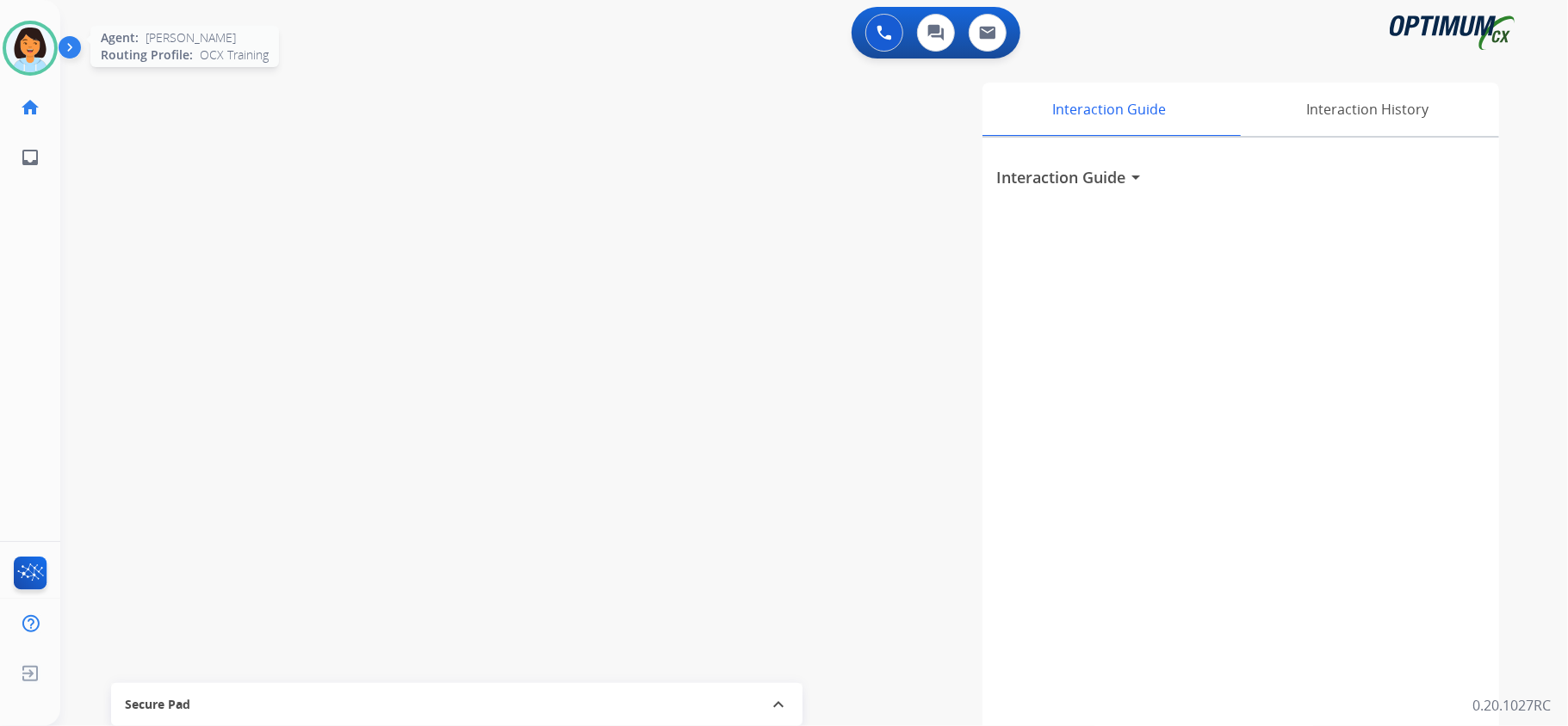
click at [40, 43] on img at bounding box center [30, 48] width 49 height 49
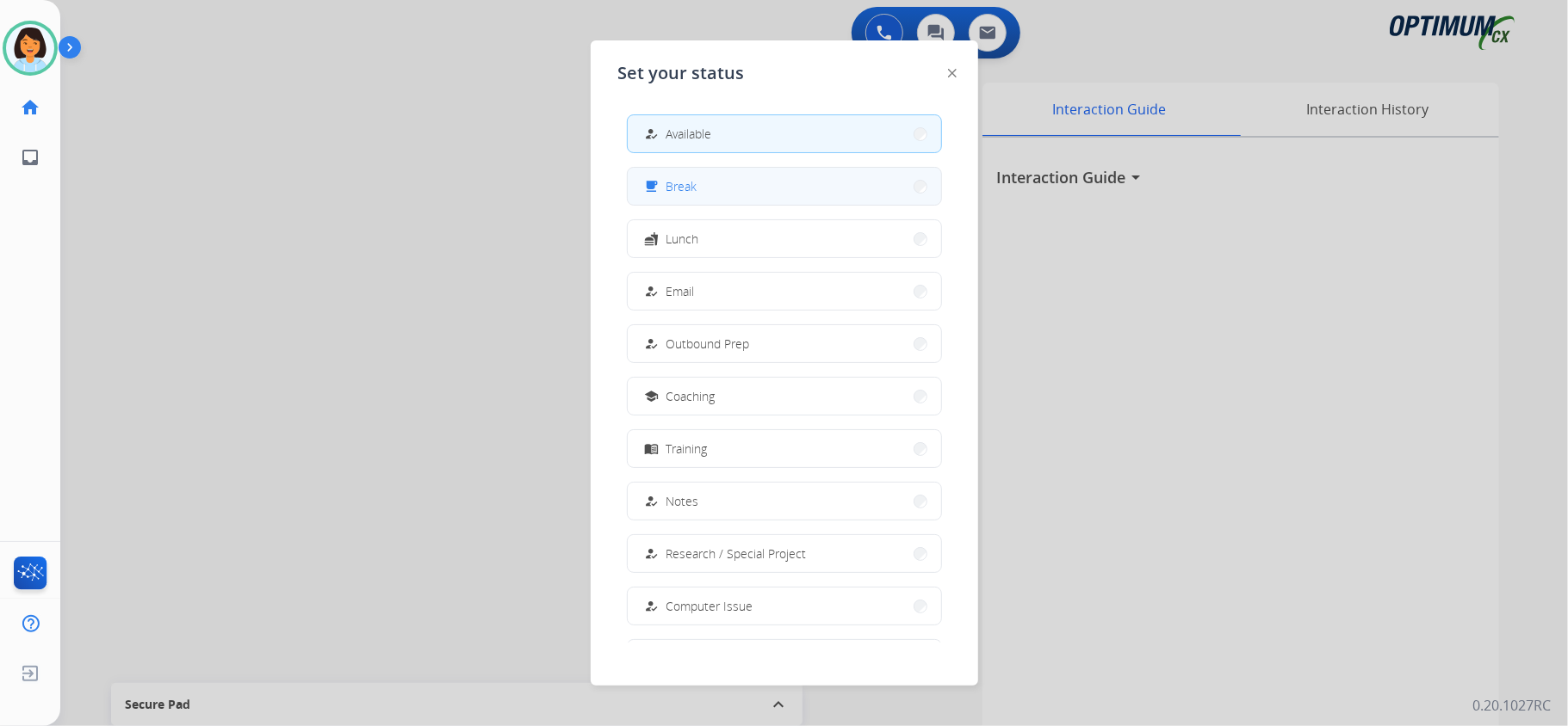
click at [761, 191] on button "free_breakfast Break" at bounding box center [784, 186] width 314 height 37
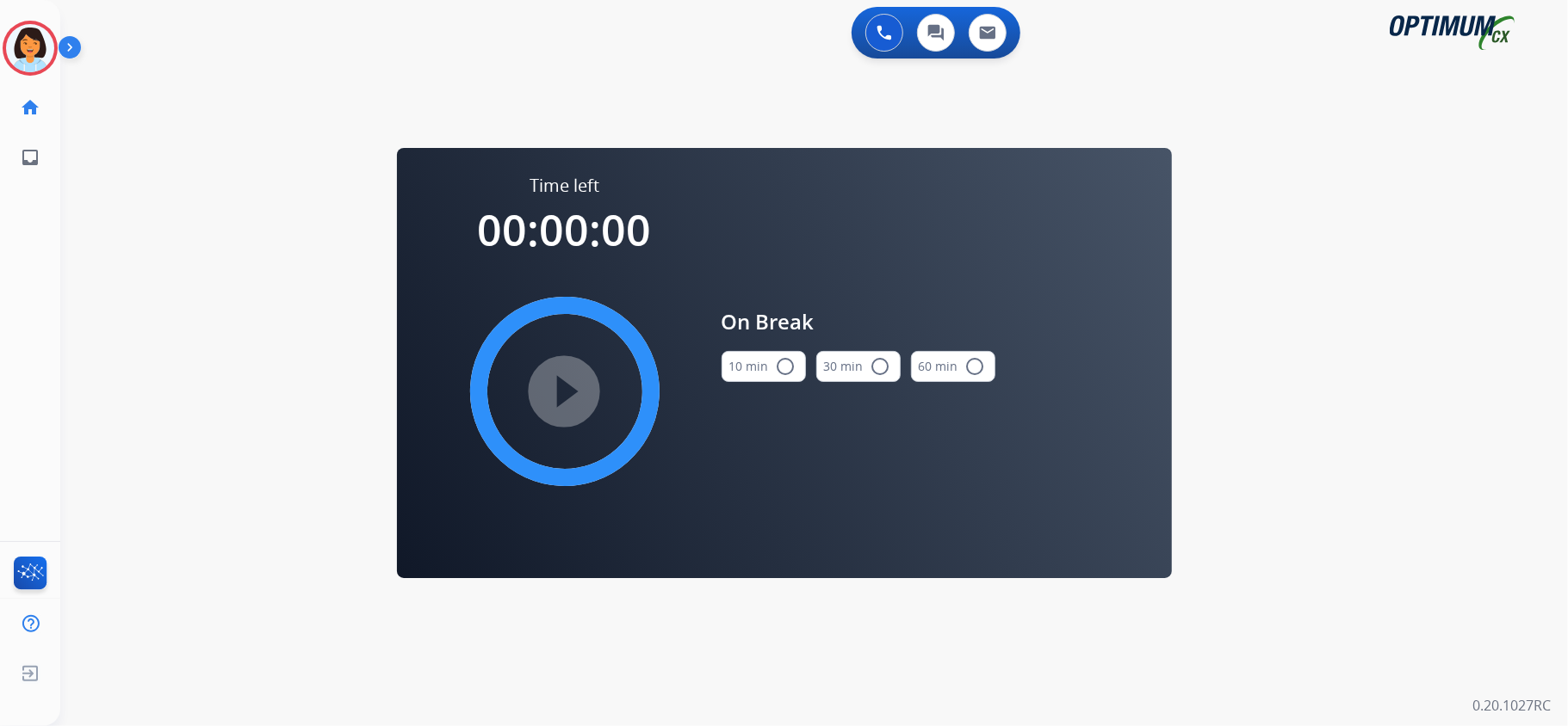
click at [762, 365] on button "10 min radio_button_unchecked" at bounding box center [764, 367] width 85 height 31
click at [563, 400] on mat-icon "play_circle_filled" at bounding box center [564, 391] width 20 height 20
click at [24, 35] on icon at bounding box center [30, 48] width 56 height 56
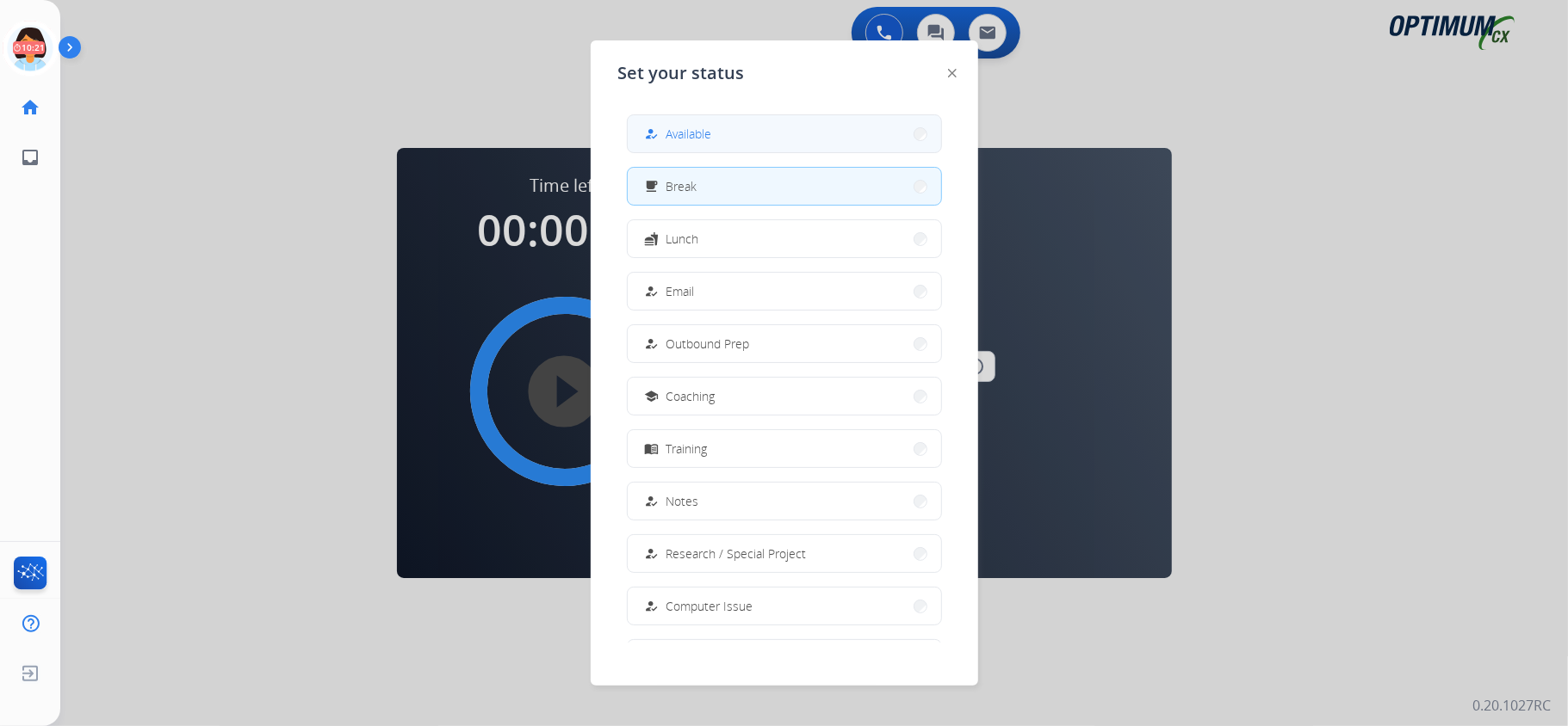
click at [887, 120] on button "how_to_reg Available" at bounding box center [784, 134] width 314 height 37
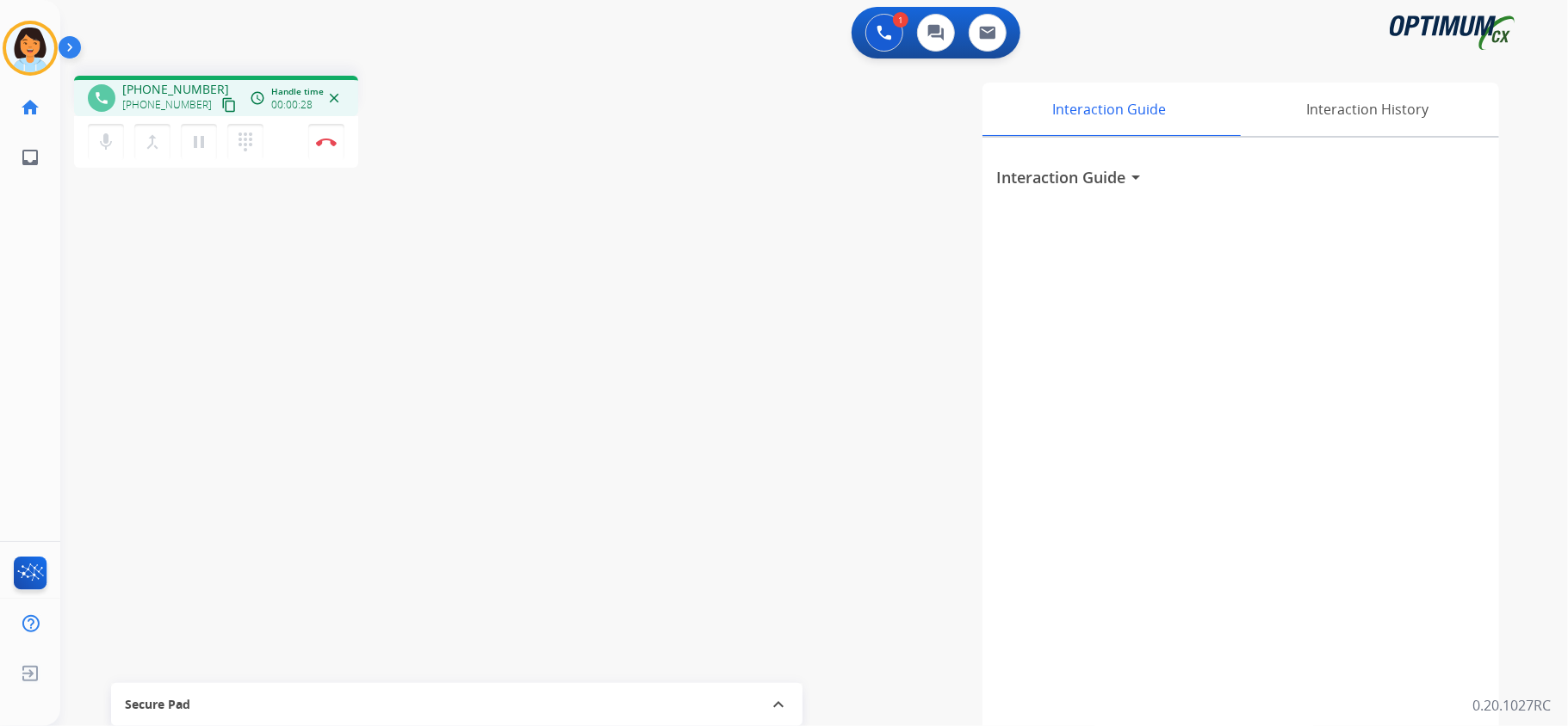
drag, startPoint x: 314, startPoint y: 265, endPoint x: 299, endPoint y: 221, distance: 46.5
click at [314, 265] on div "phone +12026156052 +12026156052 content_copy access_time Call metrics Queue 00:…" at bounding box center [793, 420] width 1466 height 718
click at [221, 104] on mat-icon "content_copy" at bounding box center [229, 105] width 16 height 16
click at [330, 140] on img at bounding box center [326, 142] width 20 height 9
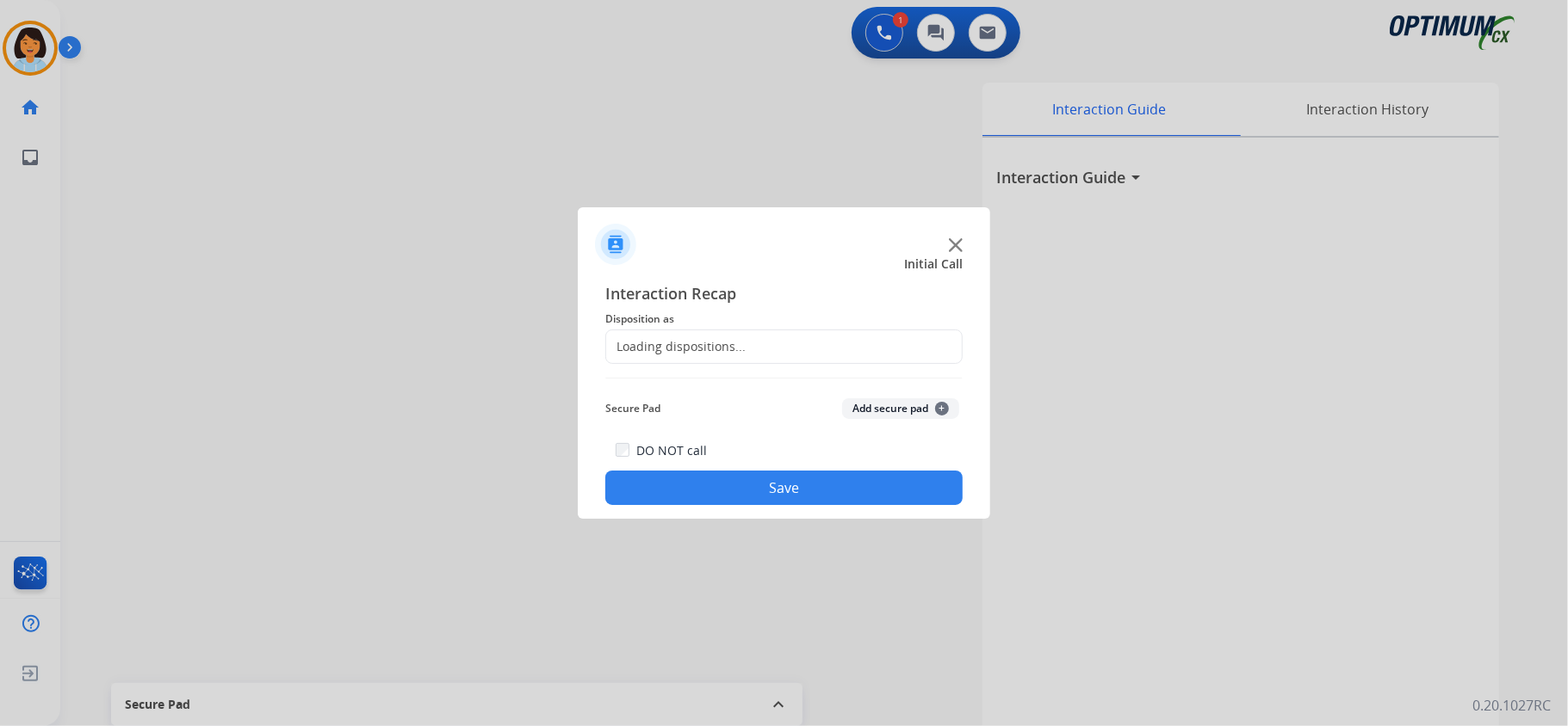
click at [723, 345] on div "Loading dispositions..." at bounding box center [676, 346] width 140 height 17
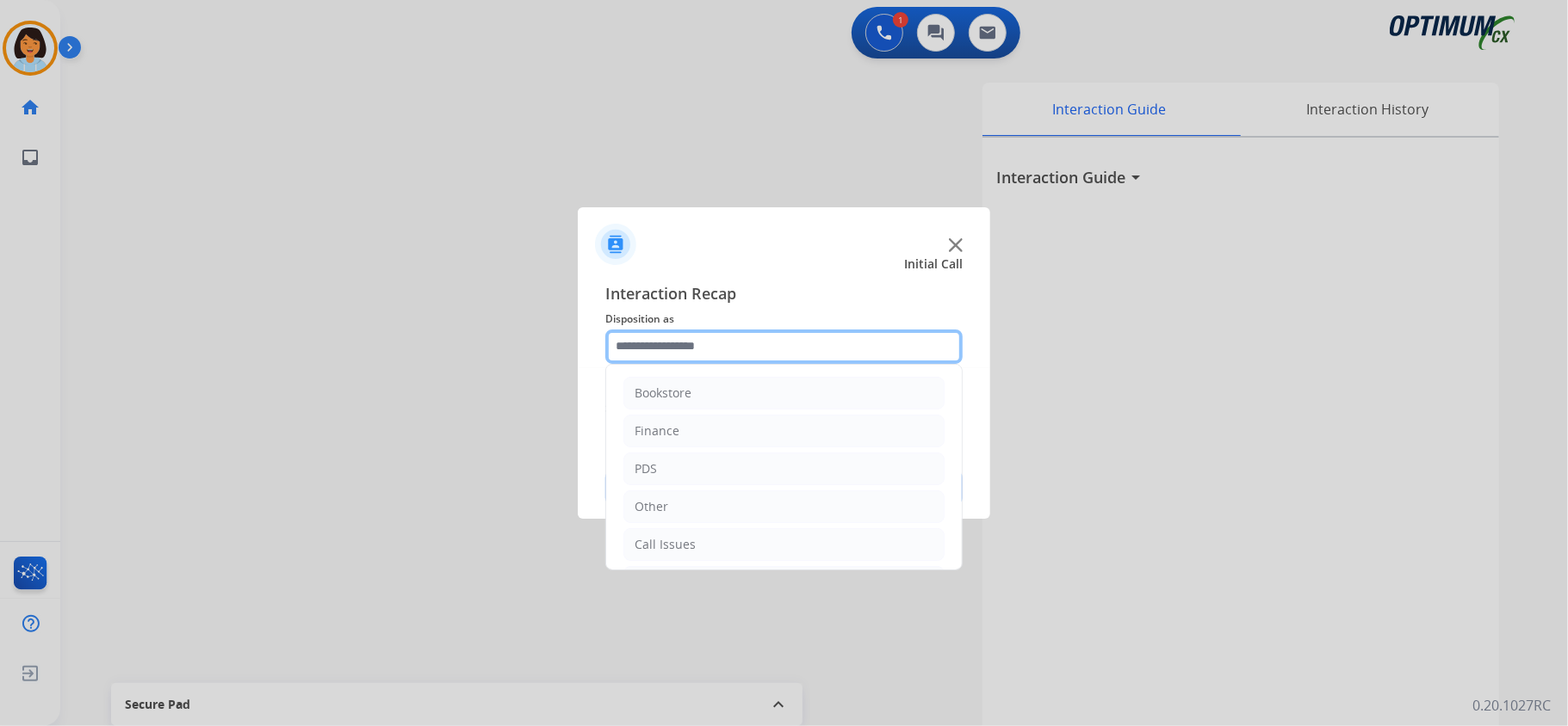
click at [758, 348] on input "text" at bounding box center [784, 346] width 357 height 34
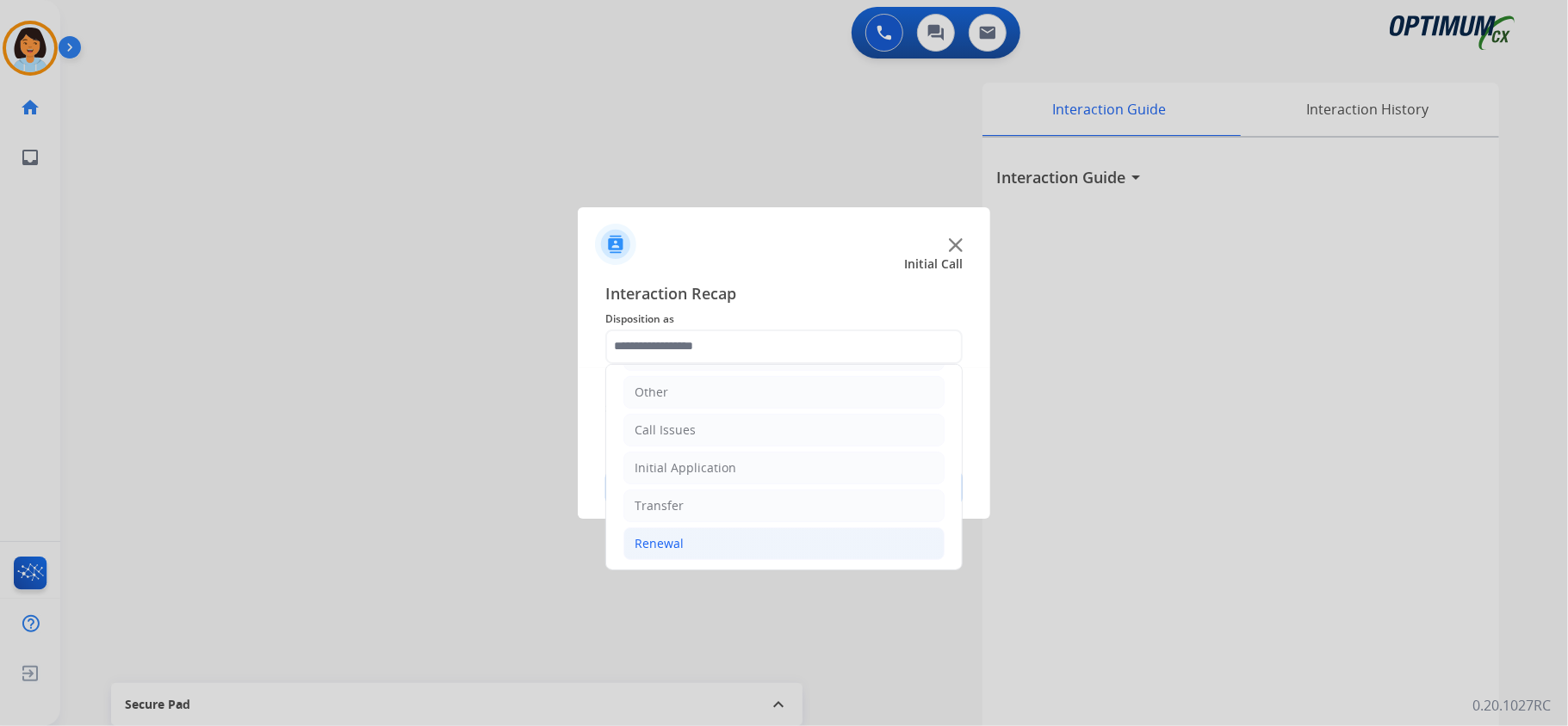
click at [740, 548] on li "Renewal" at bounding box center [784, 543] width 321 height 33
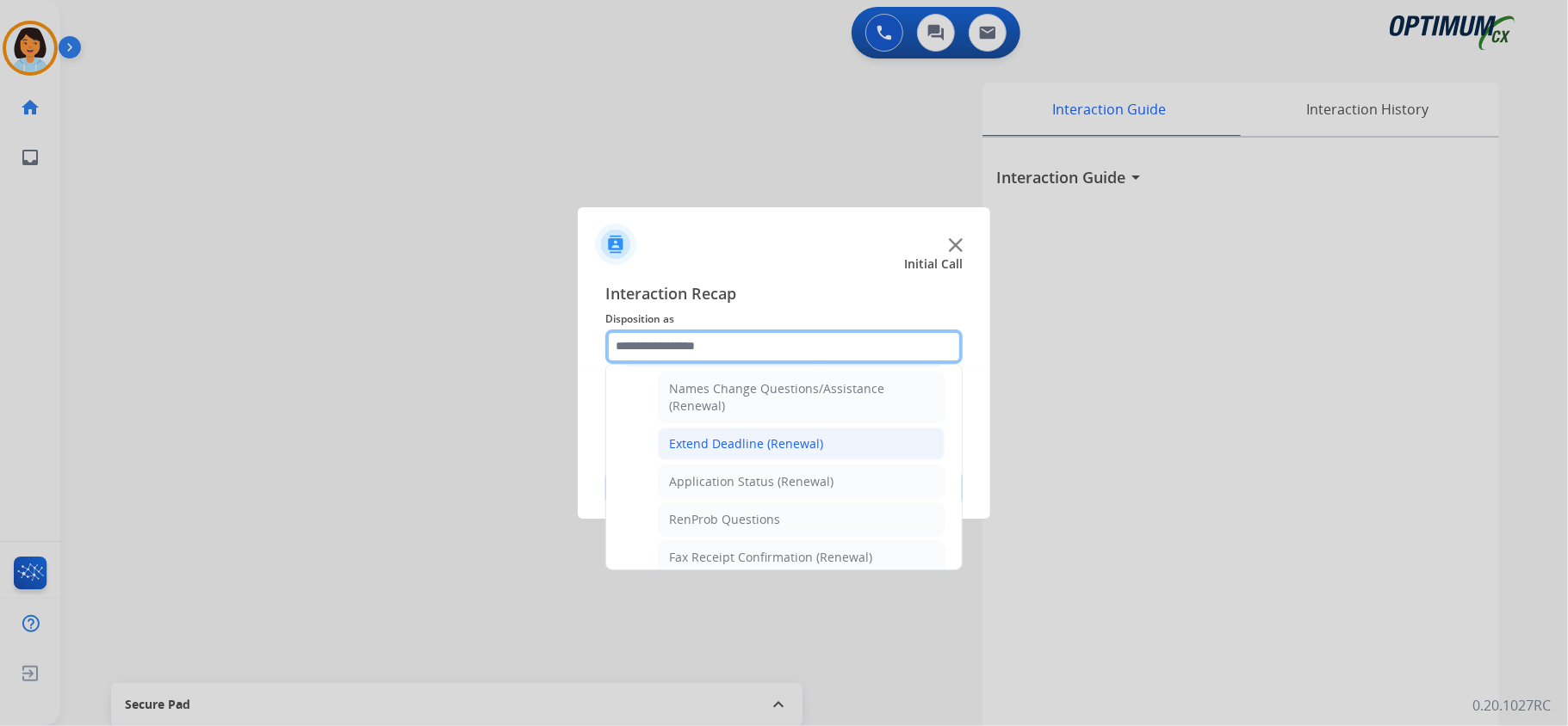
scroll to position [458, 0]
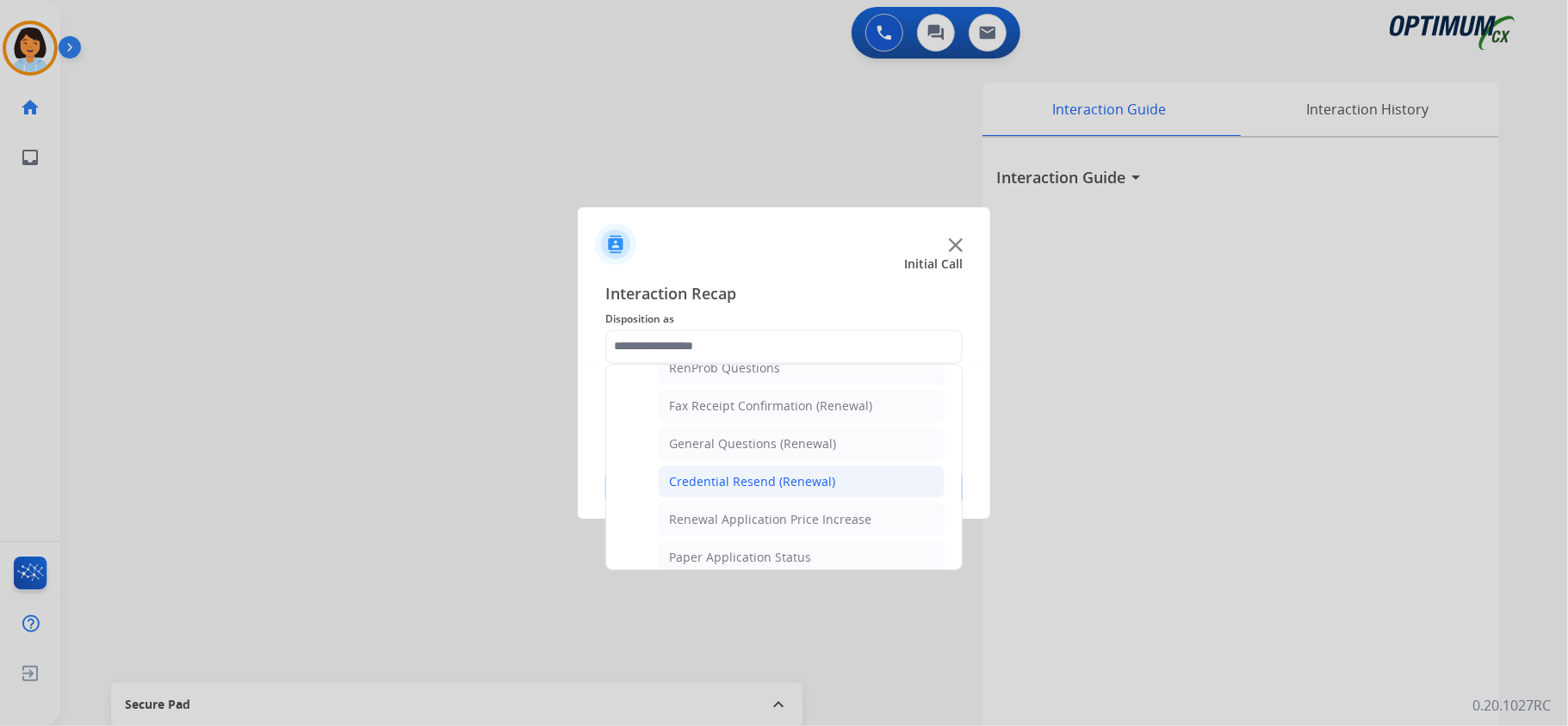
click at [792, 490] on div "Credential Resend (Renewal)" at bounding box center [752, 481] width 166 height 17
type input "**********"
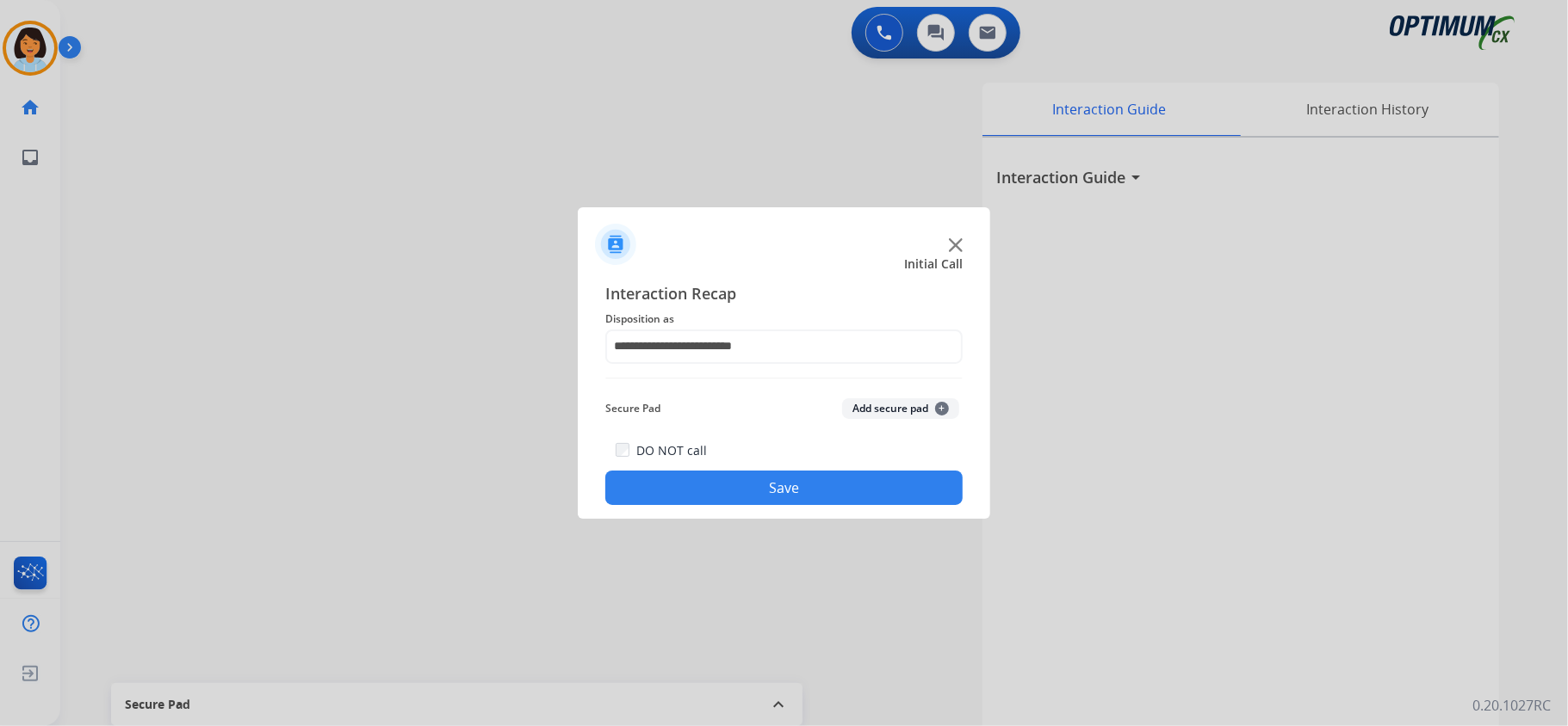
click at [779, 501] on button "Save" at bounding box center [784, 488] width 357 height 34
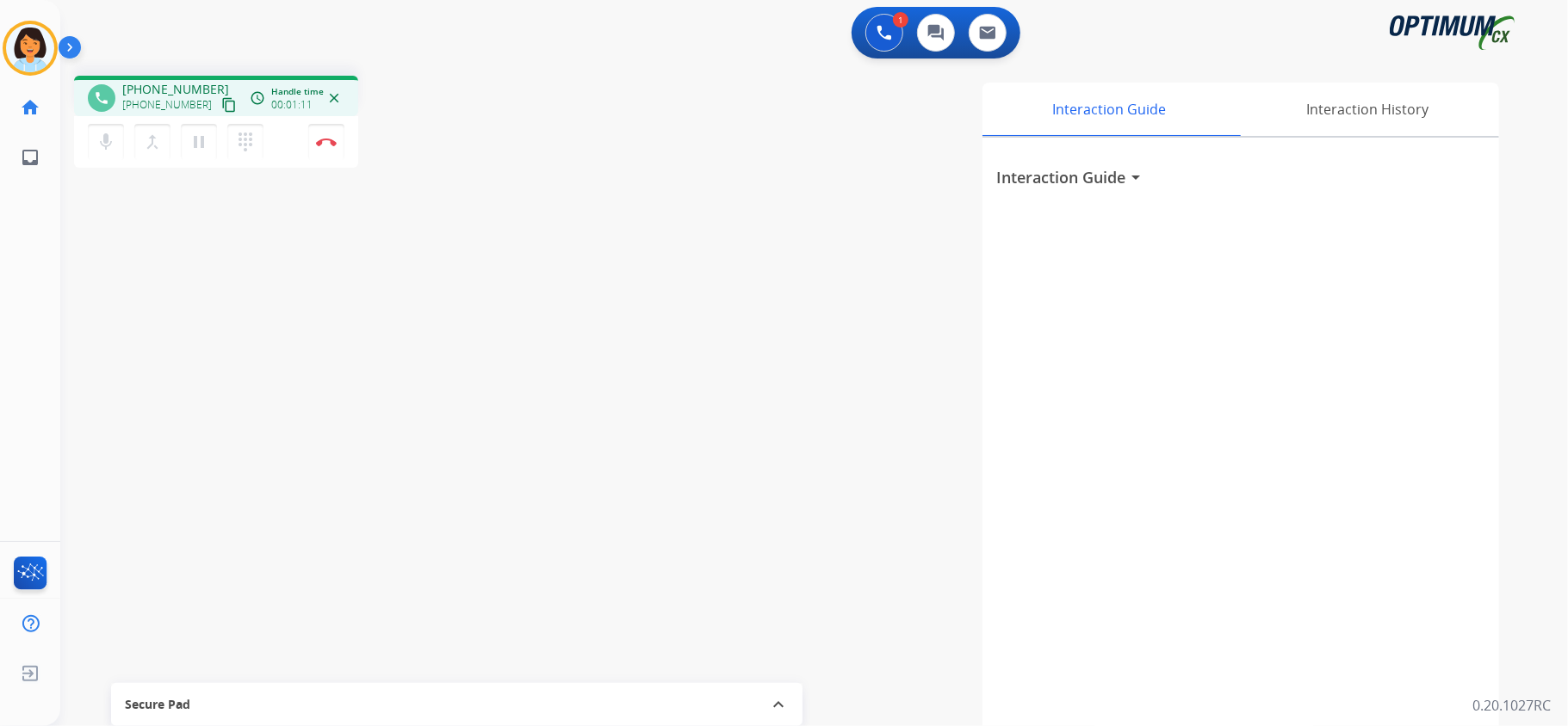
click at [221, 101] on mat-icon "content_copy" at bounding box center [229, 105] width 16 height 16
click at [324, 138] on img at bounding box center [326, 142] width 20 height 9
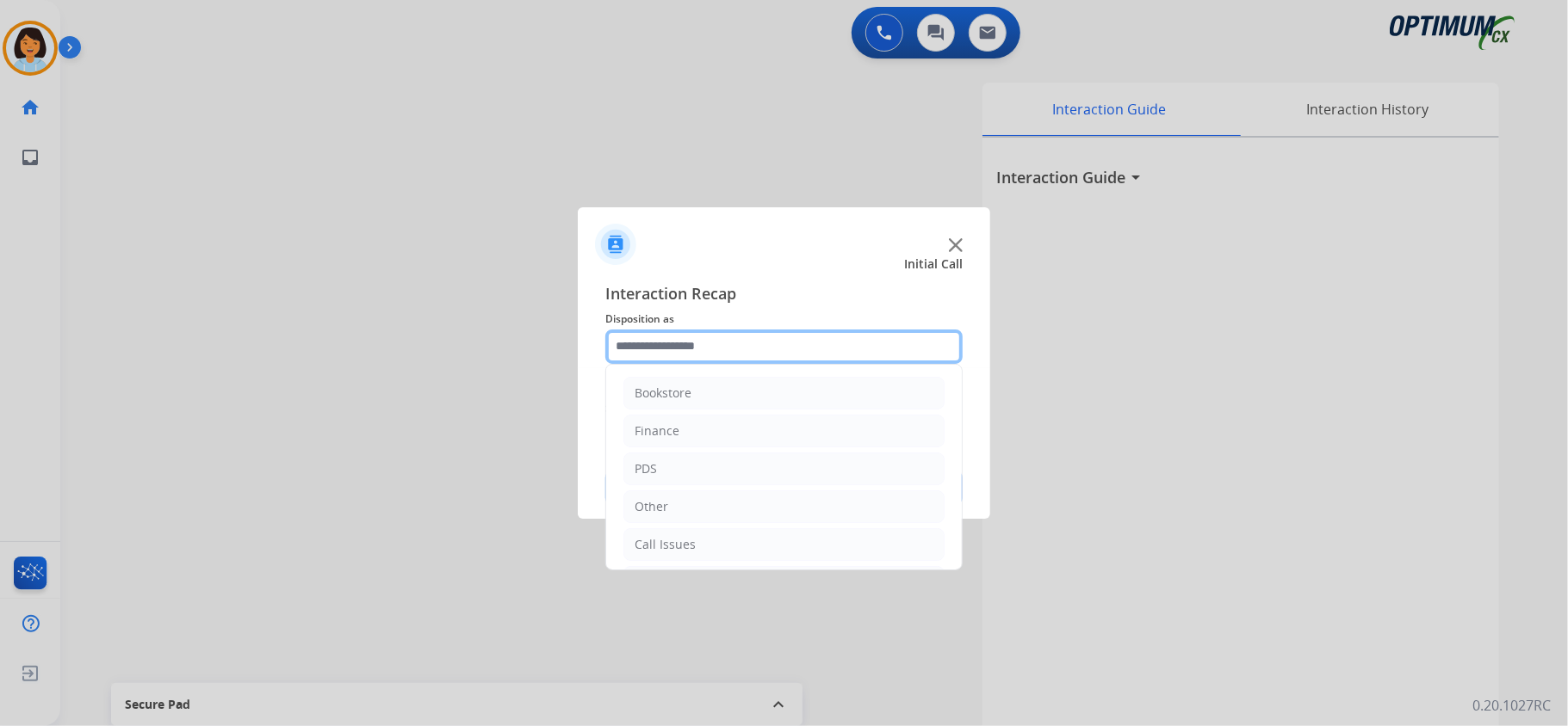
click at [880, 338] on input "text" at bounding box center [784, 346] width 357 height 34
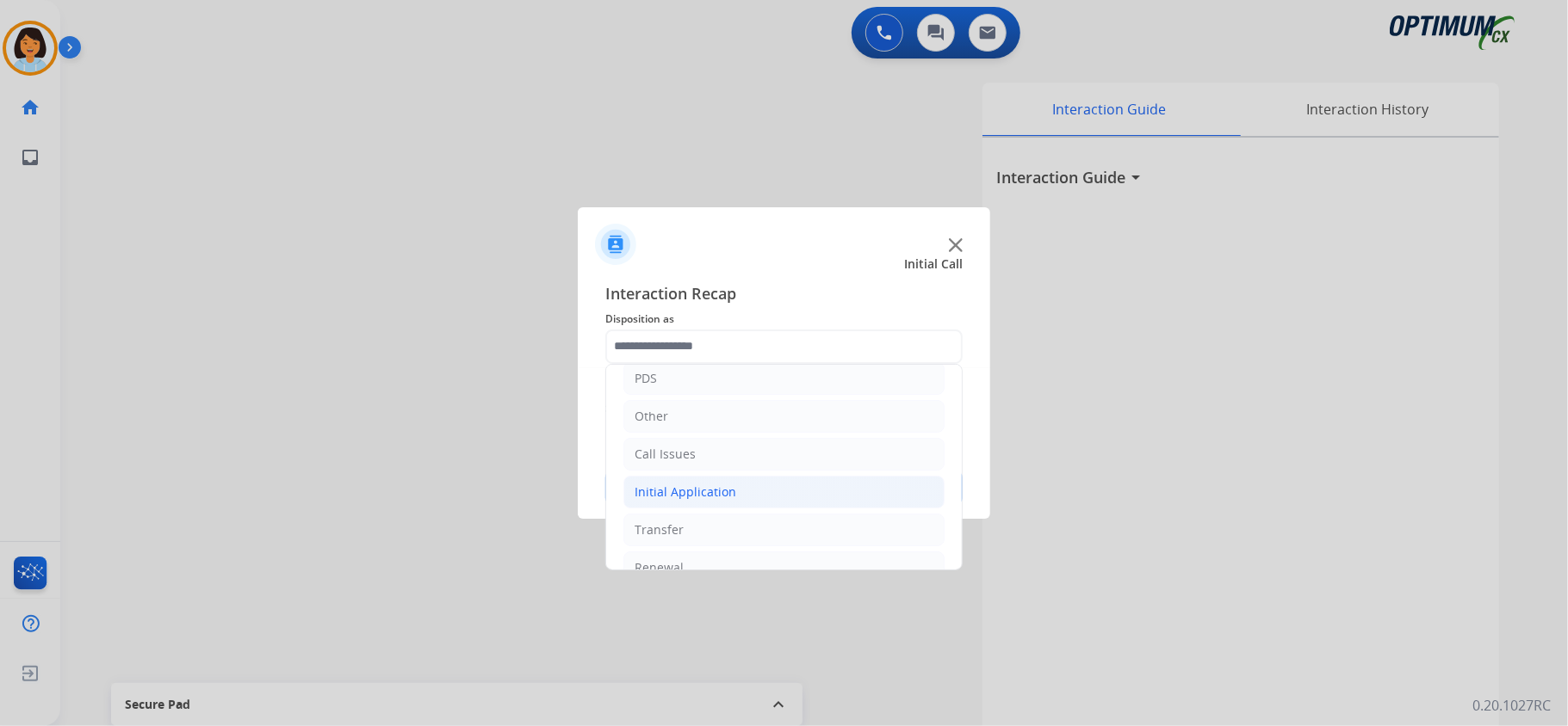
click at [735, 484] on li "Initial Application" at bounding box center [784, 492] width 321 height 33
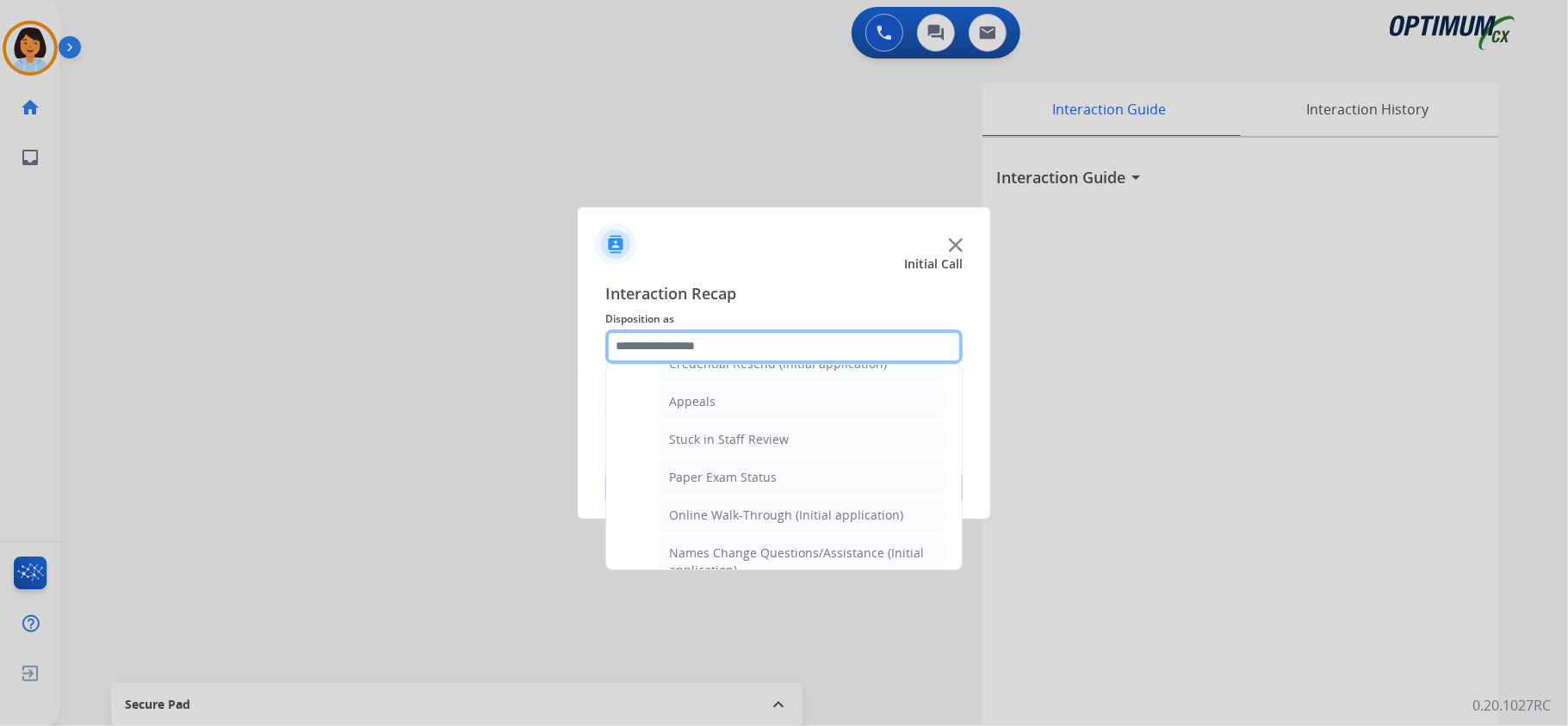
scroll to position [242, 0]
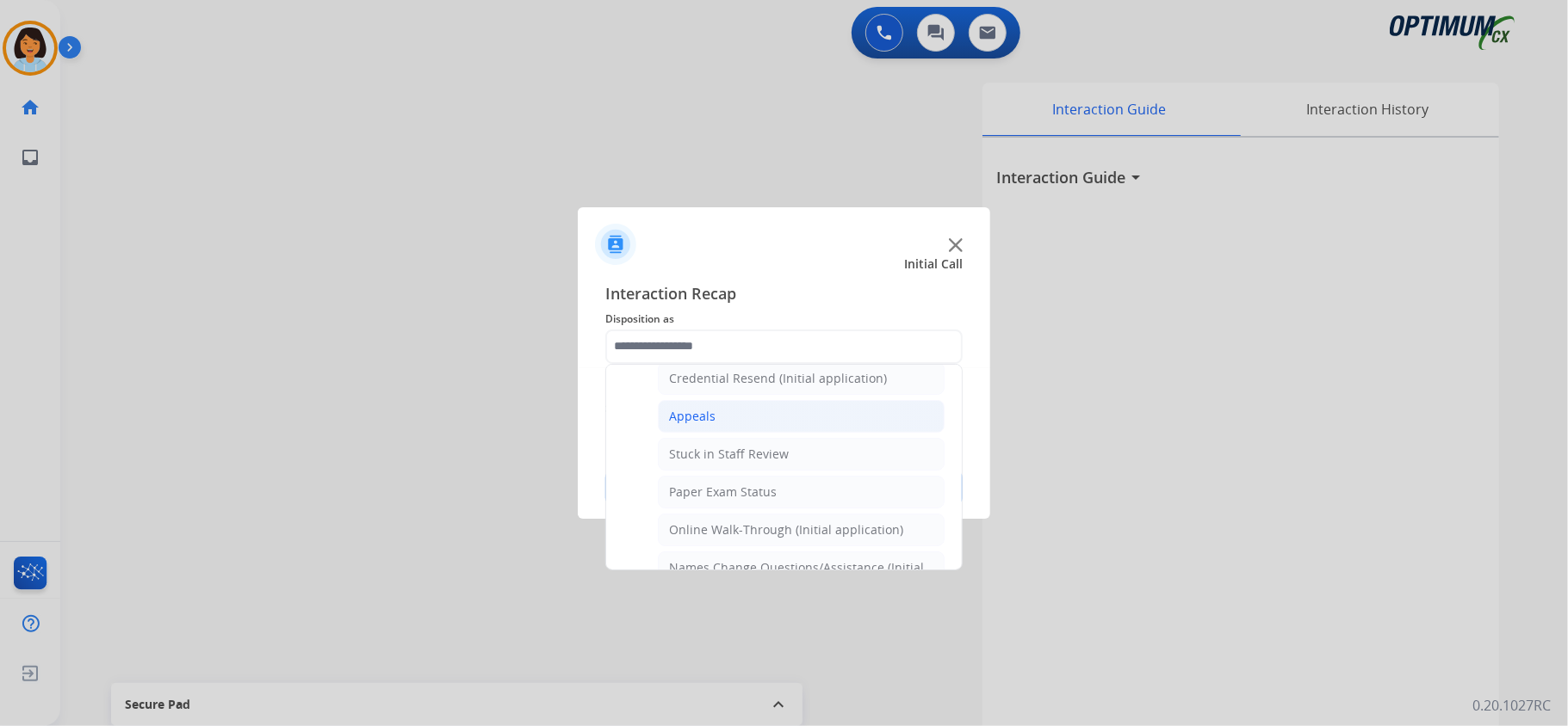
click at [799, 415] on li "Appeals" at bounding box center [801, 416] width 287 height 33
type input "*******"
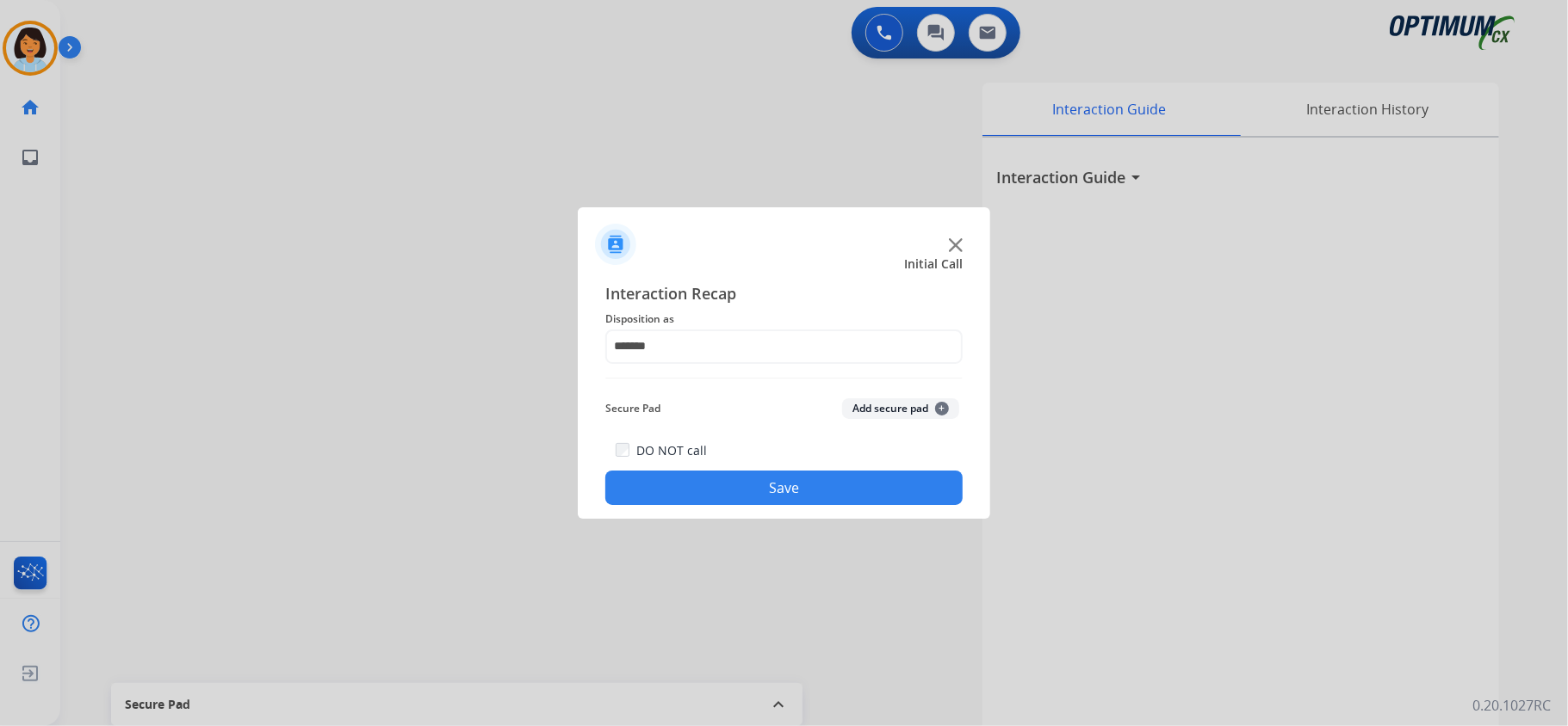
click at [793, 501] on button "Save" at bounding box center [784, 488] width 357 height 34
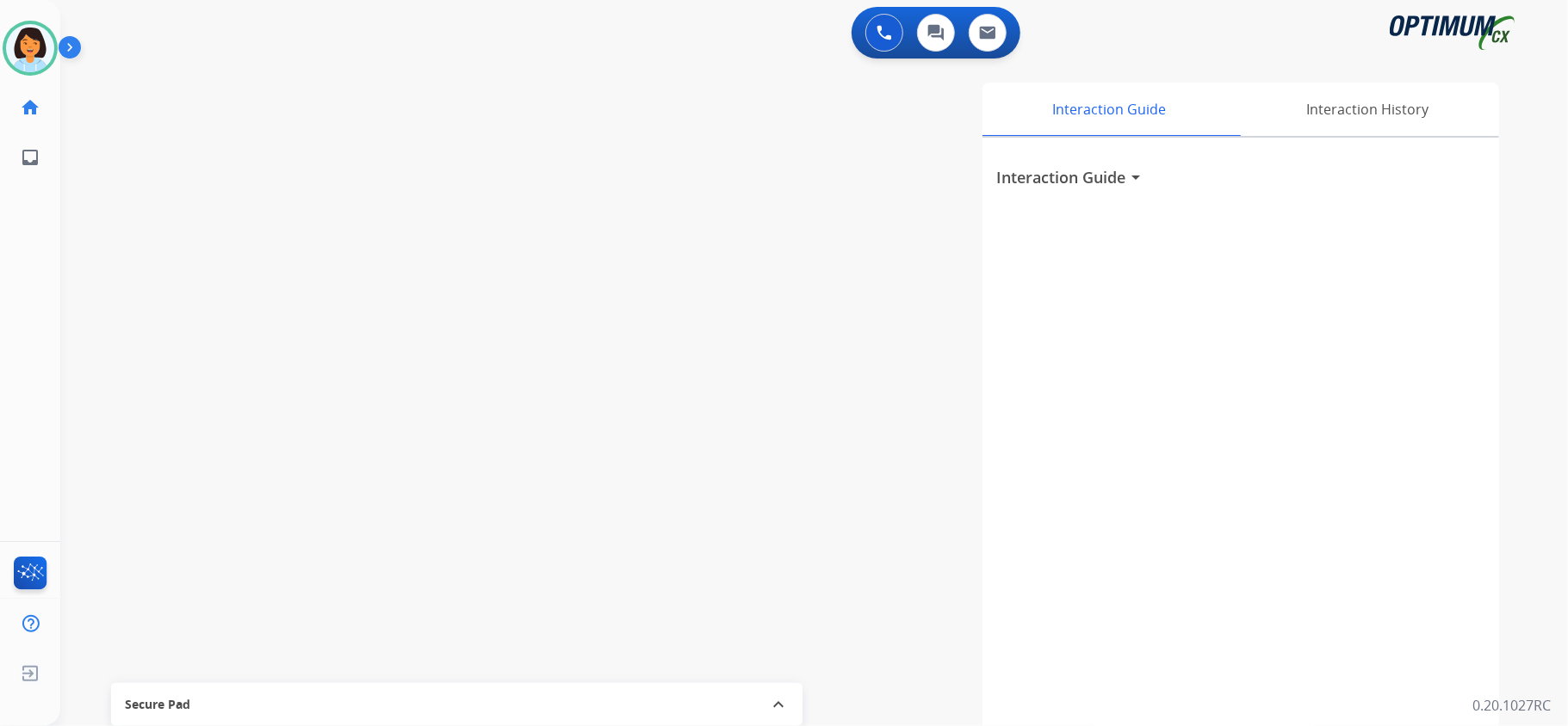
click at [87, 592] on div "swap_horiz Break voice bridge close_fullscreen Connect 3-Way Call merge_type Se…" at bounding box center [793, 420] width 1466 height 718
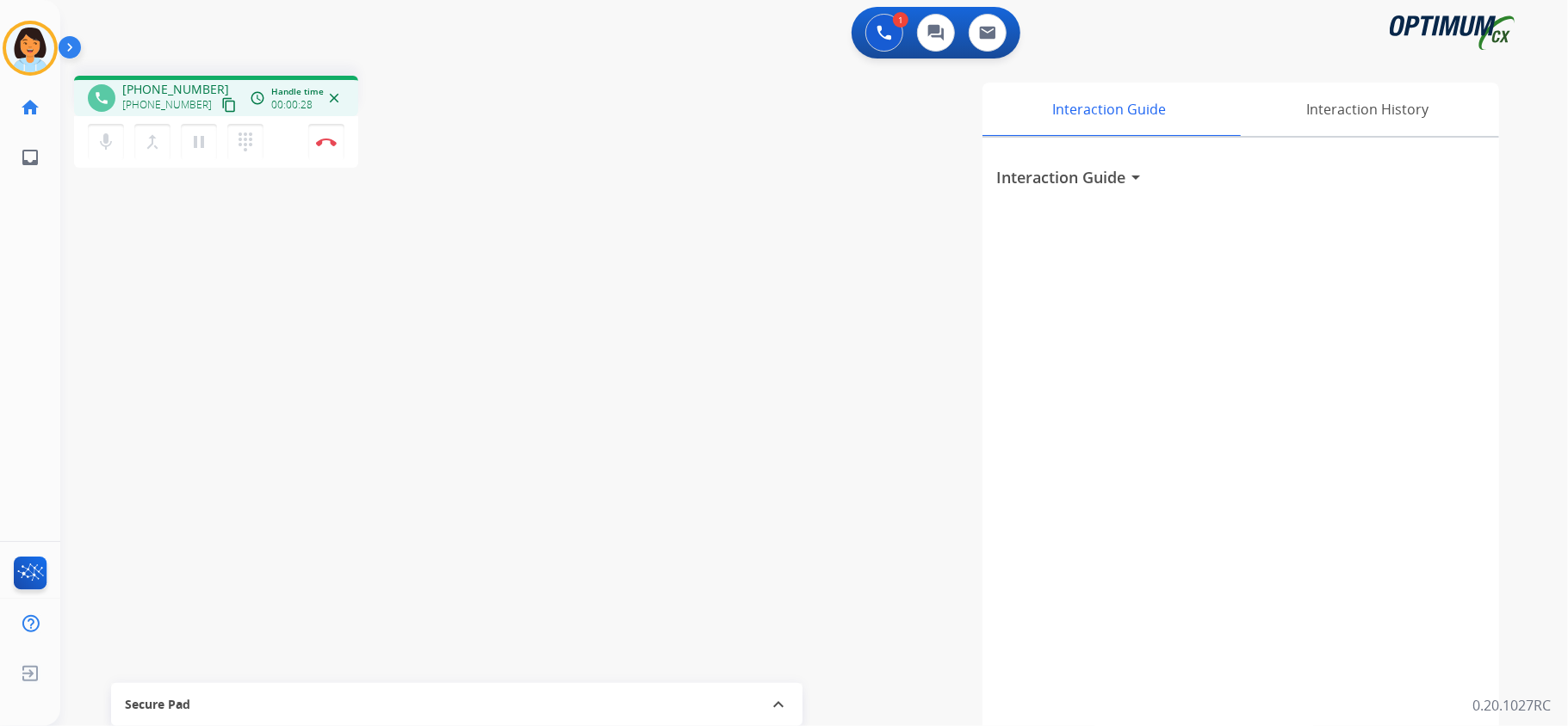
click at [221, 107] on mat-icon "content_copy" at bounding box center [229, 105] width 16 height 16
click at [325, 148] on button "Disconnect" at bounding box center [326, 141] width 36 height 36
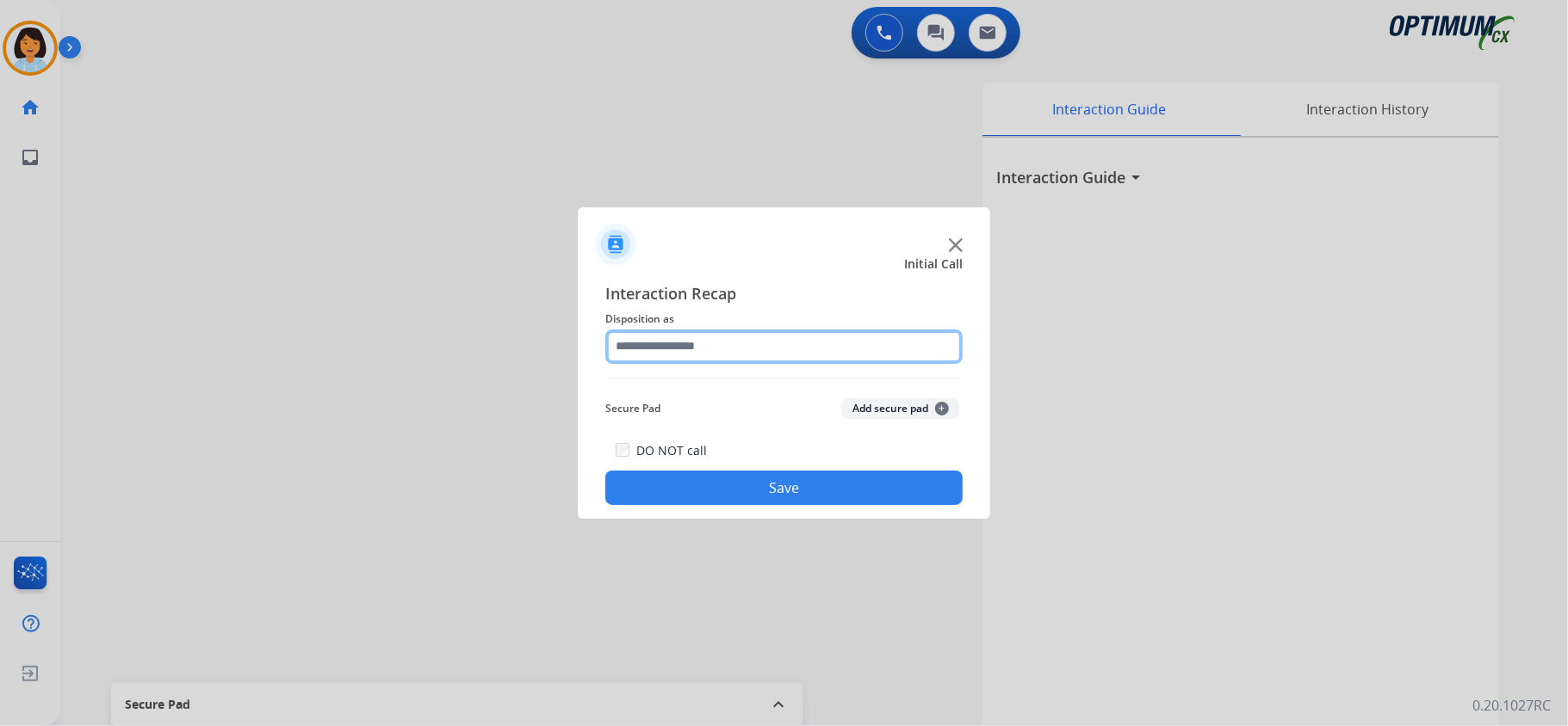
click at [765, 341] on input "text" at bounding box center [784, 346] width 357 height 34
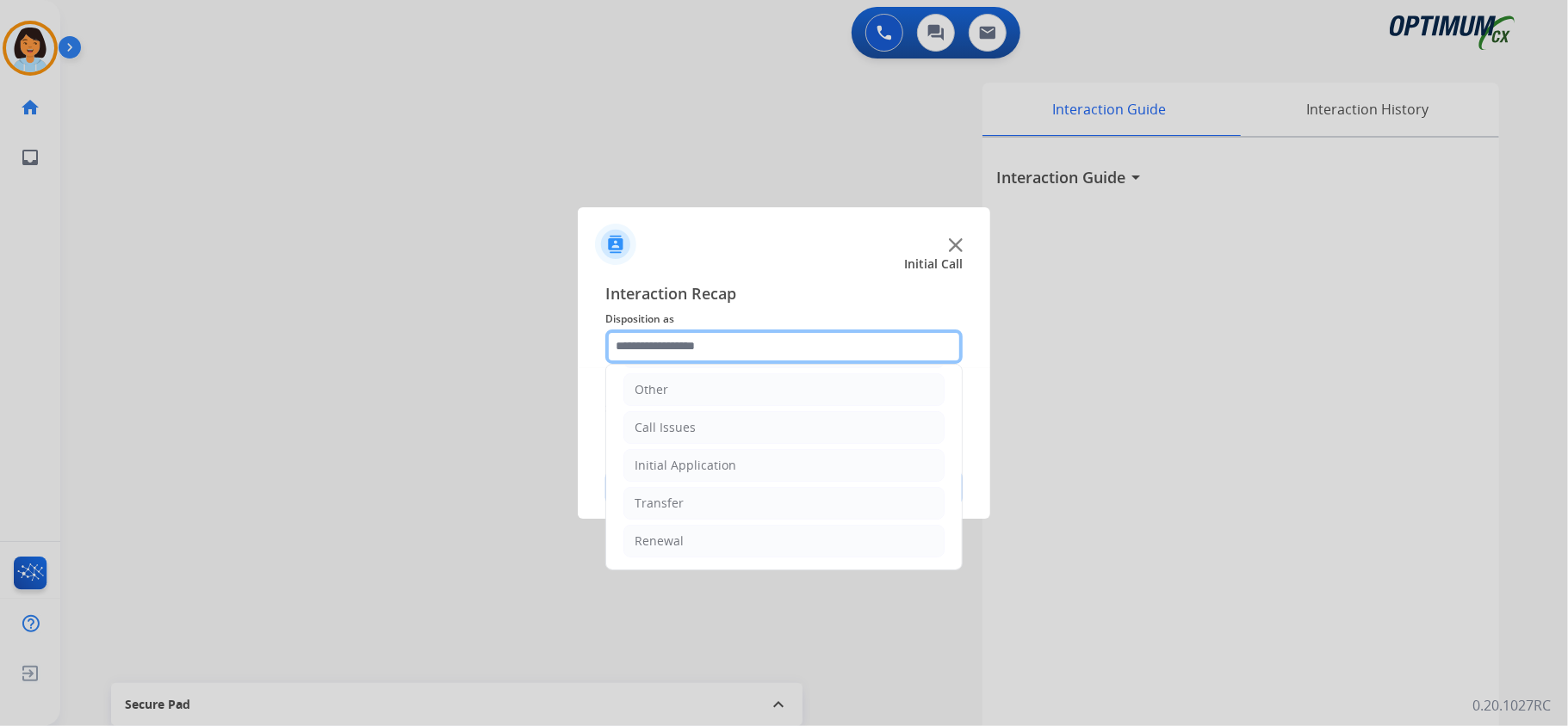
scroll to position [121, 0]
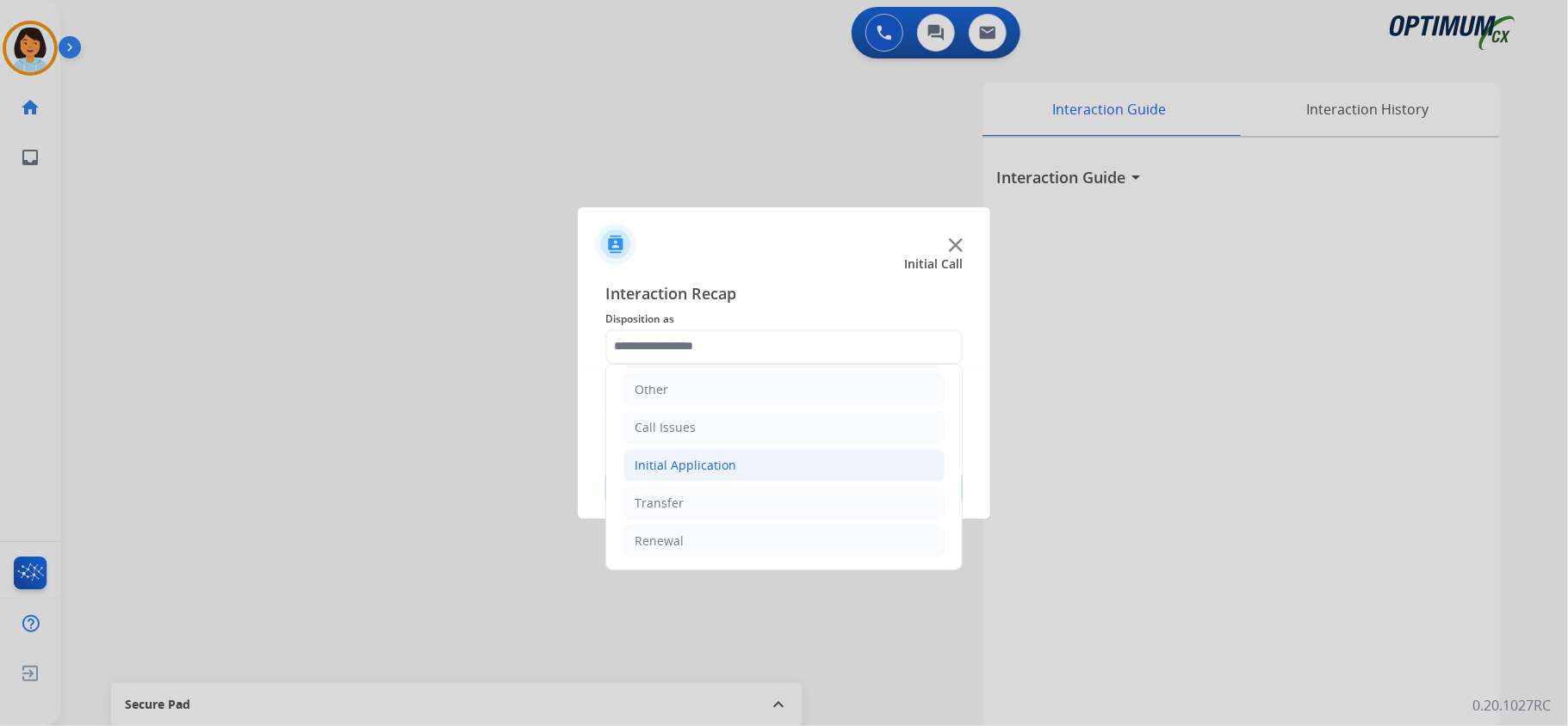
click at [793, 459] on li "Initial Application" at bounding box center [784, 465] width 321 height 33
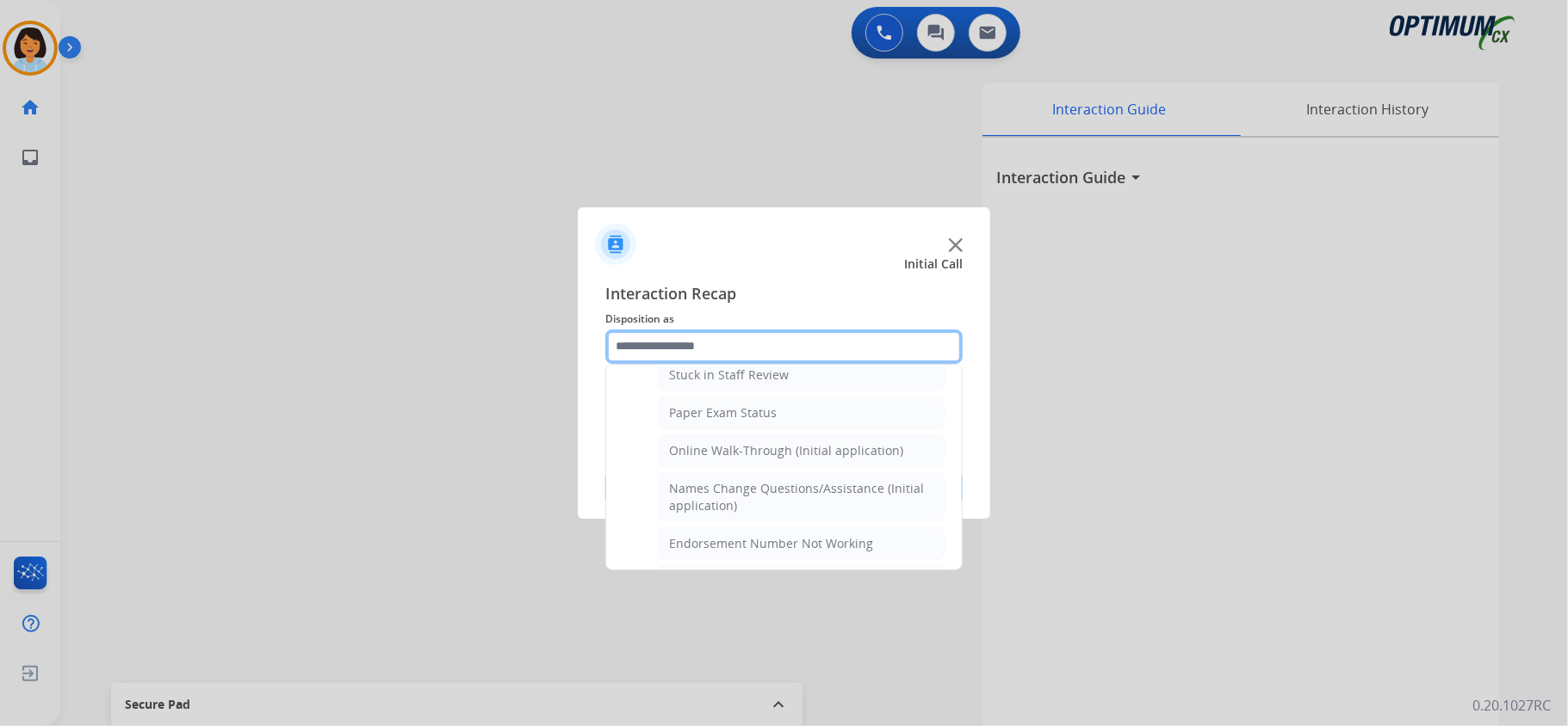
scroll to position [142, 0]
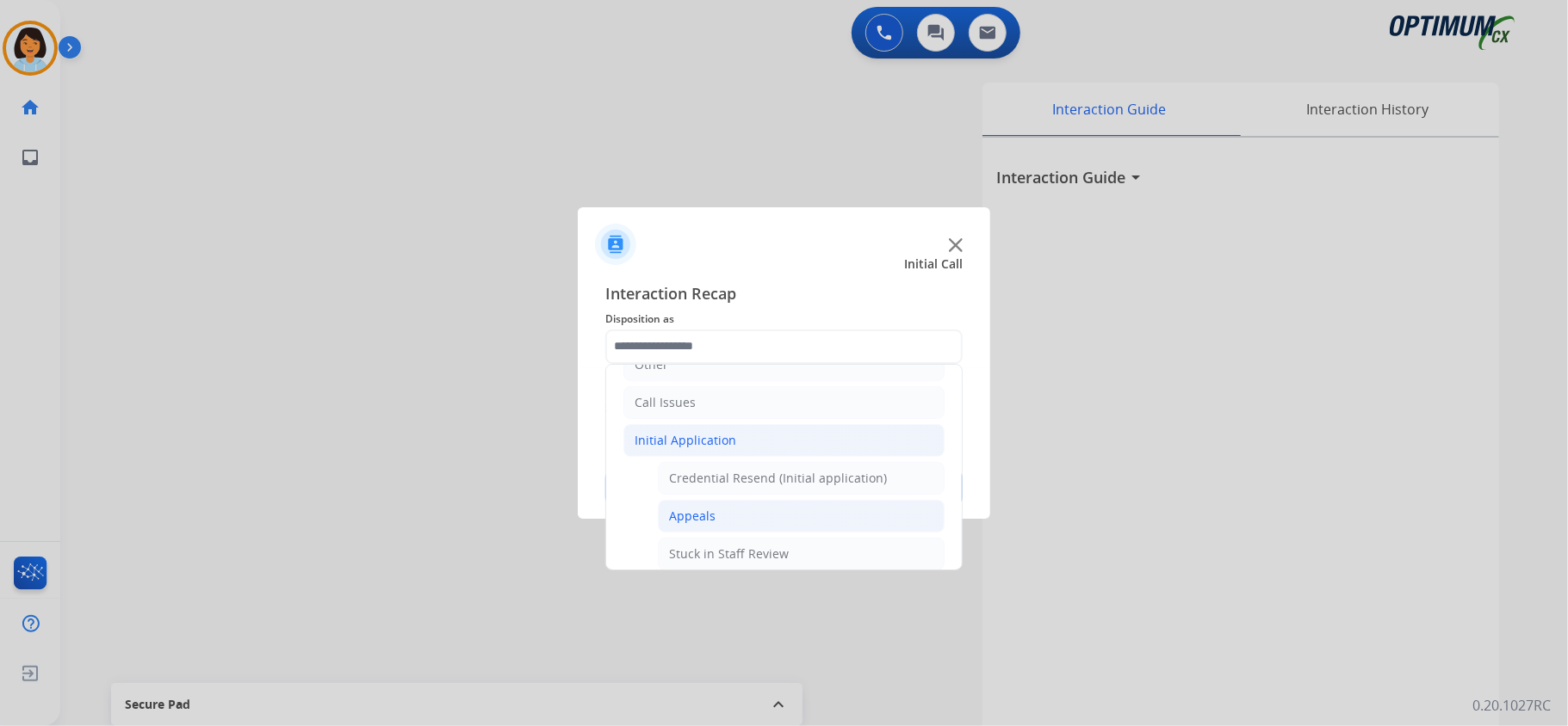
click at [710, 533] on li "Appeals" at bounding box center [801, 516] width 287 height 33
type input "*******"
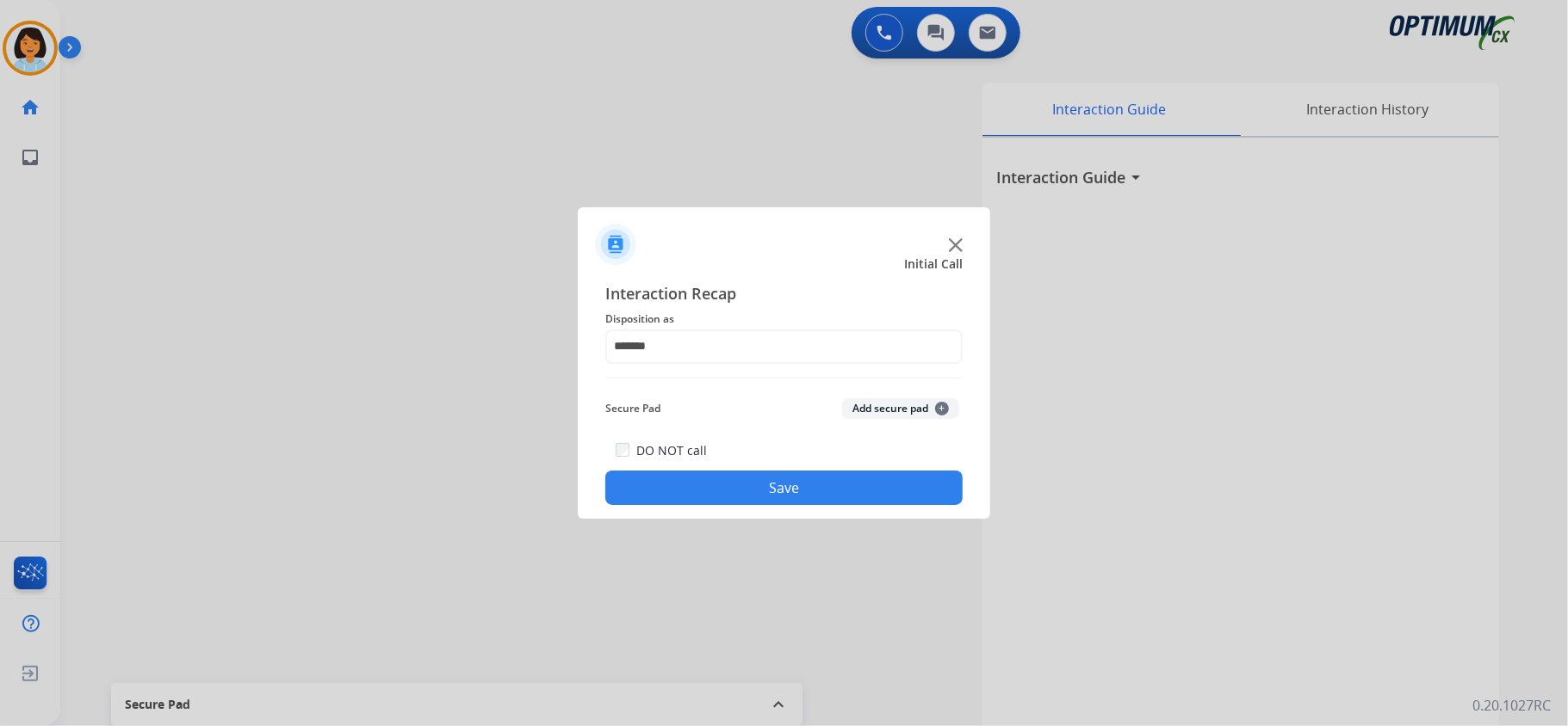
click at [740, 499] on button "Save" at bounding box center [784, 488] width 357 height 34
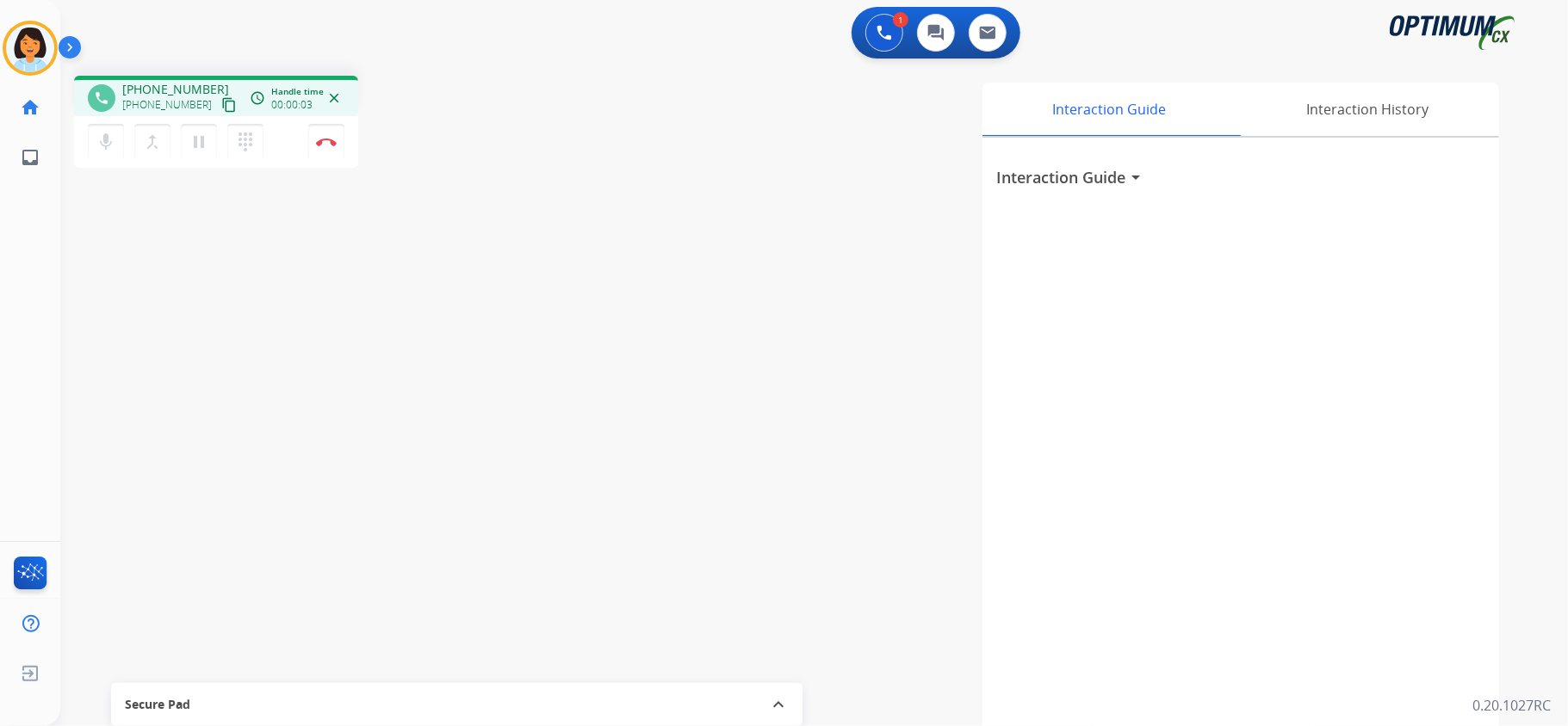
click at [221, 107] on mat-icon "content_copy" at bounding box center [229, 105] width 16 height 16
click at [321, 140] on img at bounding box center [326, 142] width 20 height 9
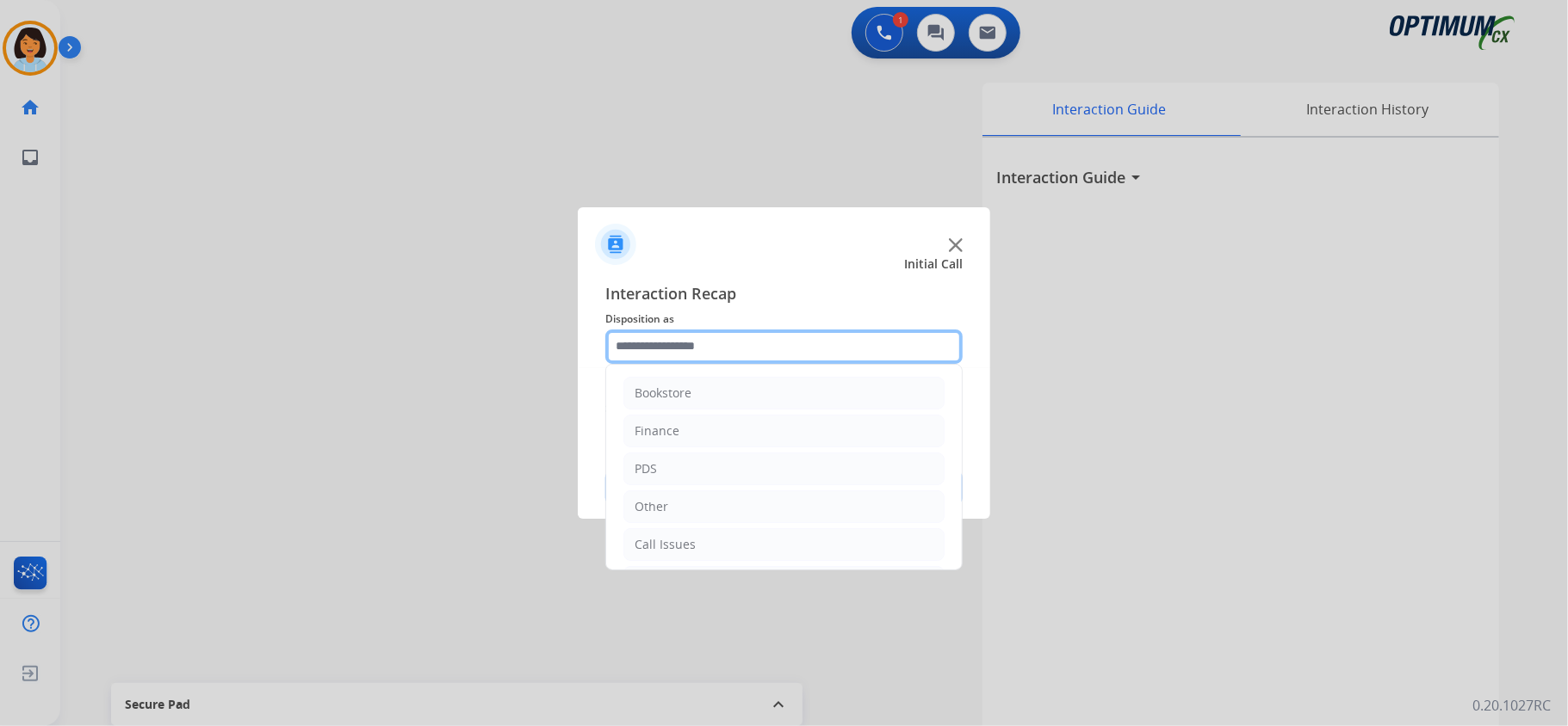
click at [742, 354] on input "text" at bounding box center [784, 346] width 357 height 34
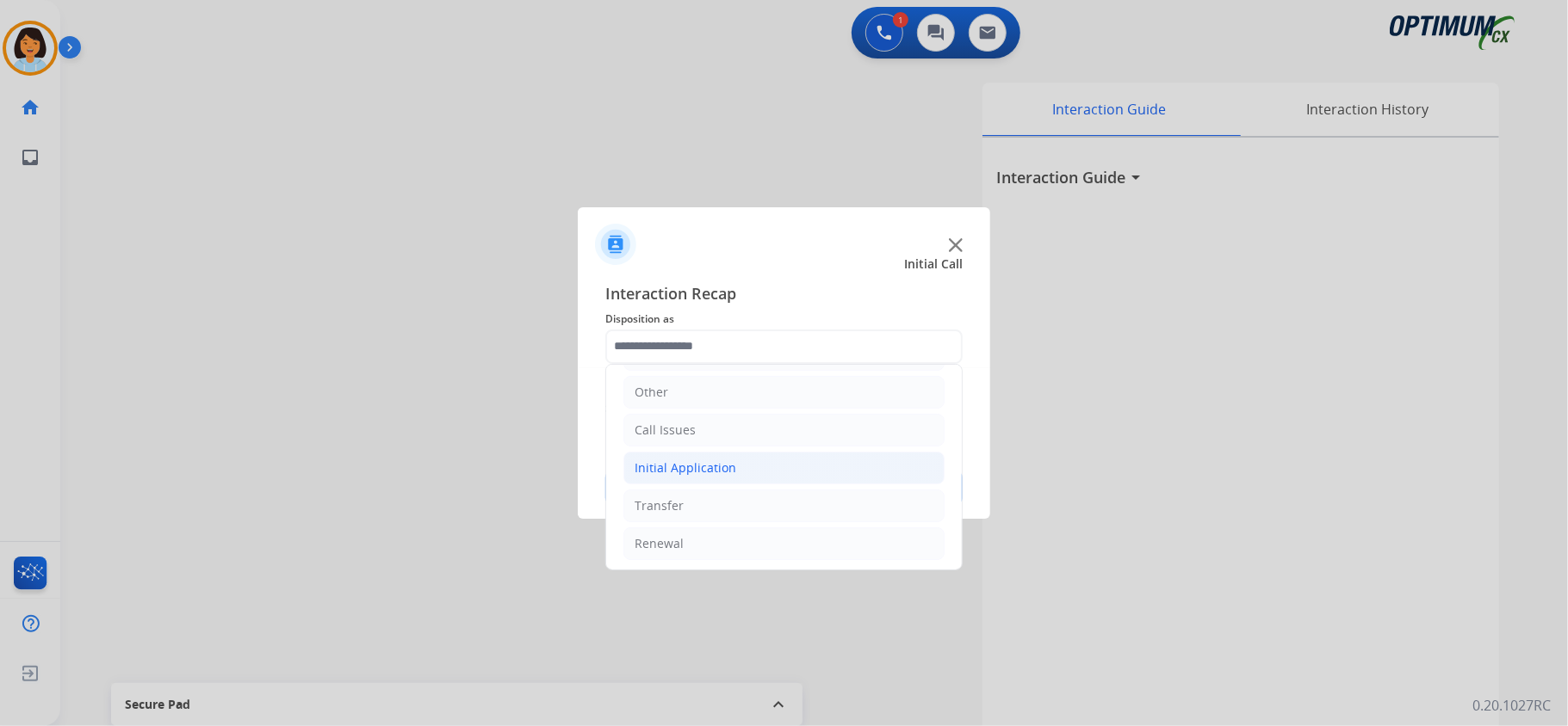
click at [761, 472] on li "Initial Application" at bounding box center [784, 468] width 321 height 33
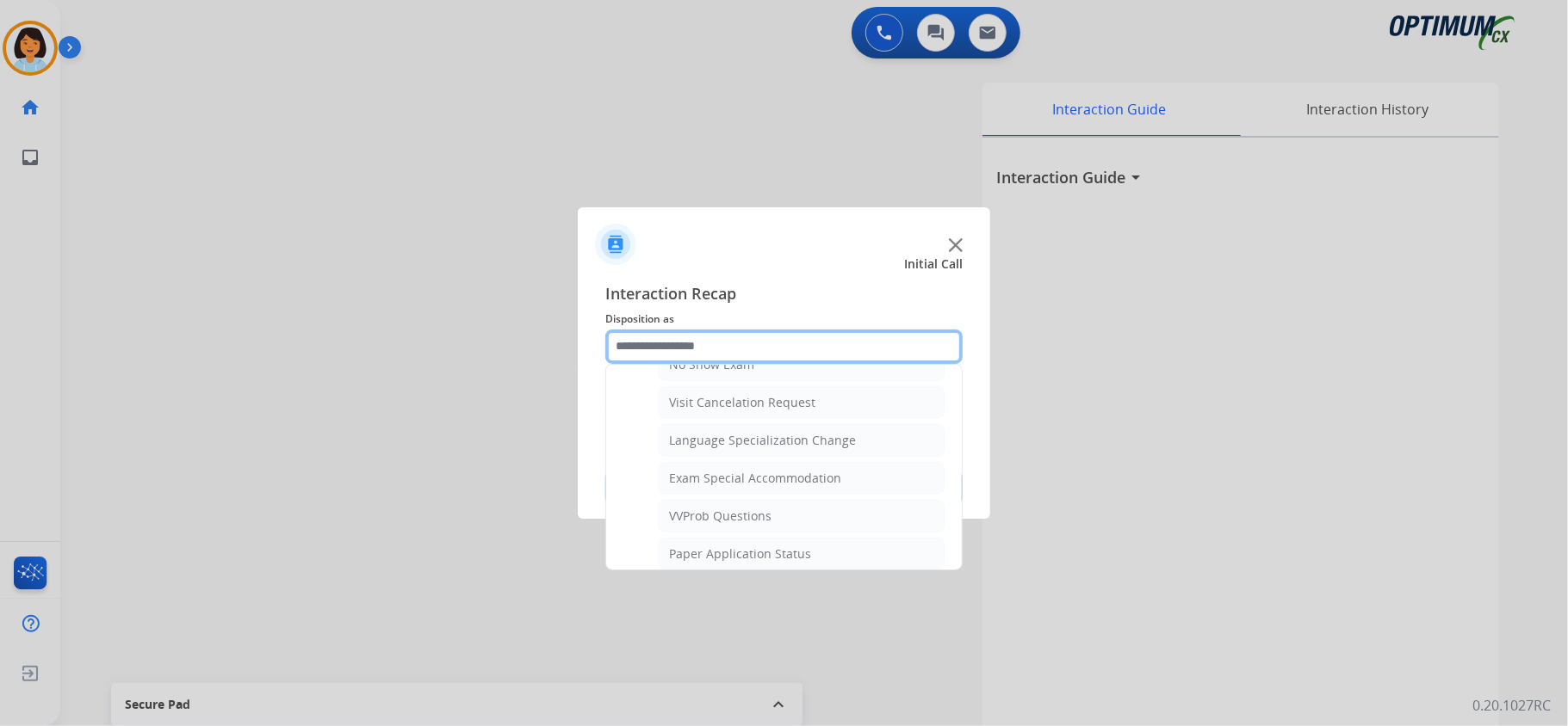
scroll to position [918, 0]
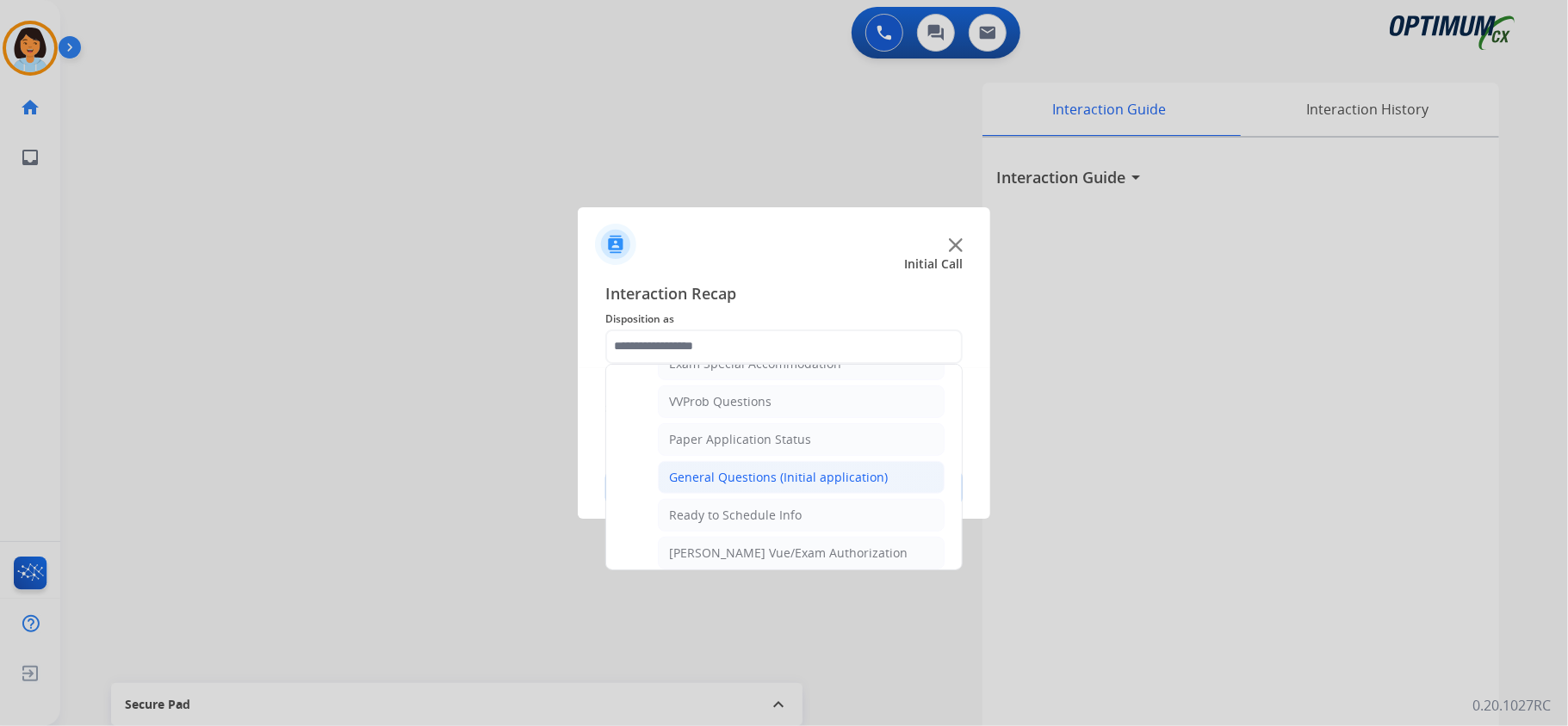
click at [752, 482] on li "General Questions (Initial application)" at bounding box center [801, 477] width 287 height 33
type input "**********"
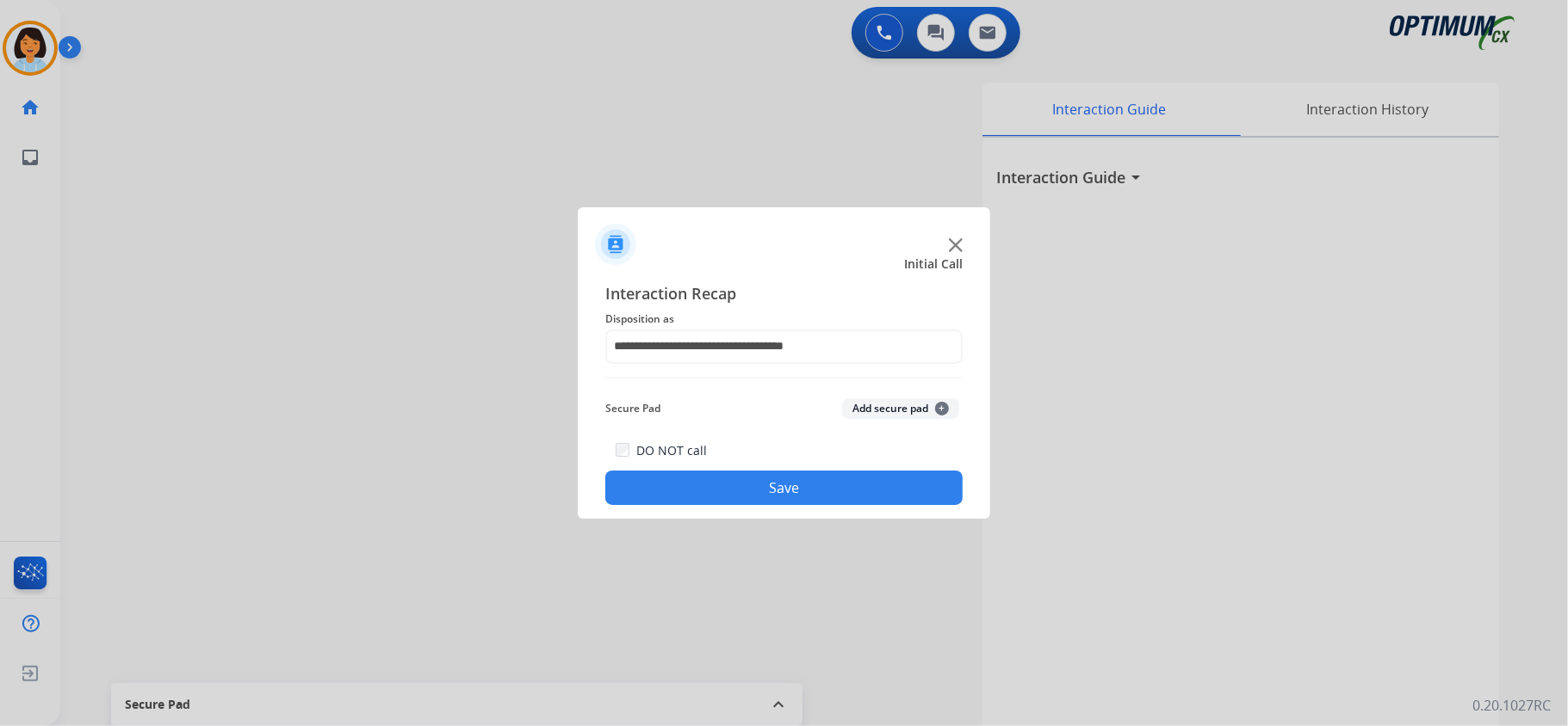
click at [754, 482] on button "Save" at bounding box center [784, 488] width 357 height 34
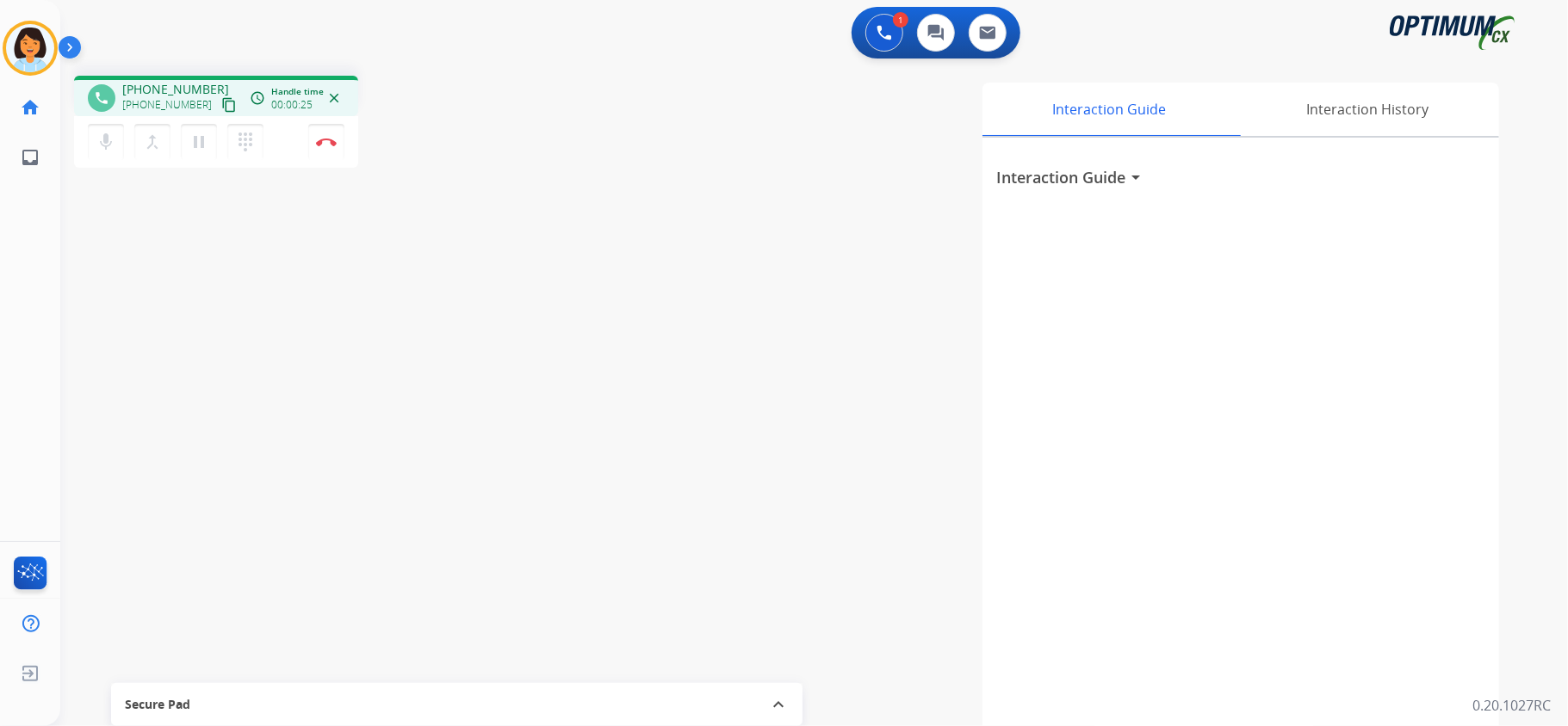
click at [221, 102] on mat-icon "content_copy" at bounding box center [229, 105] width 16 height 16
click at [323, 147] on button "Disconnect" at bounding box center [326, 141] width 36 height 36
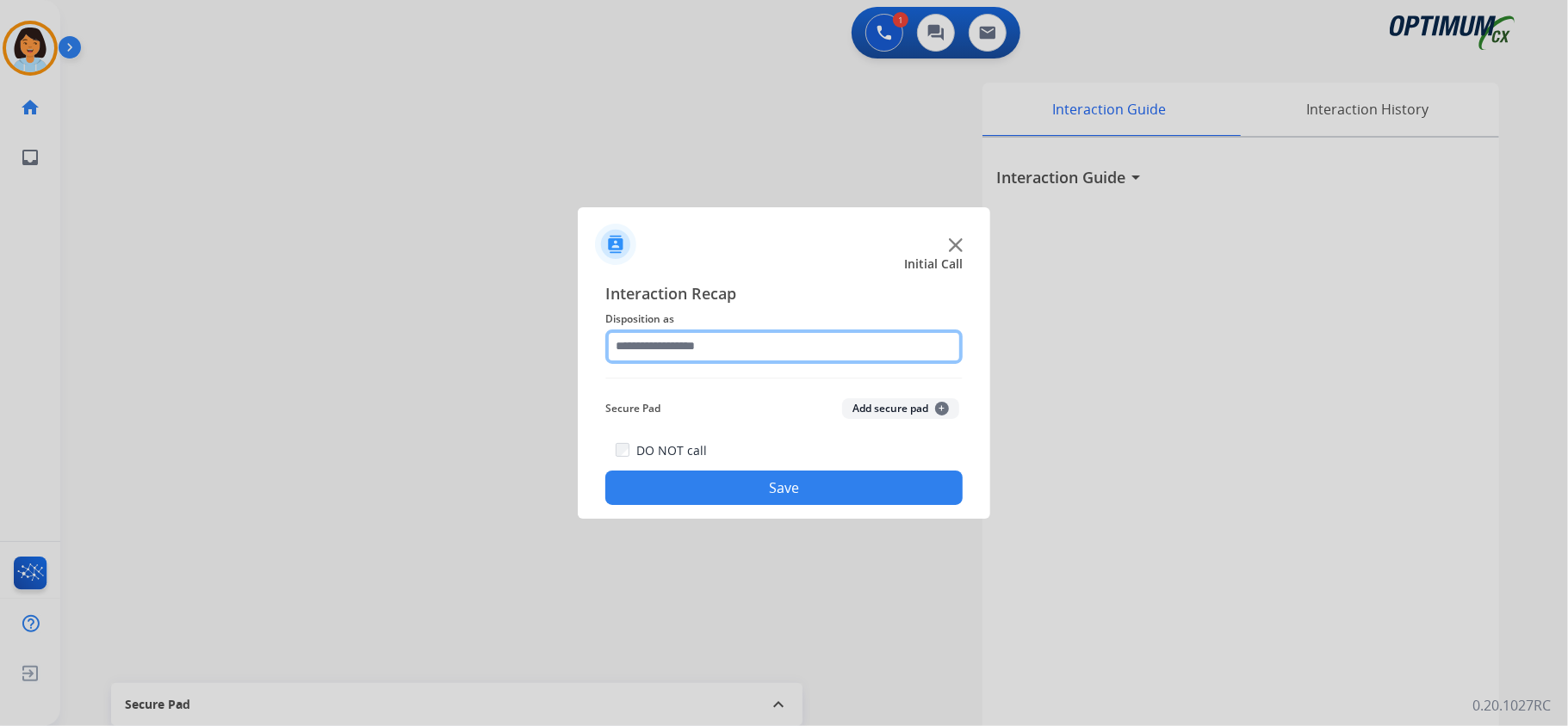
click at [706, 343] on input "text" at bounding box center [784, 346] width 357 height 34
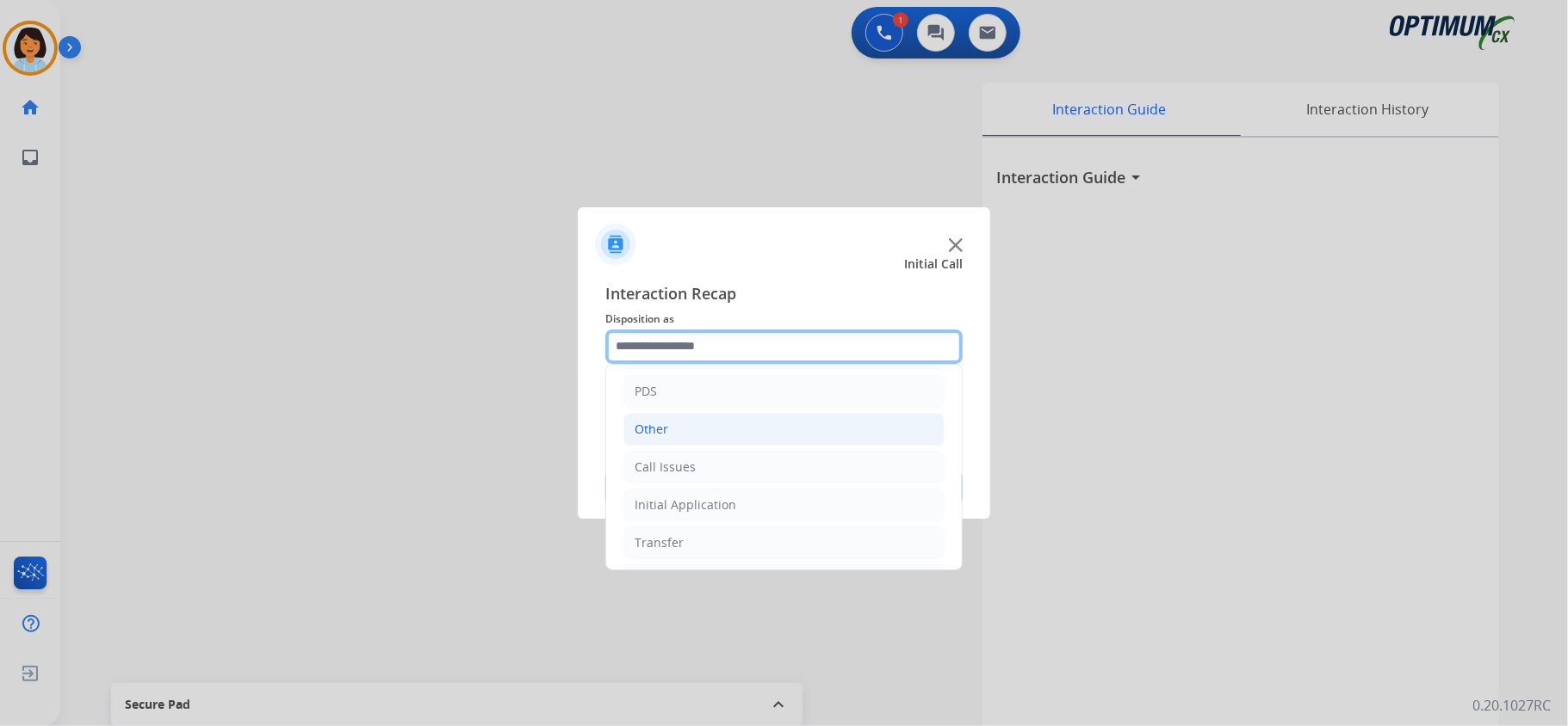
scroll to position [121, 0]
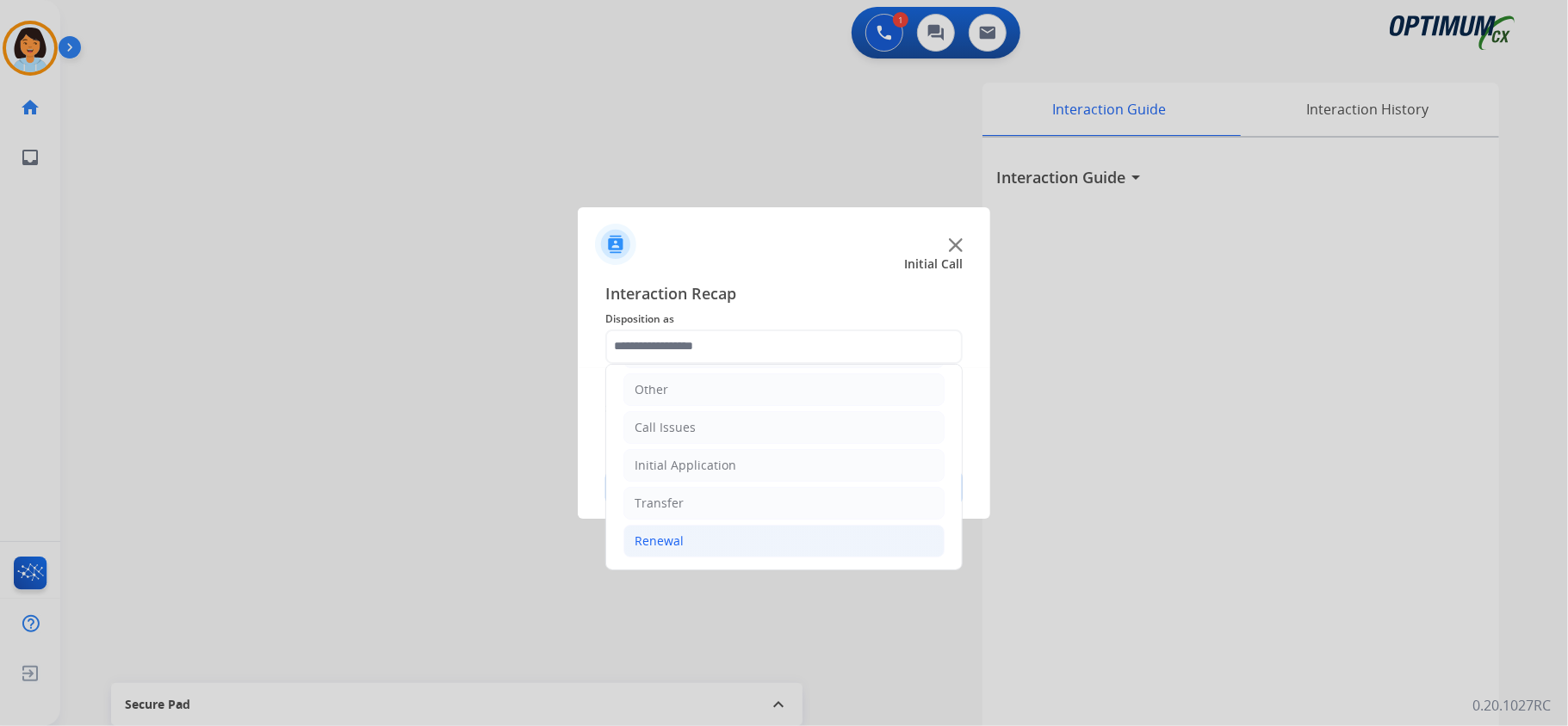
click at [710, 539] on li "Renewal" at bounding box center [784, 541] width 321 height 33
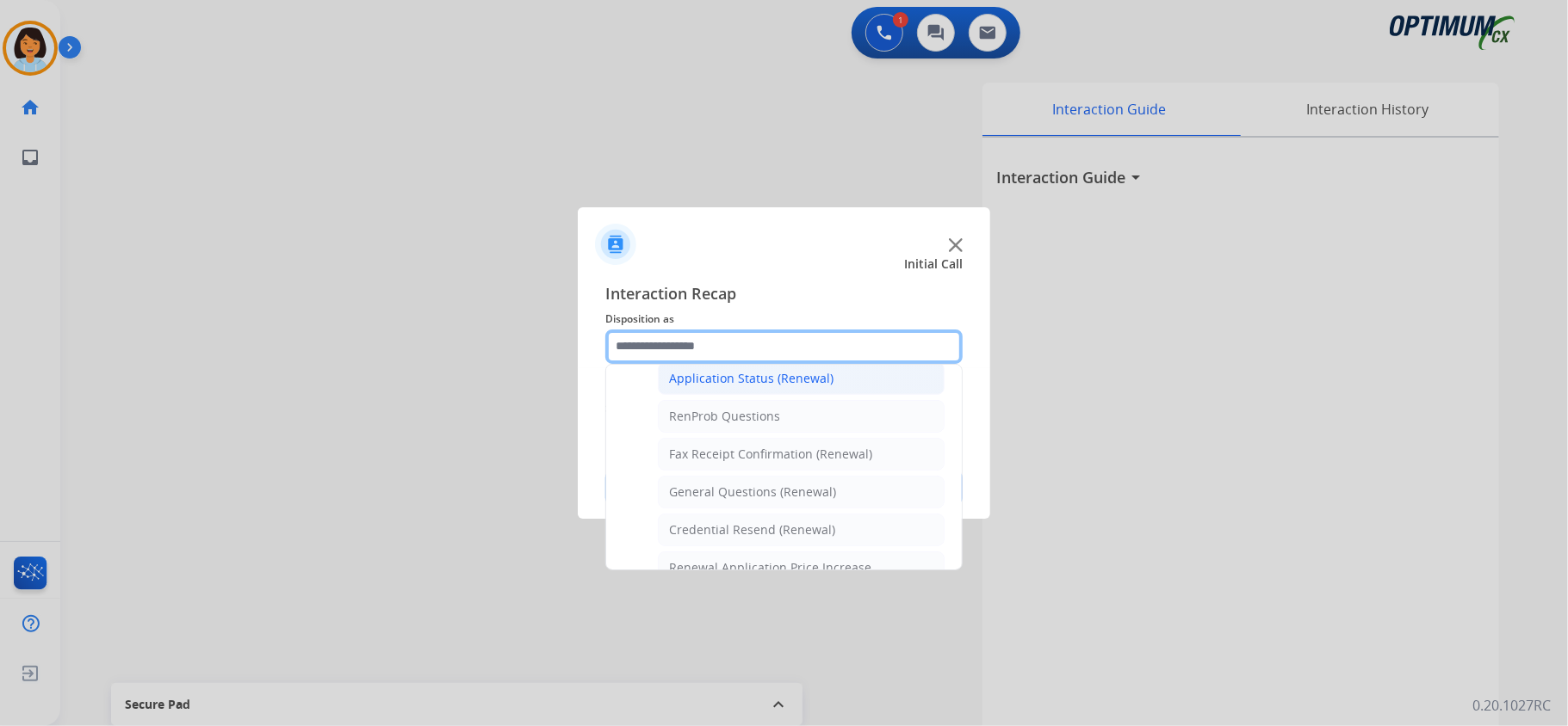
scroll to position [465, 0]
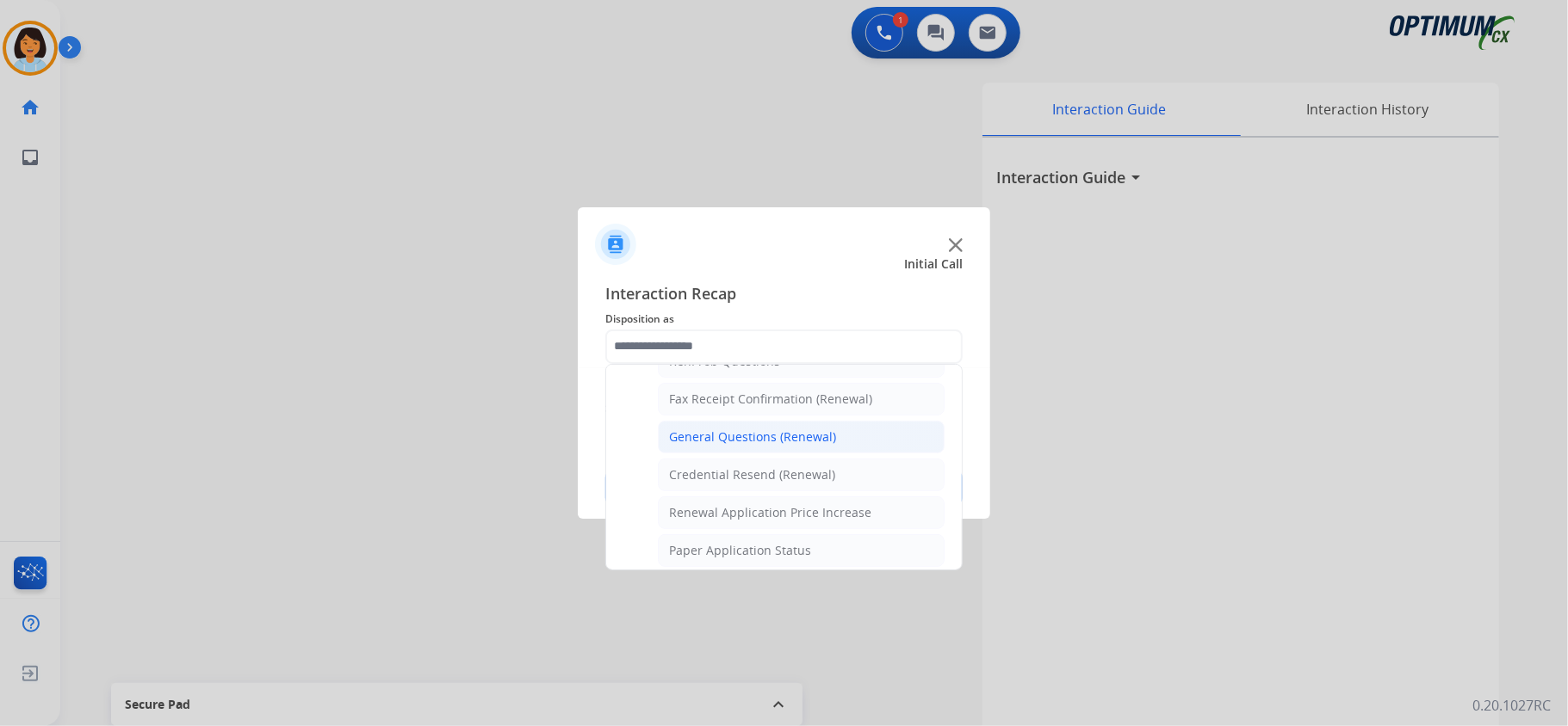
click at [753, 454] on li "General Questions (Renewal)" at bounding box center [801, 437] width 287 height 33
type input "**********"
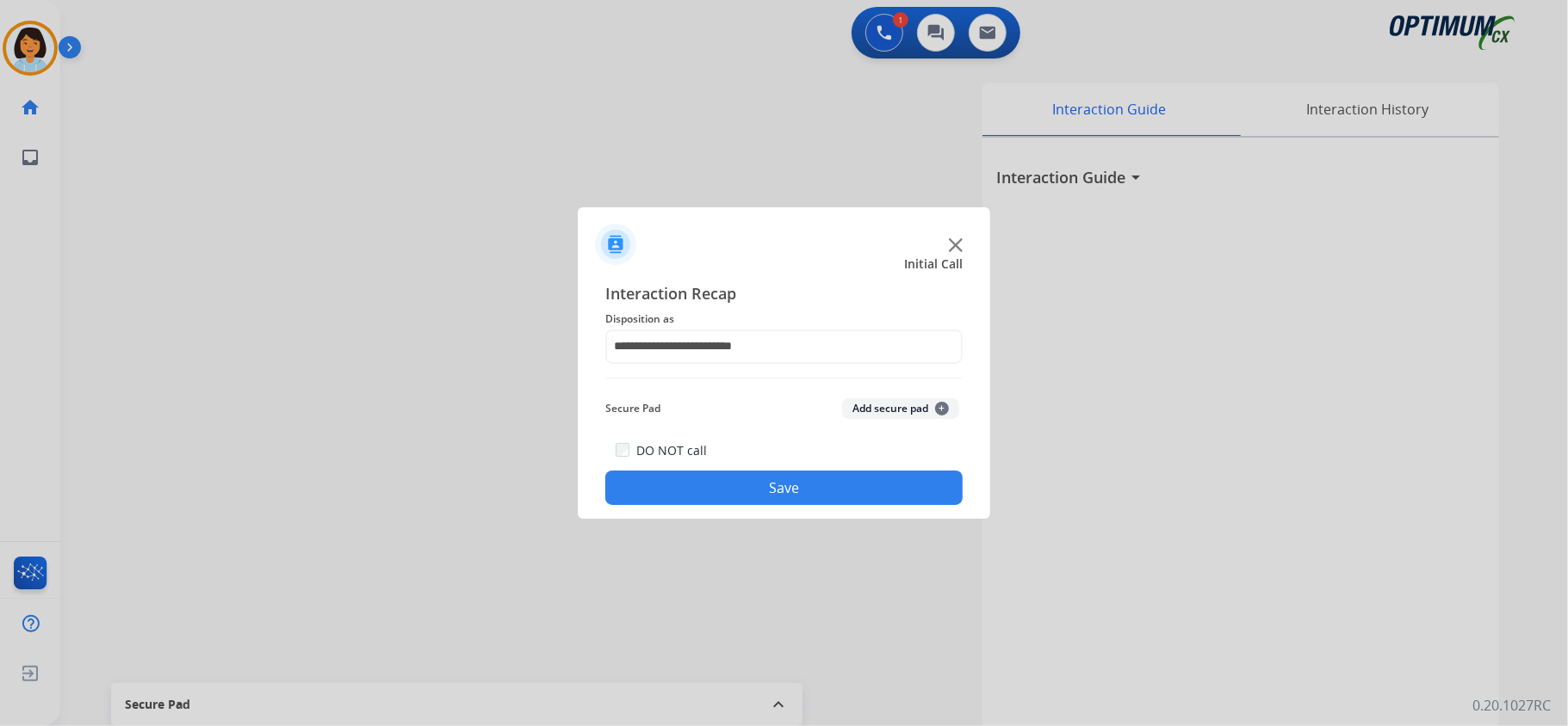
click at [756, 488] on button "Save" at bounding box center [784, 488] width 357 height 34
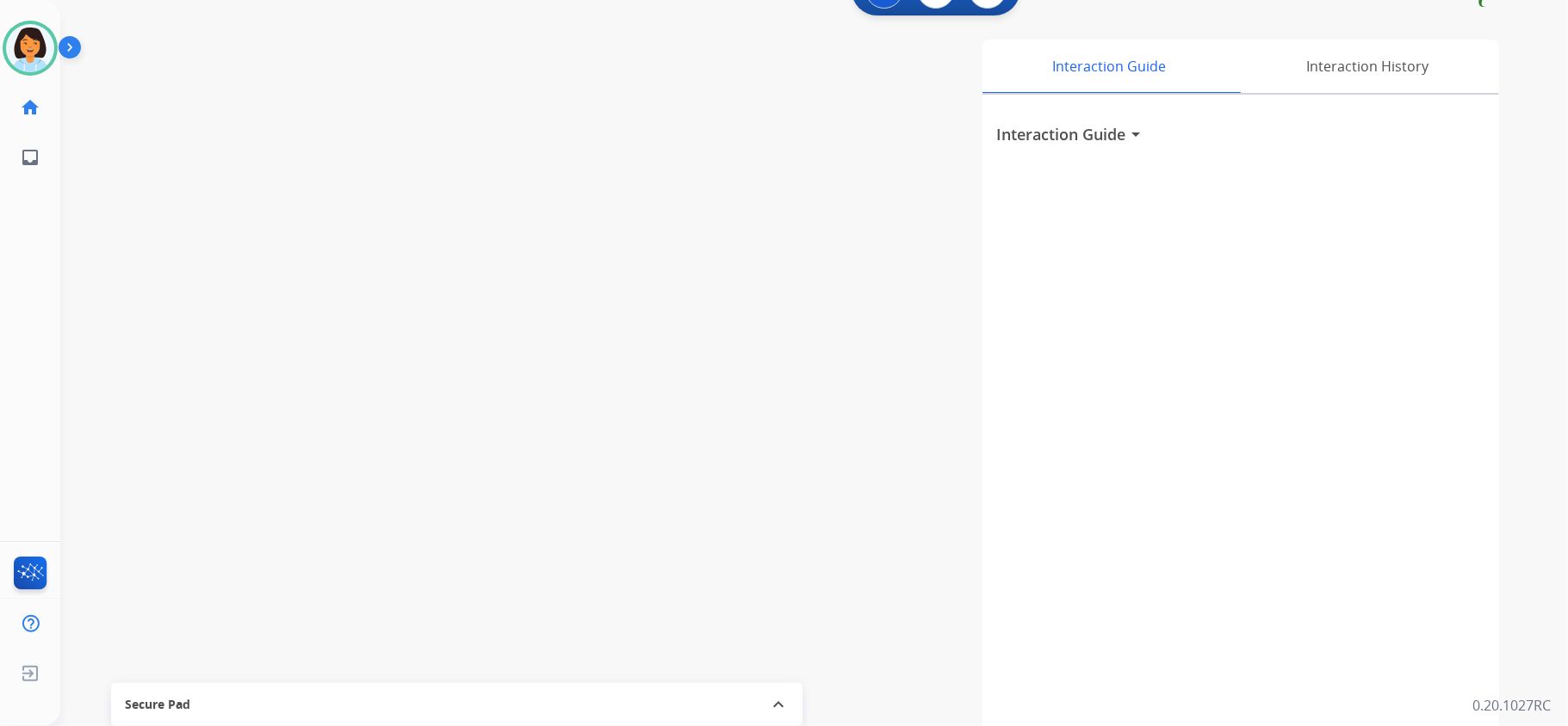
scroll to position [53, 0]
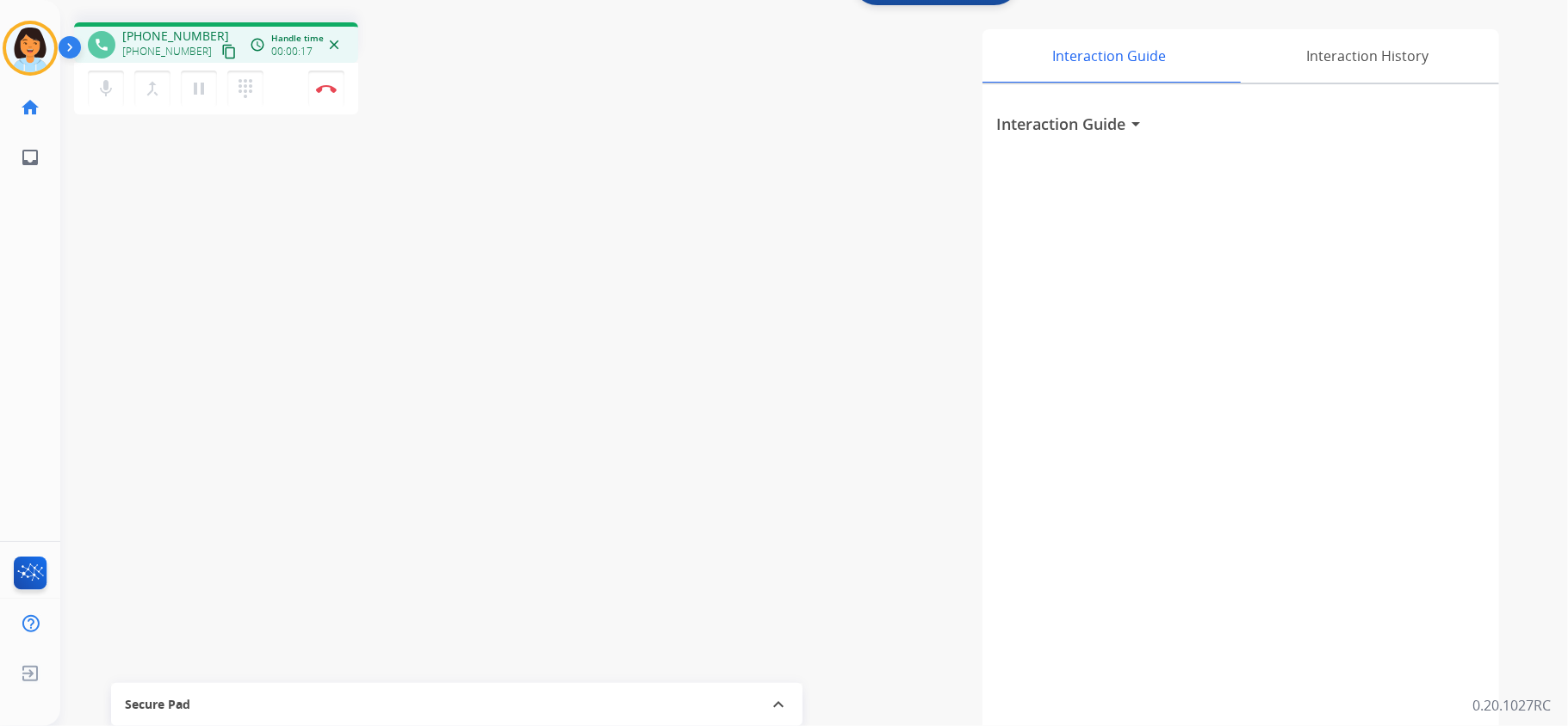
click at [221, 50] on mat-icon "content_copy" at bounding box center [229, 52] width 16 height 16
click at [221, 57] on mat-icon "content_copy" at bounding box center [229, 52] width 16 height 16
click at [321, 93] on button "Disconnect" at bounding box center [326, 88] width 36 height 36
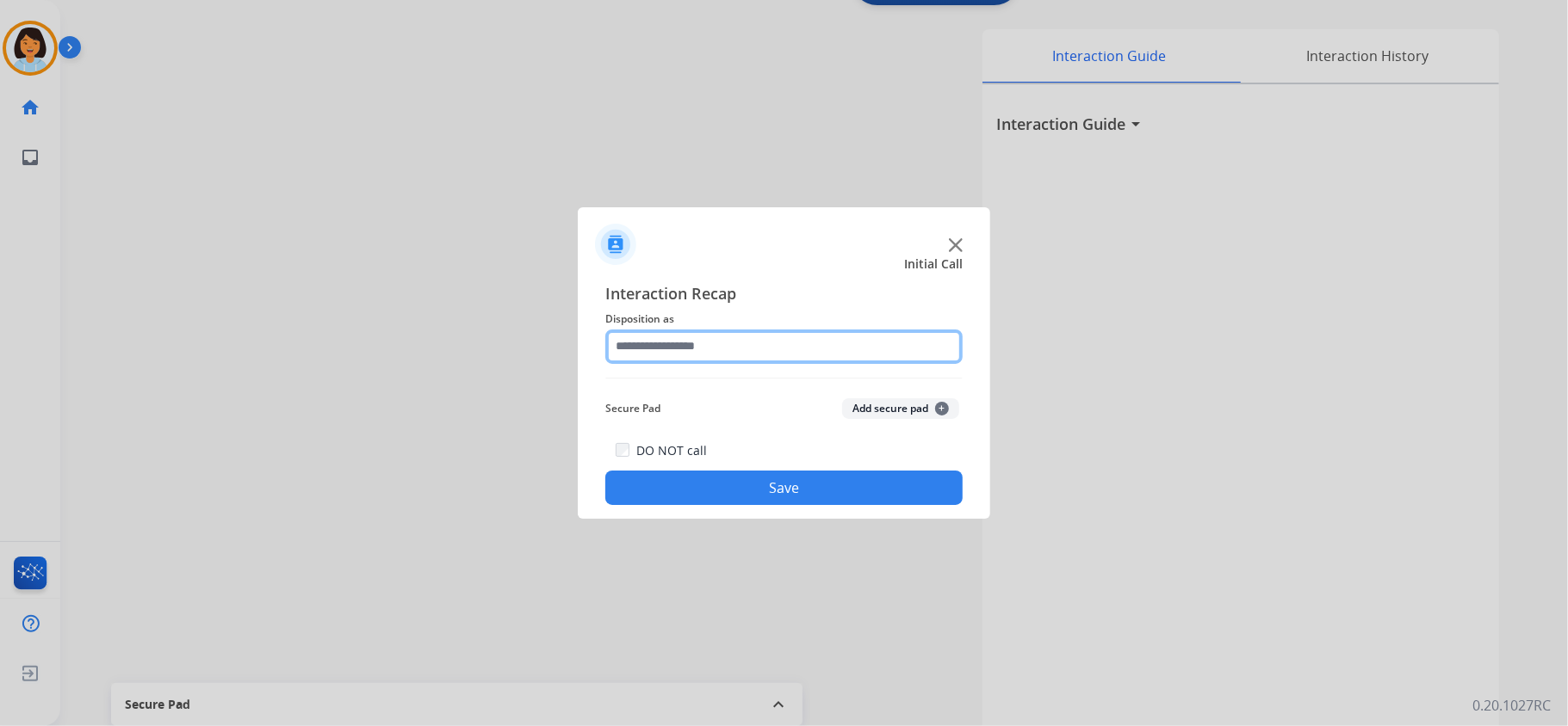
click at [803, 354] on input "text" at bounding box center [784, 346] width 357 height 34
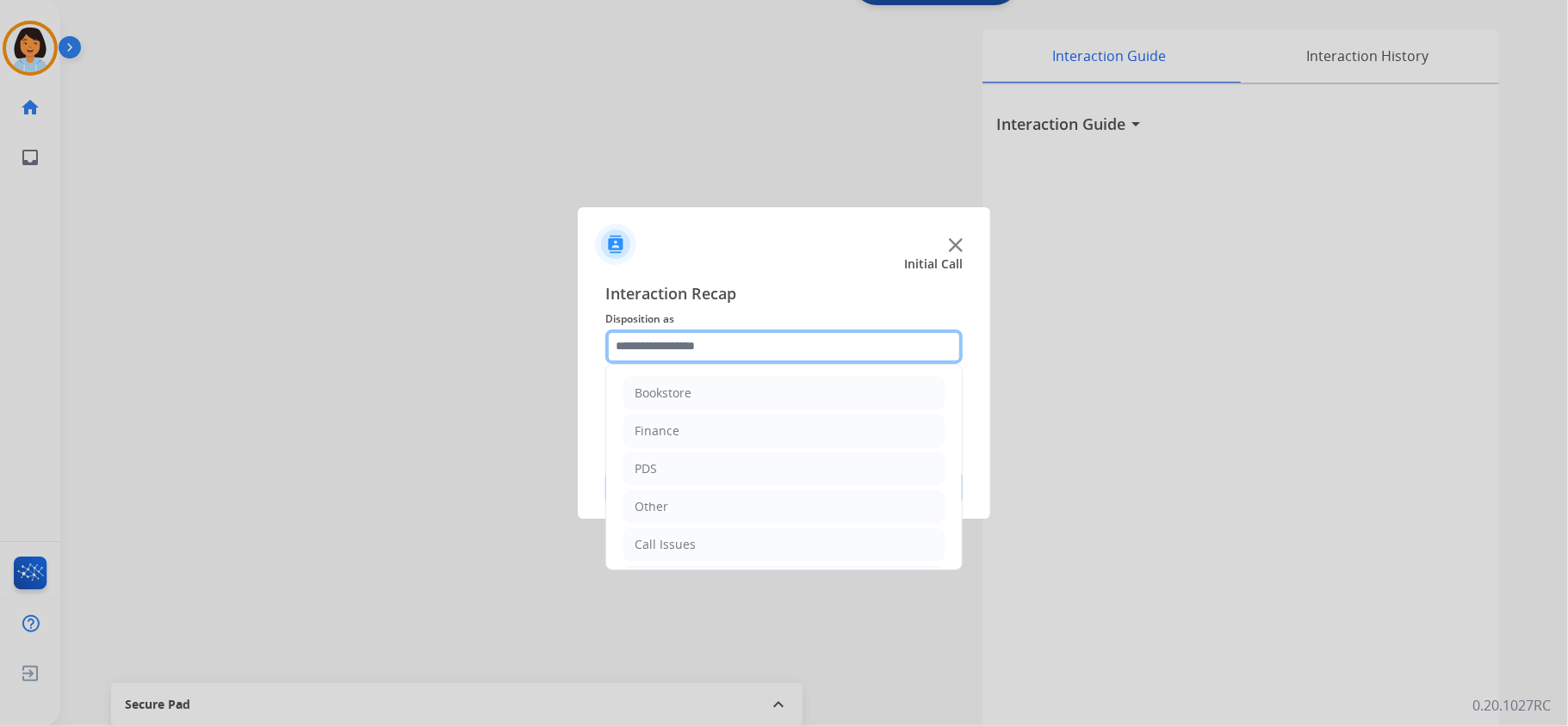
scroll to position [121, 0]
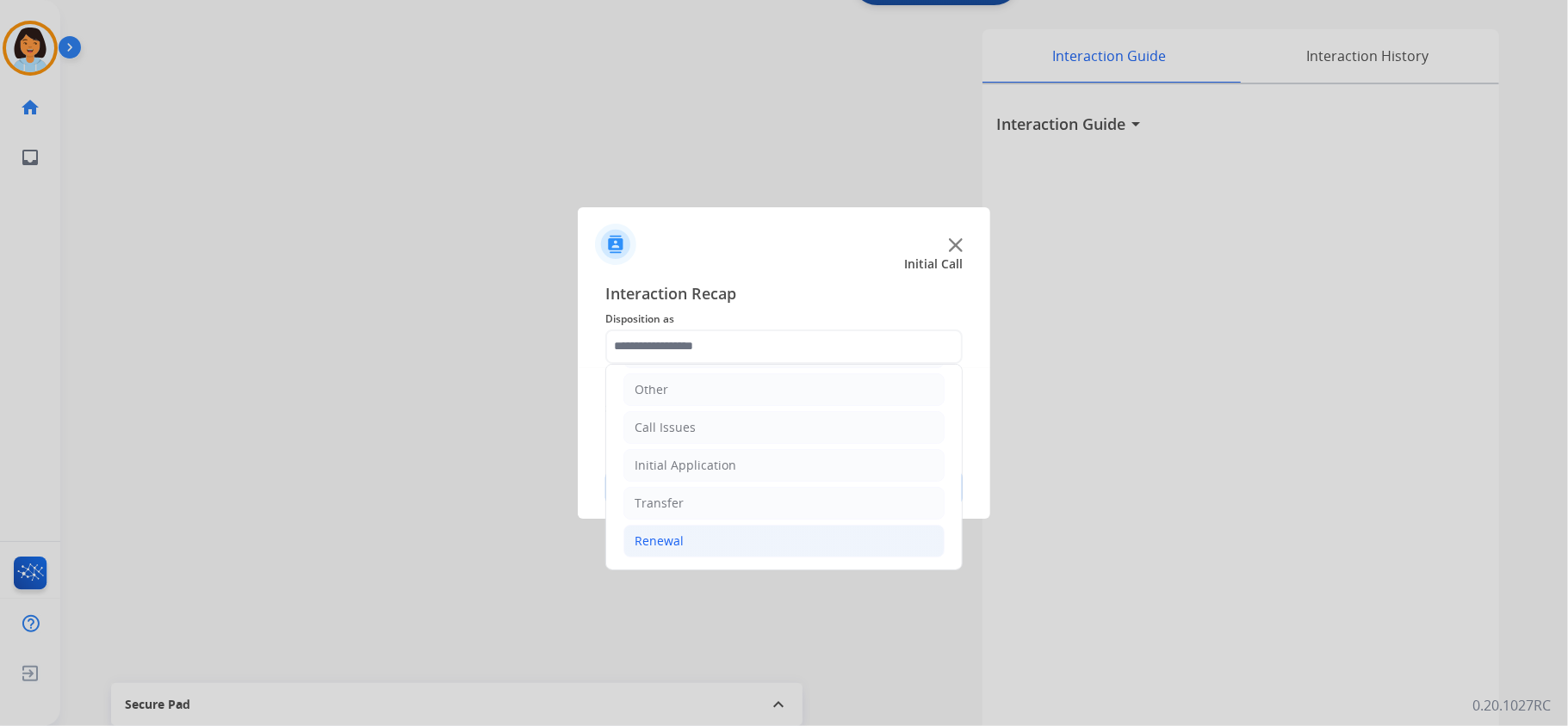
click at [683, 532] on li "Renewal" at bounding box center [784, 541] width 321 height 33
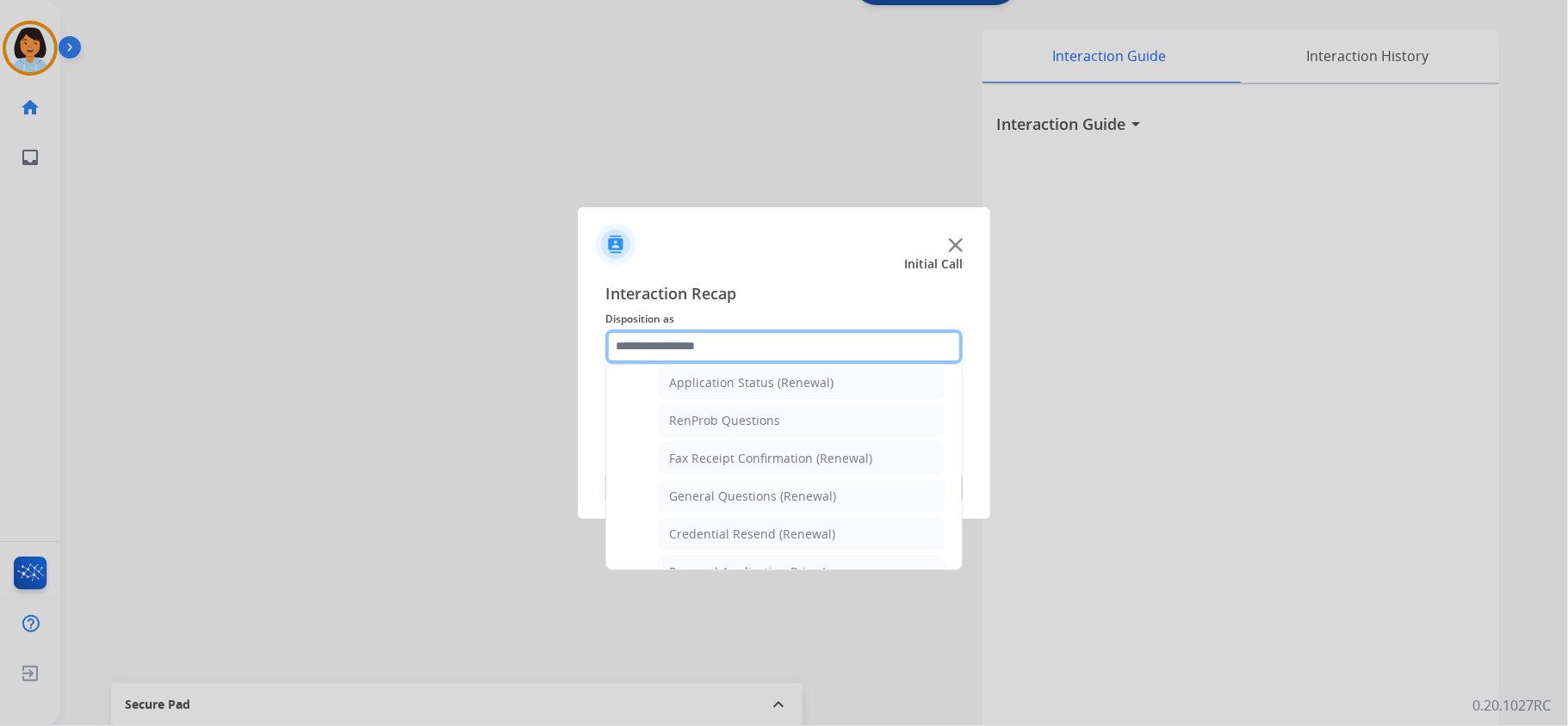
scroll to position [411, 0]
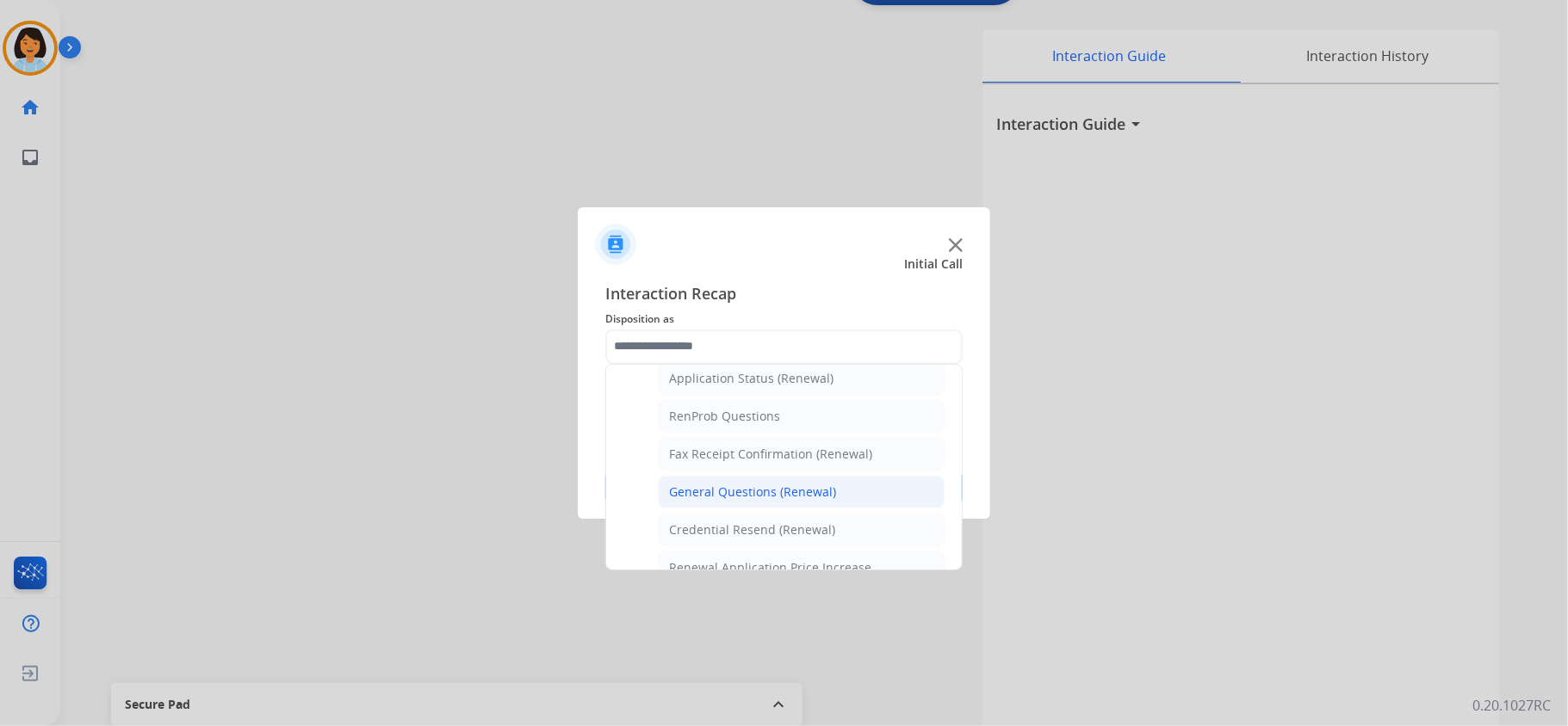
click at [784, 499] on div "General Questions (Renewal)" at bounding box center [752, 492] width 167 height 17
type input "**********"
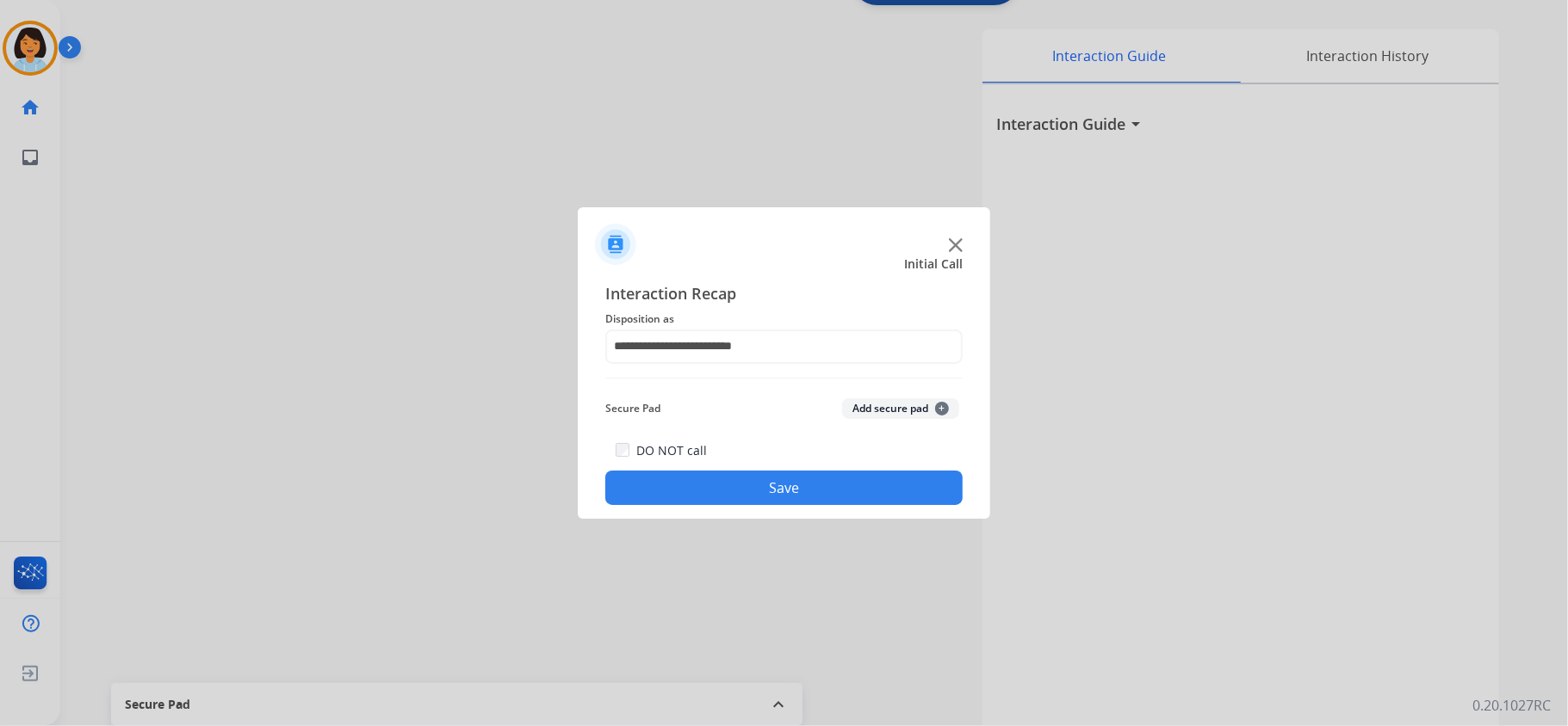
click at [768, 499] on button "Save" at bounding box center [784, 488] width 357 height 34
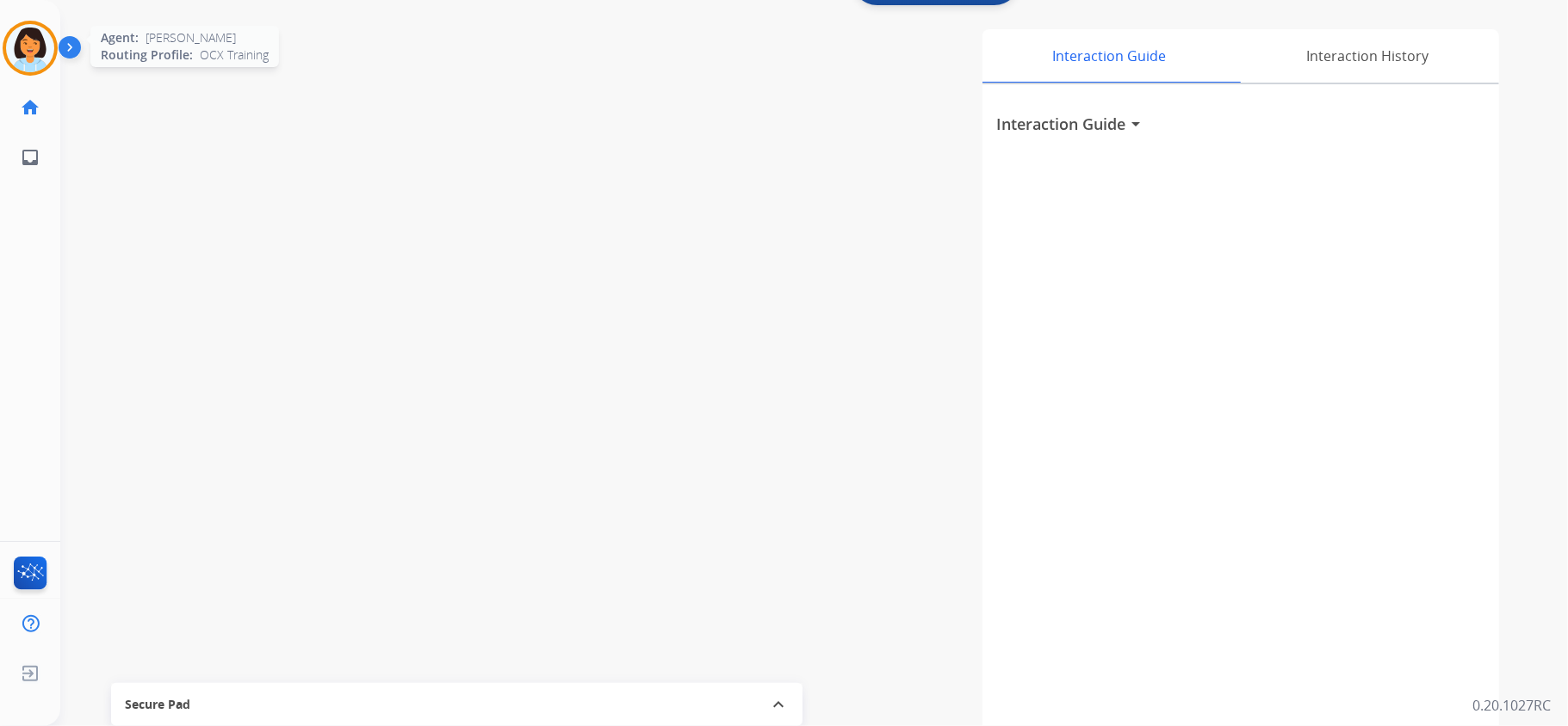
click at [35, 57] on img at bounding box center [30, 48] width 49 height 49
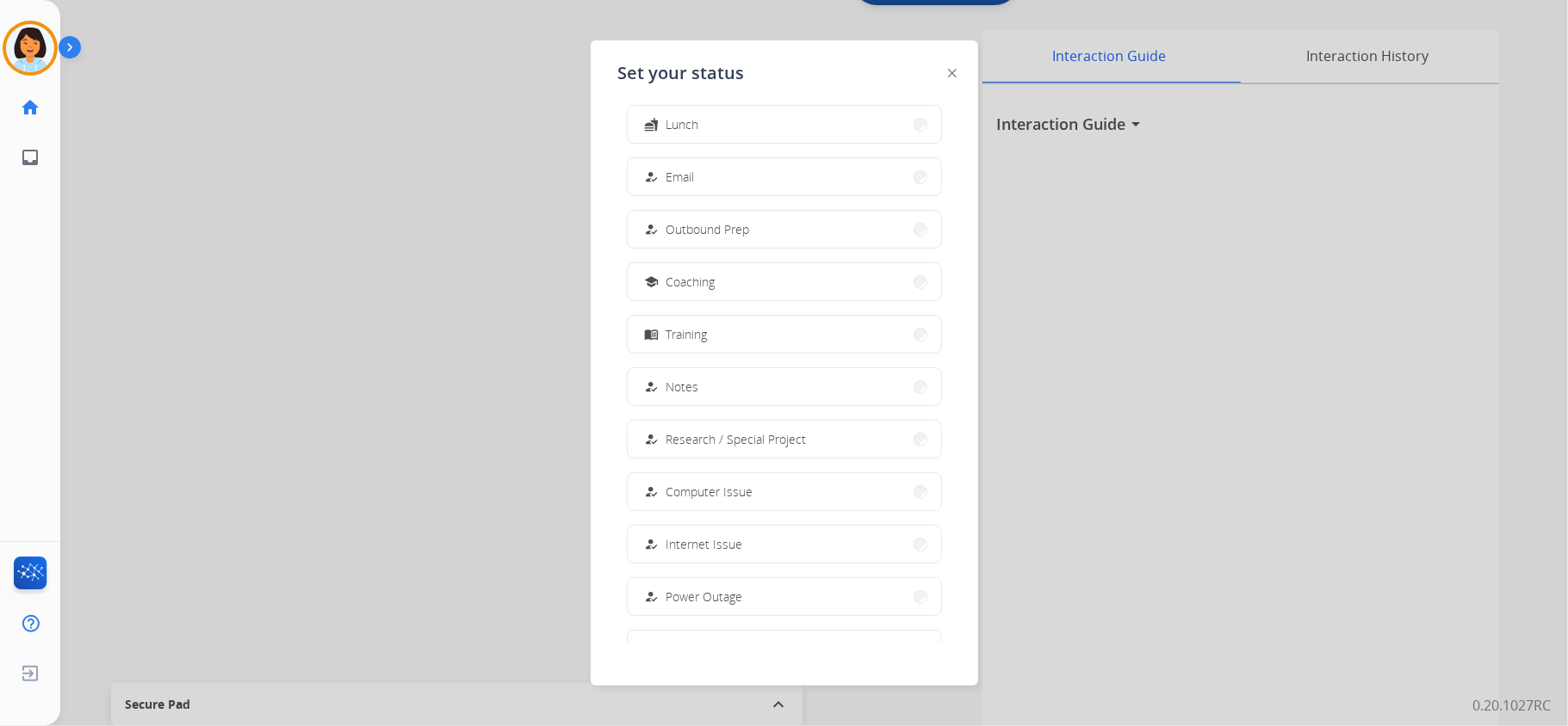
scroll to position [162, 0]
click at [735, 606] on button "work_off Offline" at bounding box center [784, 602] width 314 height 37
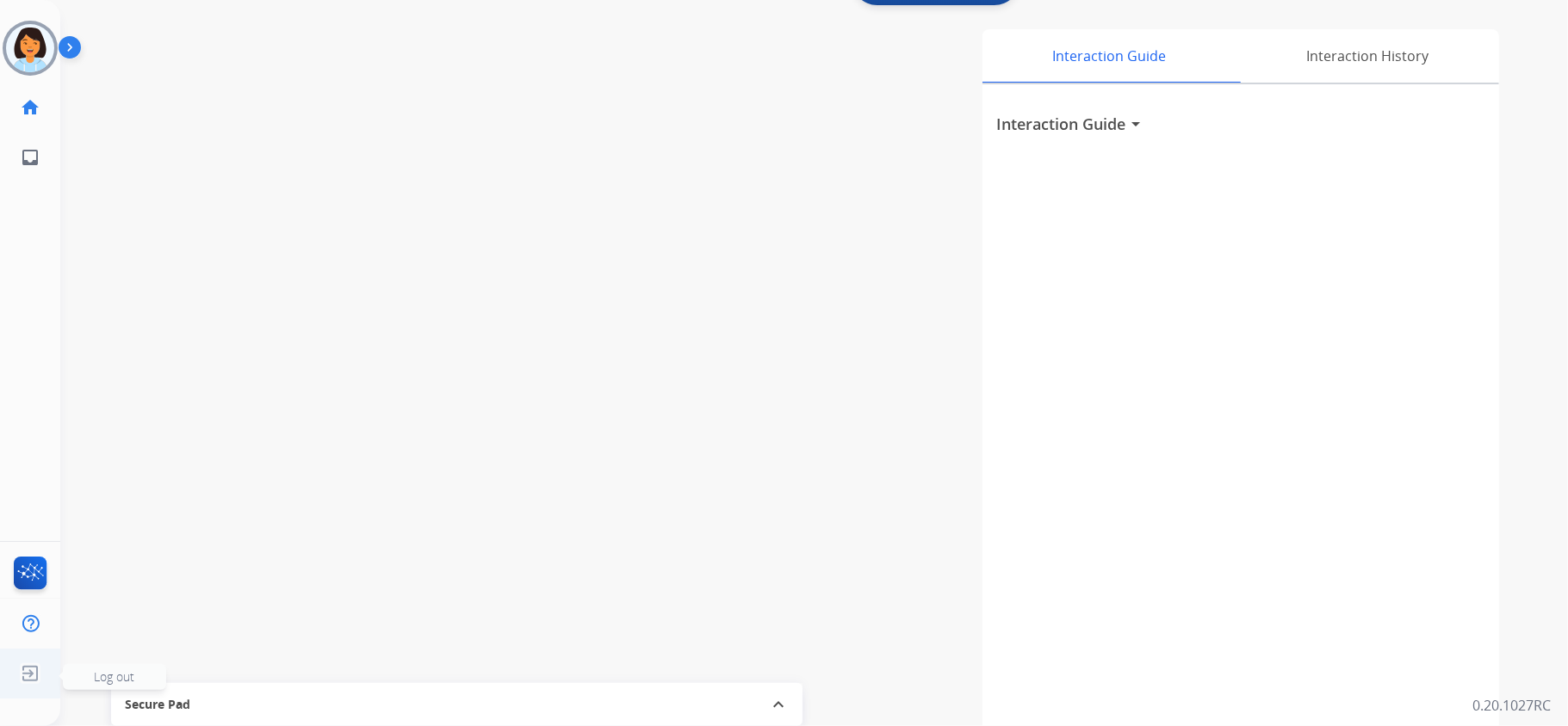
click at [31, 666] on img at bounding box center [30, 674] width 31 height 33
